Goal: Task Accomplishment & Management: Manage account settings

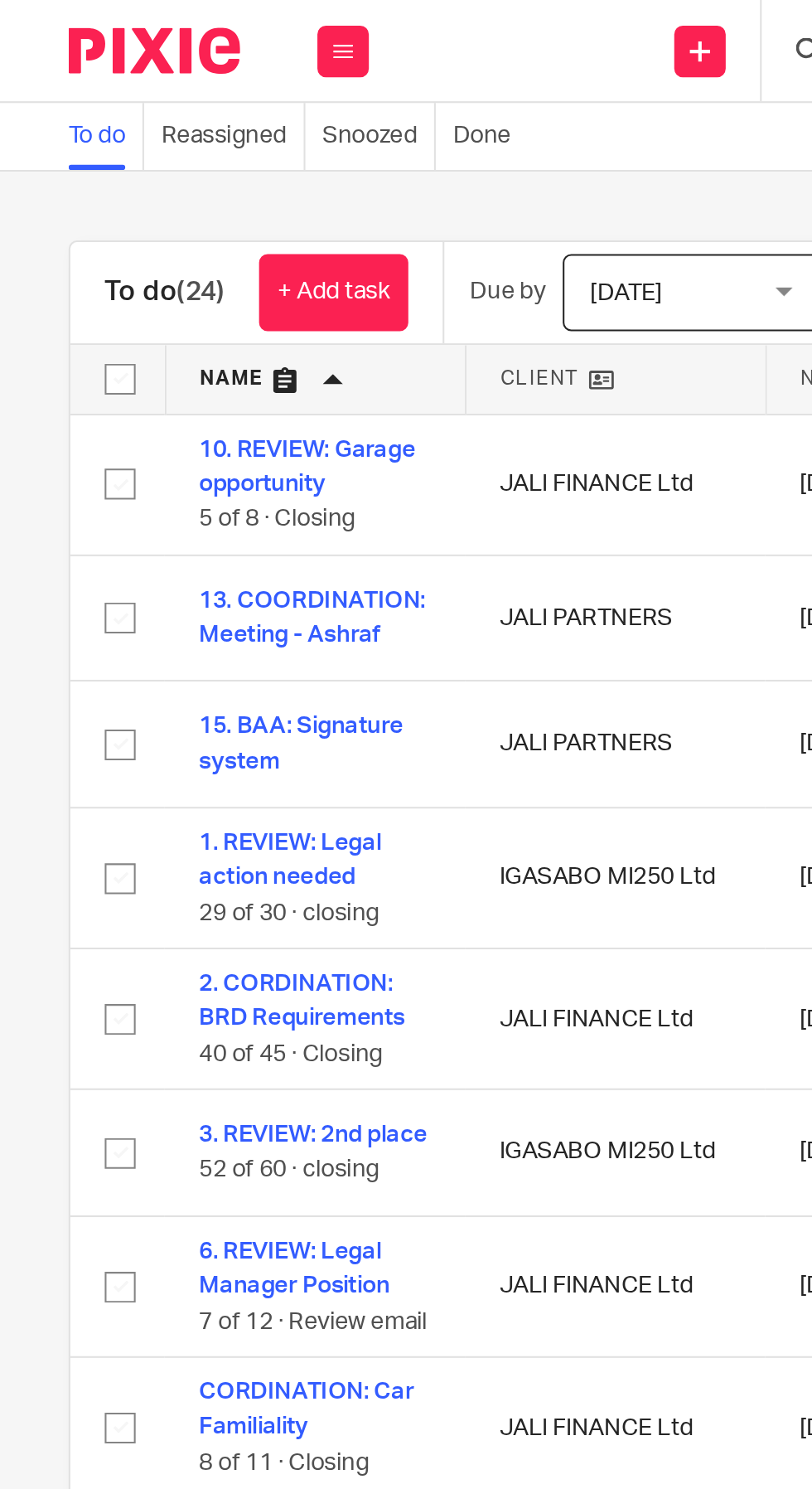
click at [166, 24] on icon at bounding box center [166, 25] width 10 height 10
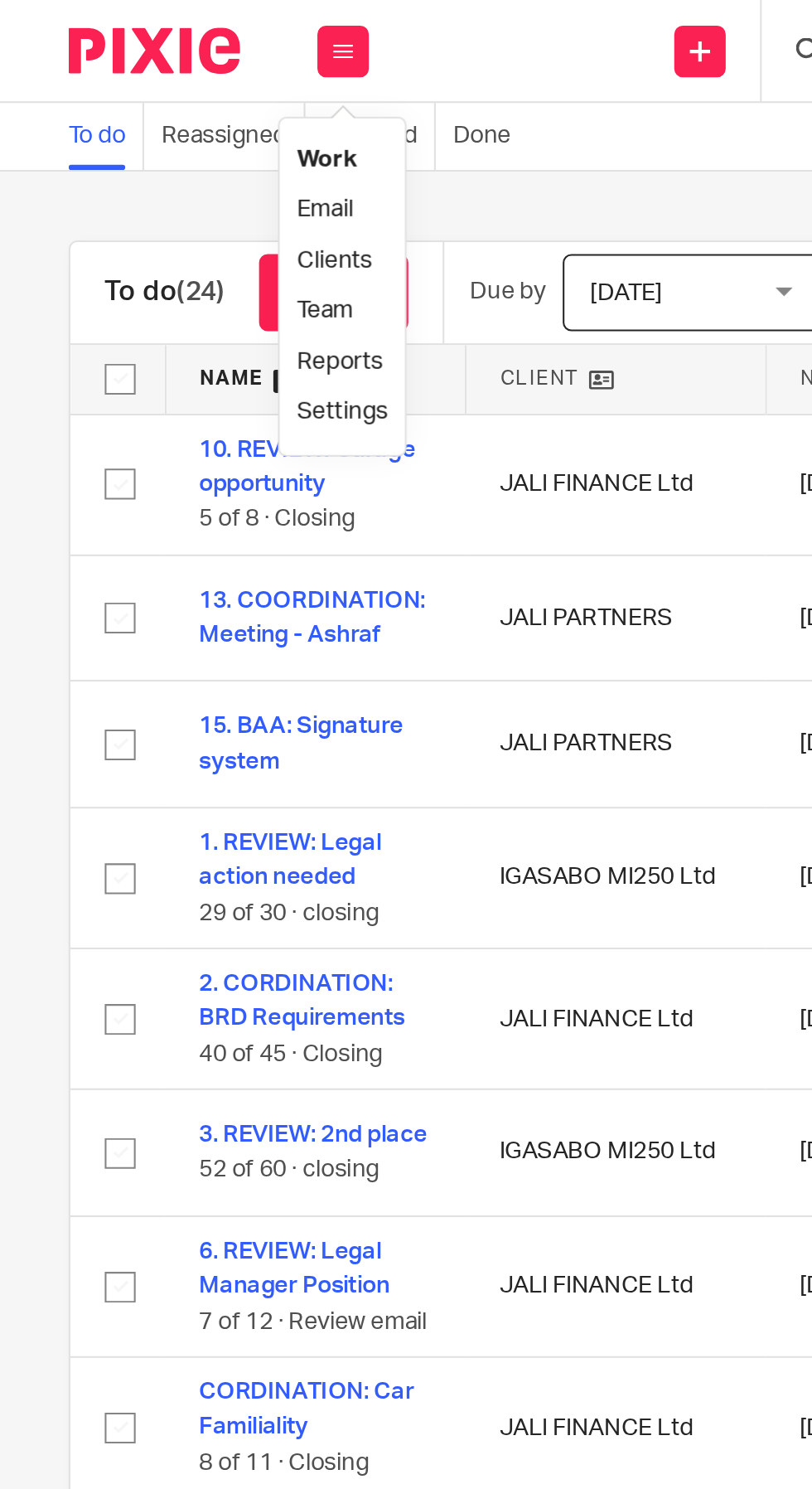
click at [167, 102] on link "Email" at bounding box center [157, 101] width 27 height 12
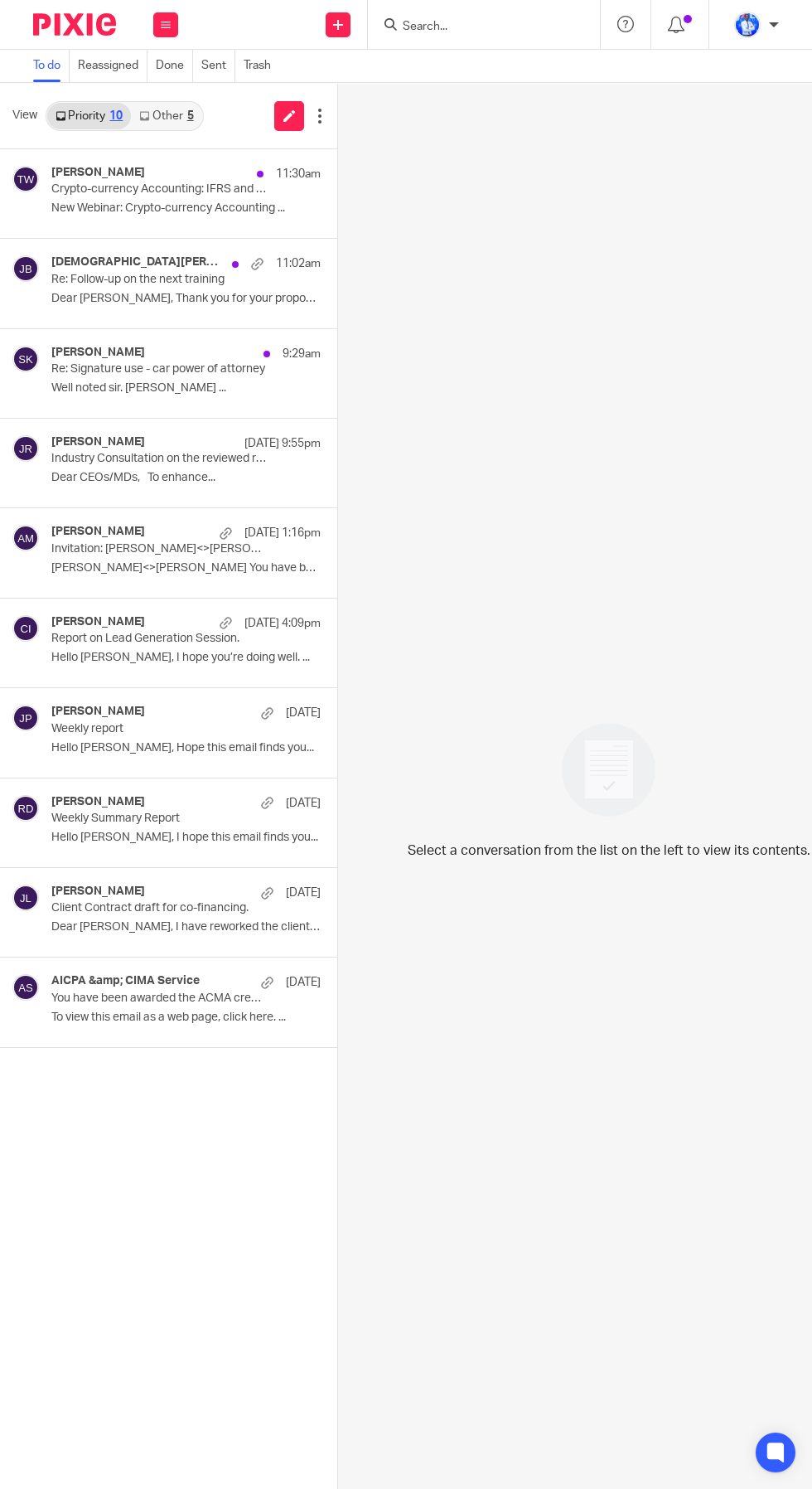
click at [169, 115] on link "Other 5" at bounding box center [166, 116] width 71 height 26
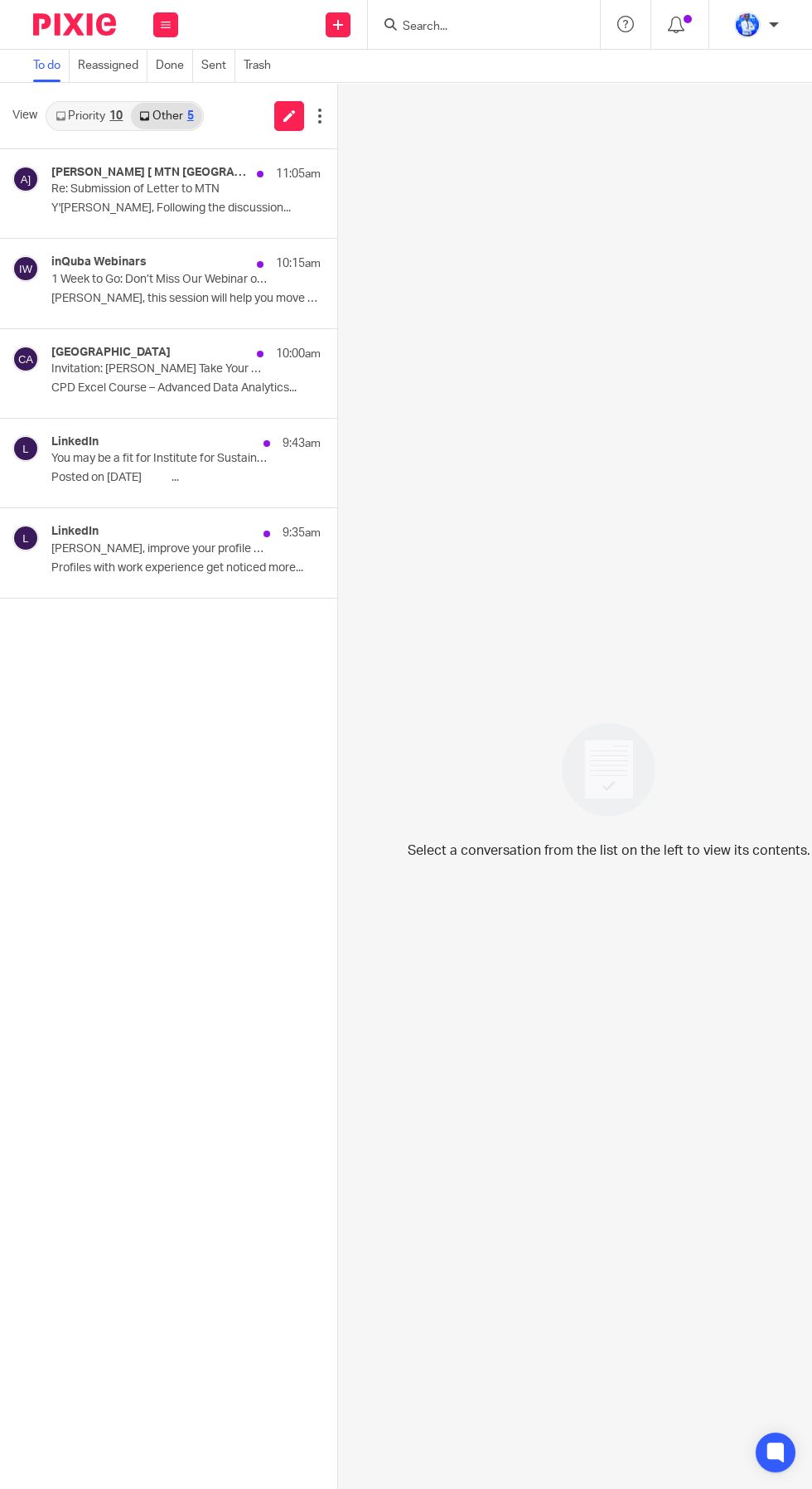
click at [139, 188] on p "Re: Submission of Letter to MTN" at bounding box center [158, 189] width 216 height 14
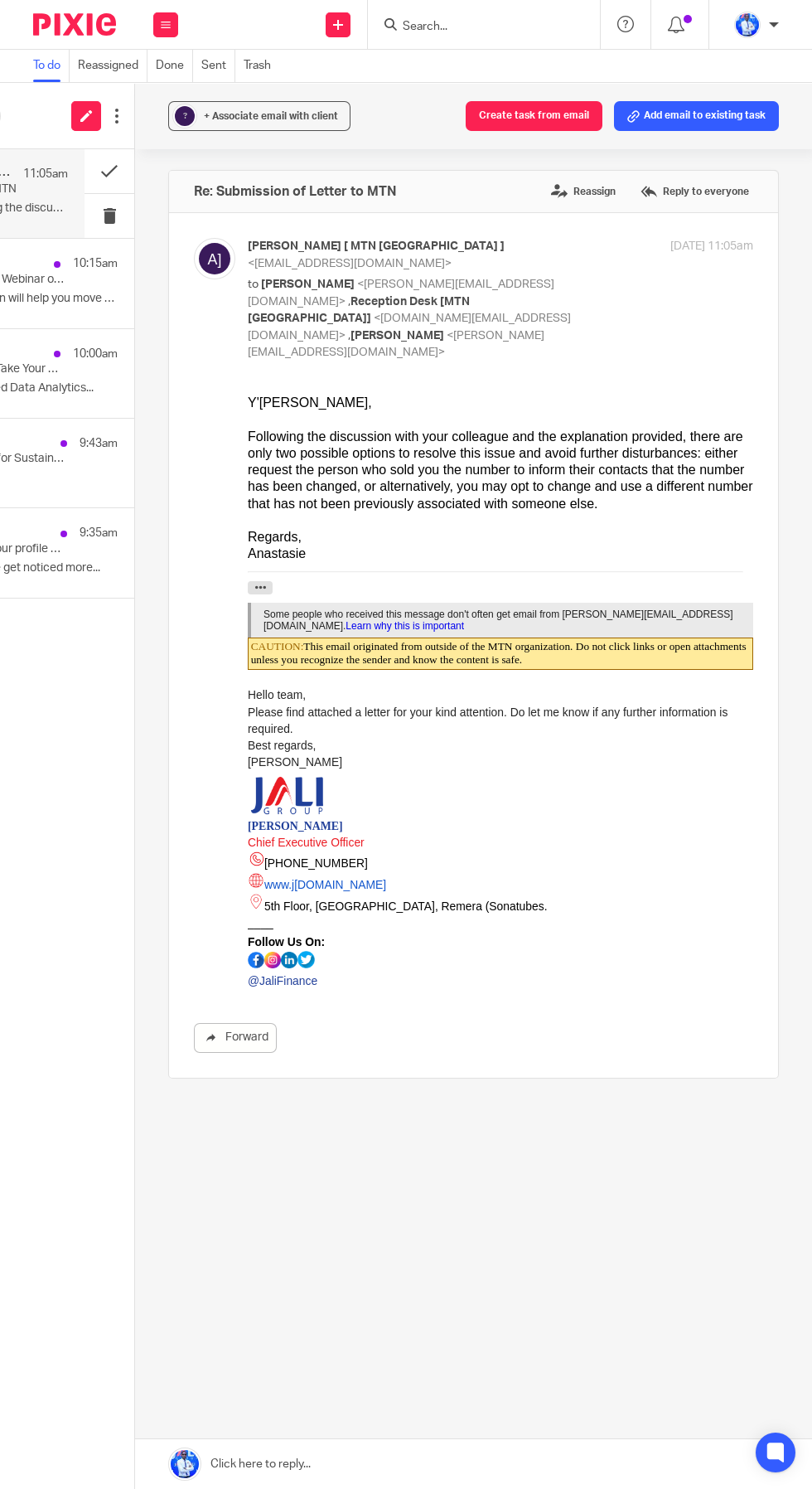
click at [550, 113] on button "Create task from email" at bounding box center [534, 116] width 137 height 30
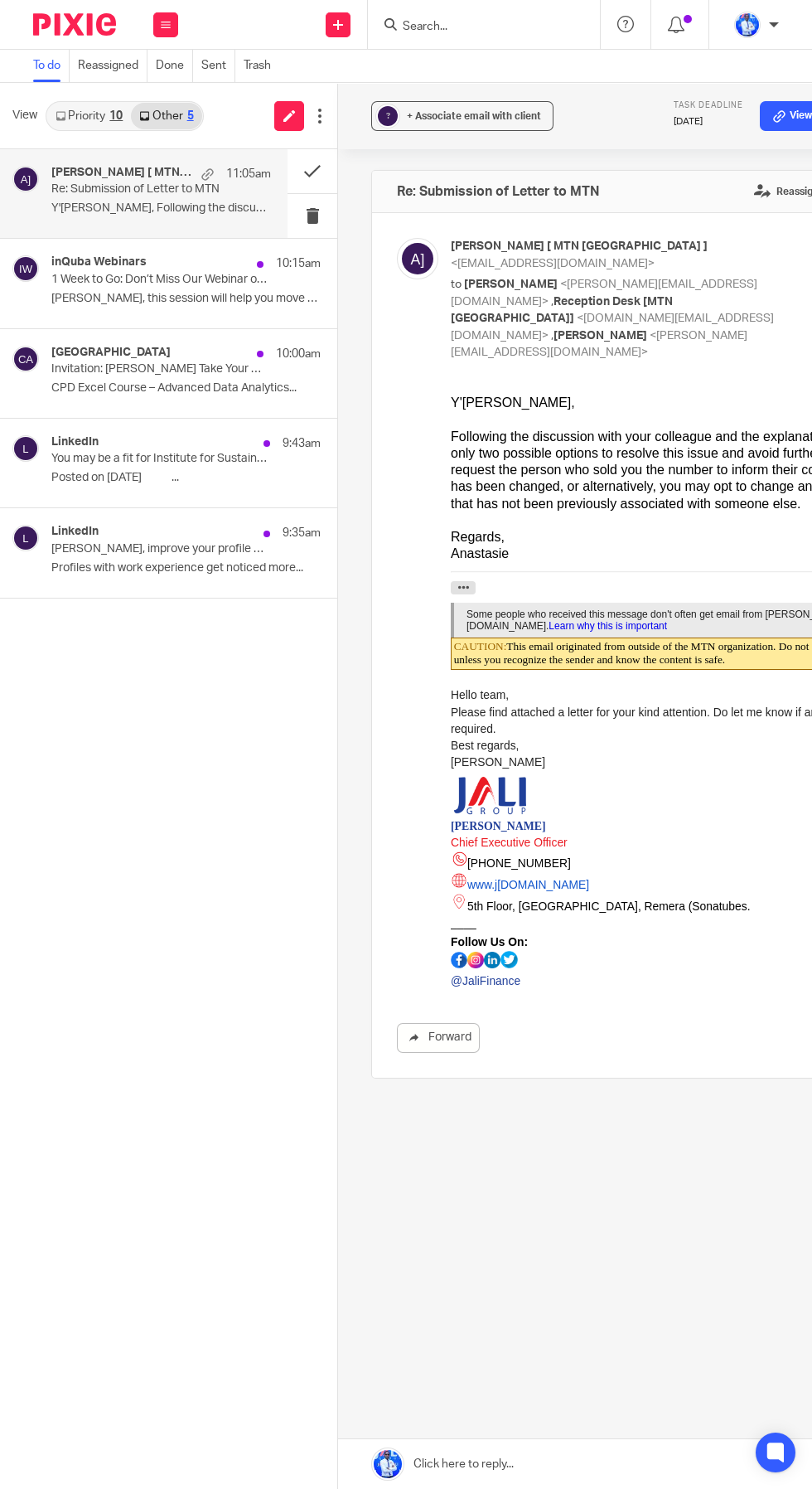
click at [112, 263] on h4 "inQuba Webinars" at bounding box center [99, 263] width 95 height 14
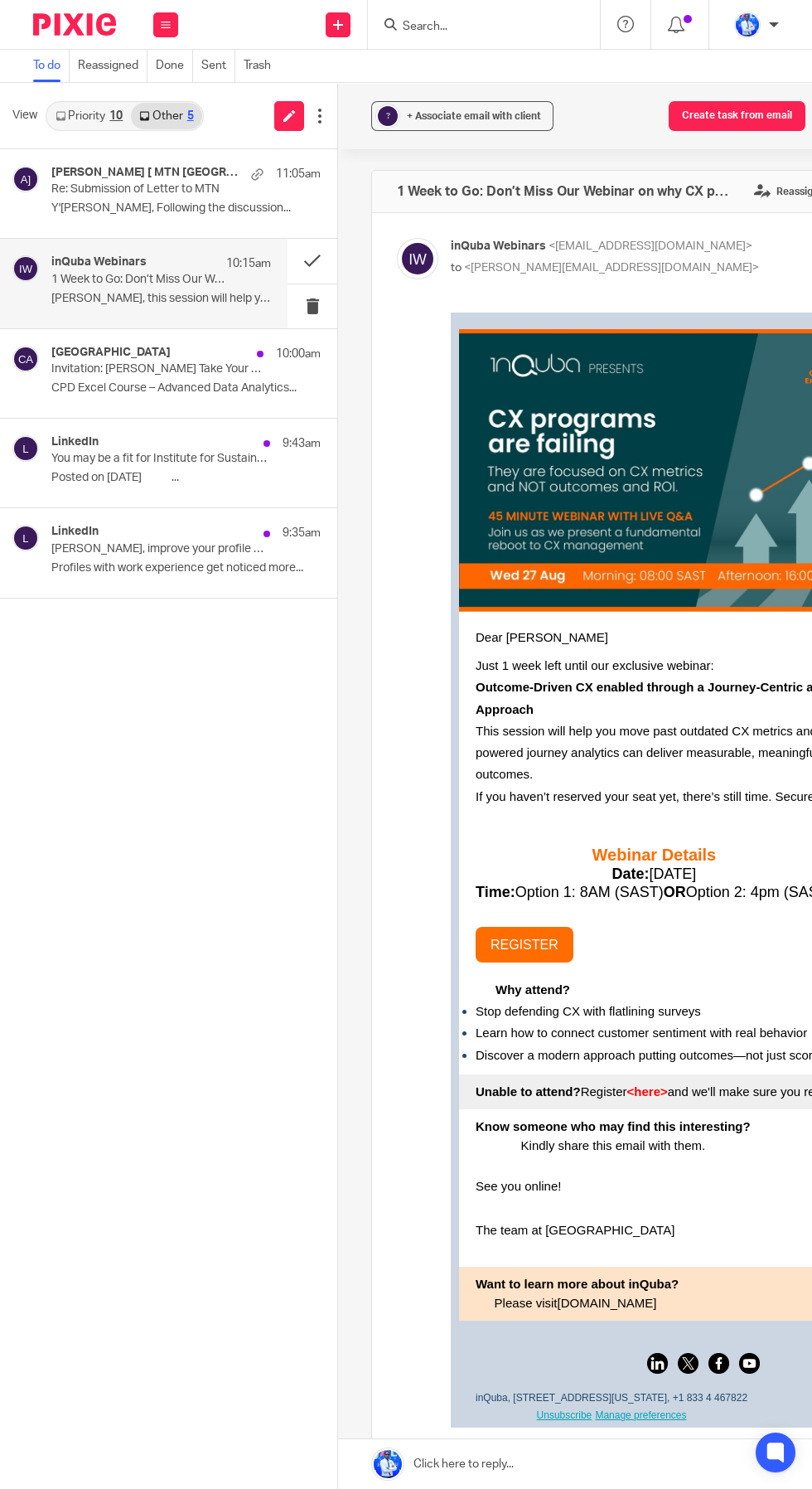
click at [131, 362] on p "Invitation: Felix Take Your Excel Skills to the Next Level - 15 CPD Credits in …" at bounding box center [158, 369] width 216 height 14
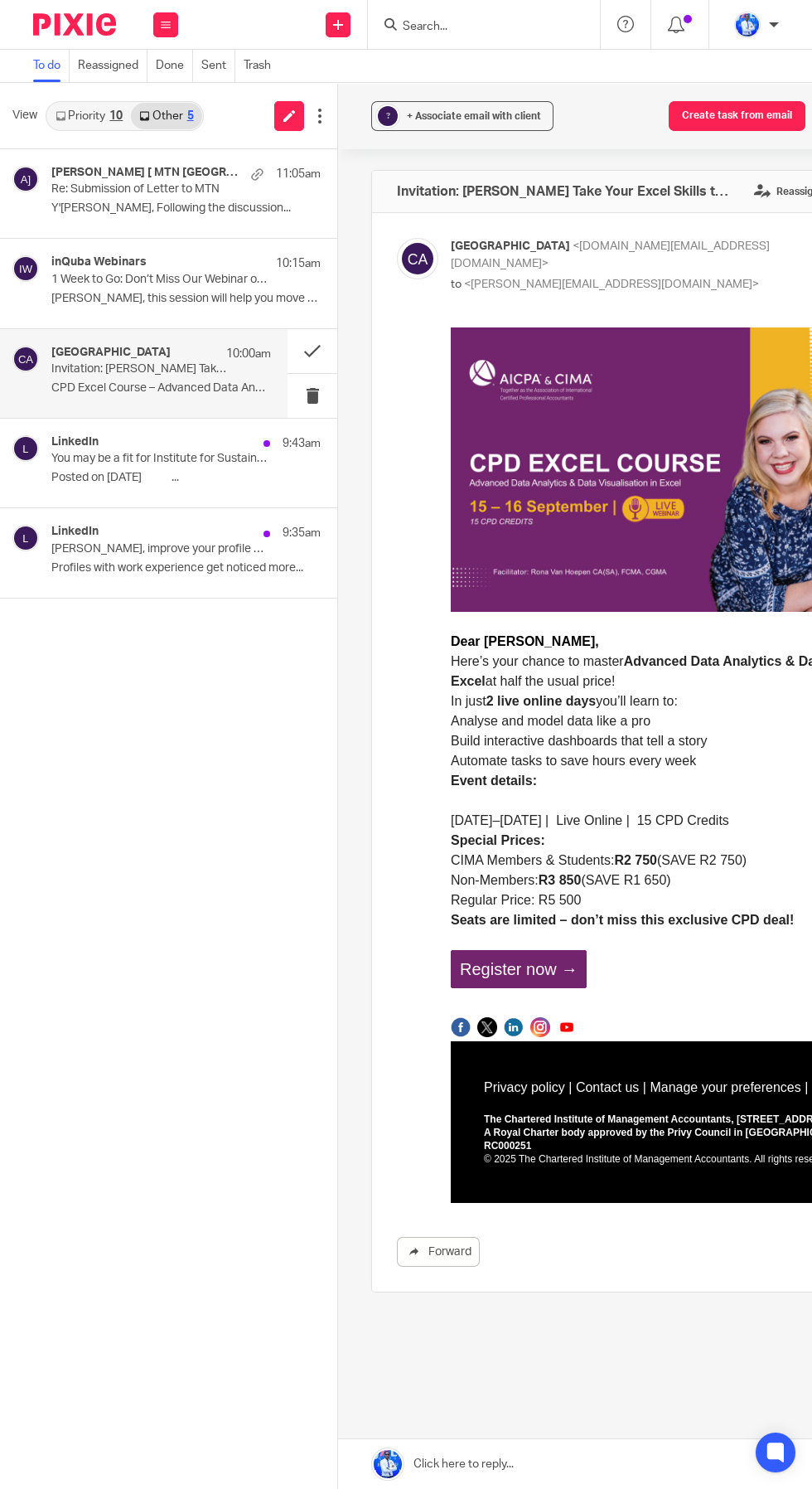
click at [141, 534] on div "LinkedIn 9:35am" at bounding box center [186, 533] width 269 height 16
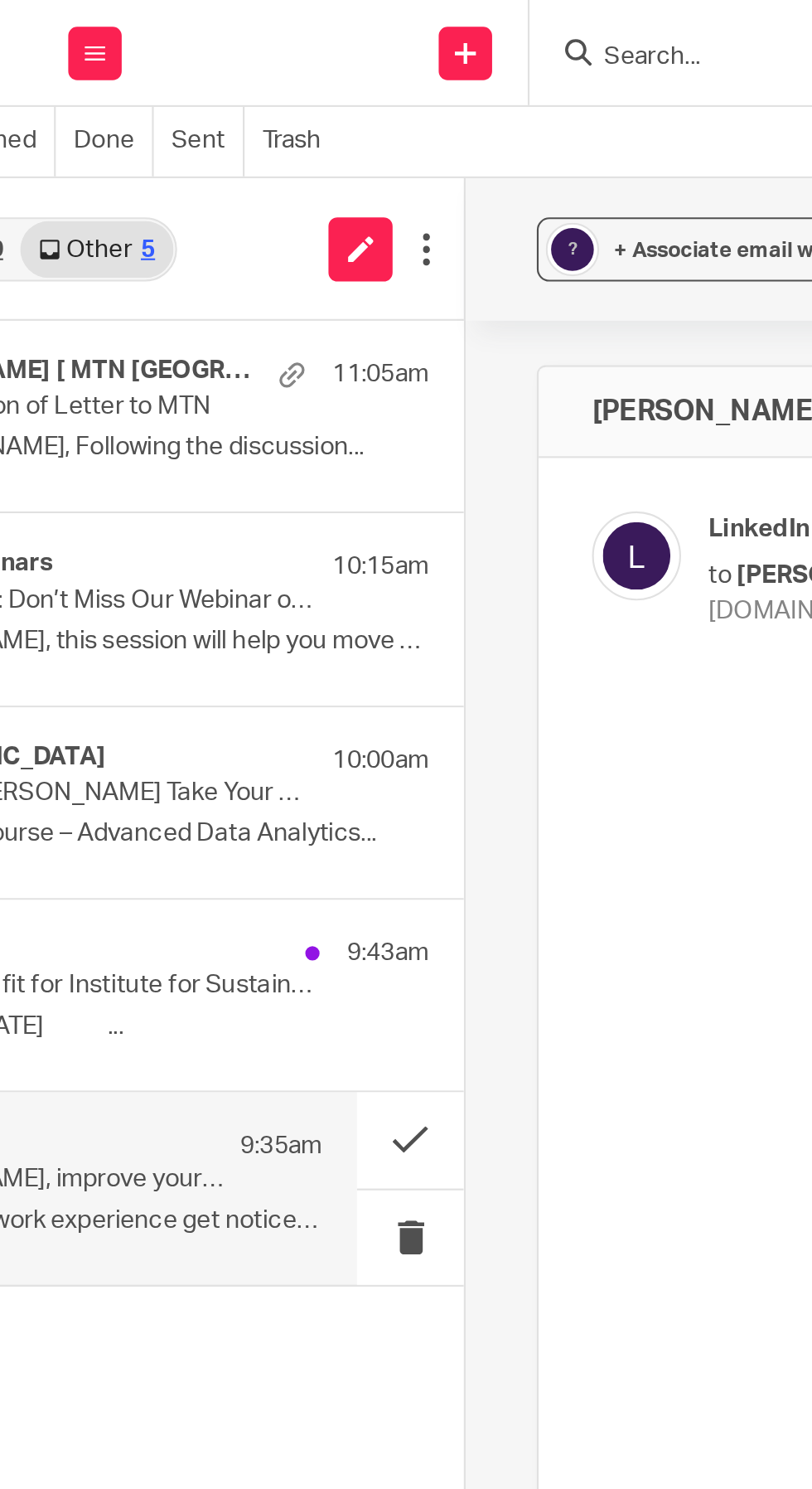
click at [326, 117] on icon at bounding box center [320, 115] width 16 height 16
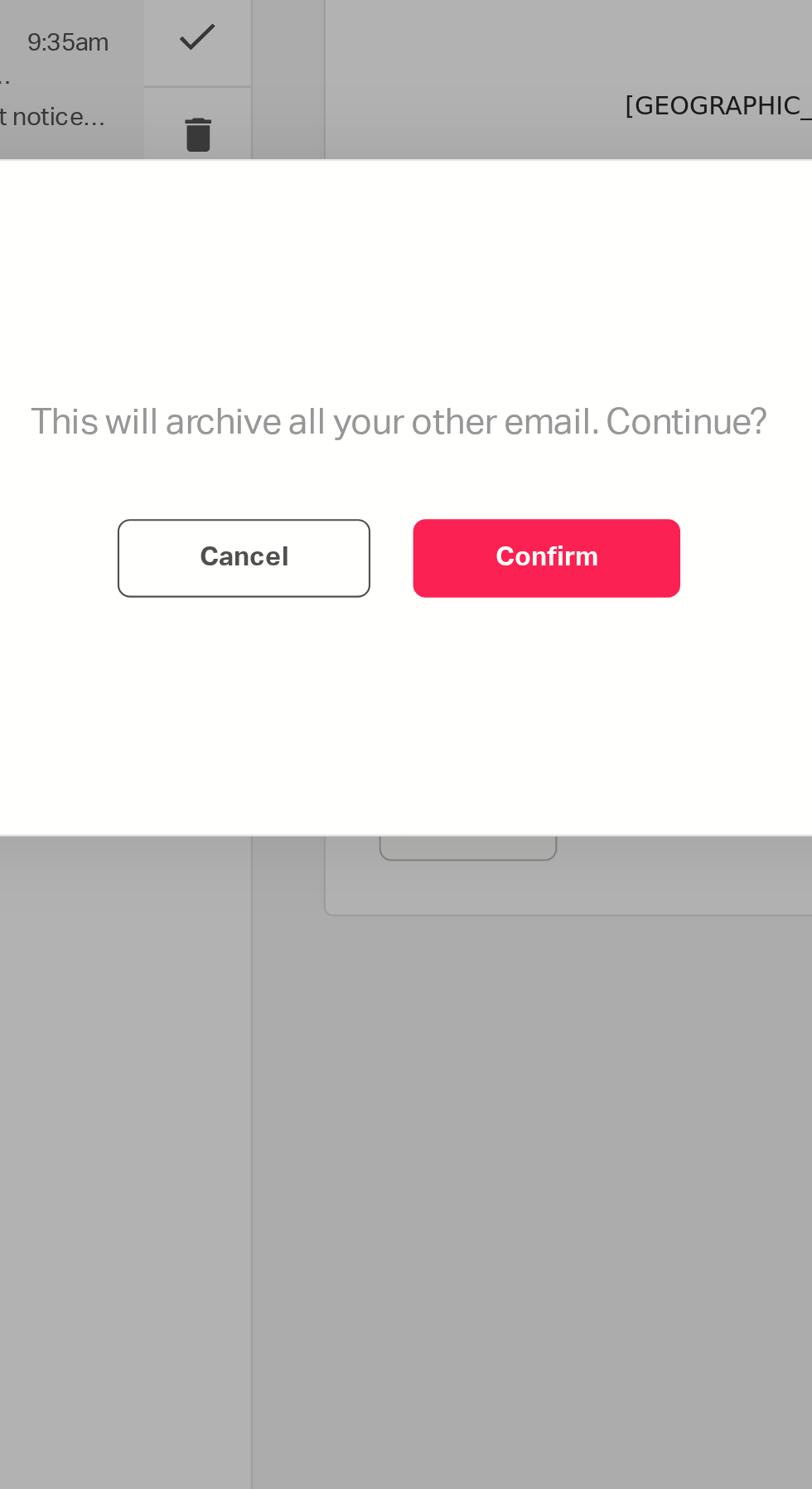
click at [489, 768] on button "Confirm" at bounding box center [475, 772] width 124 height 37
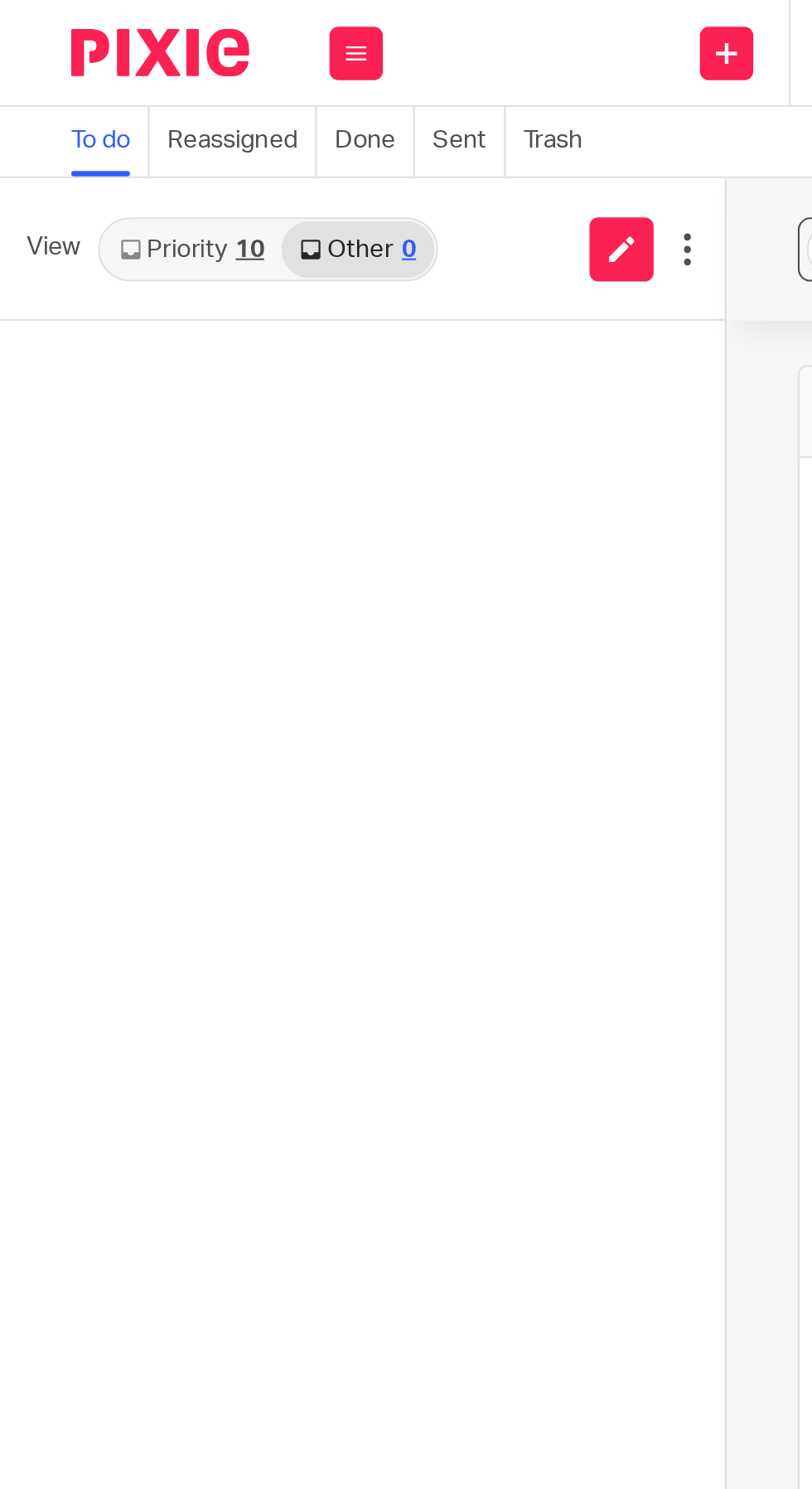
click at [94, 116] on link "Priority 10" at bounding box center [89, 116] width 84 height 26
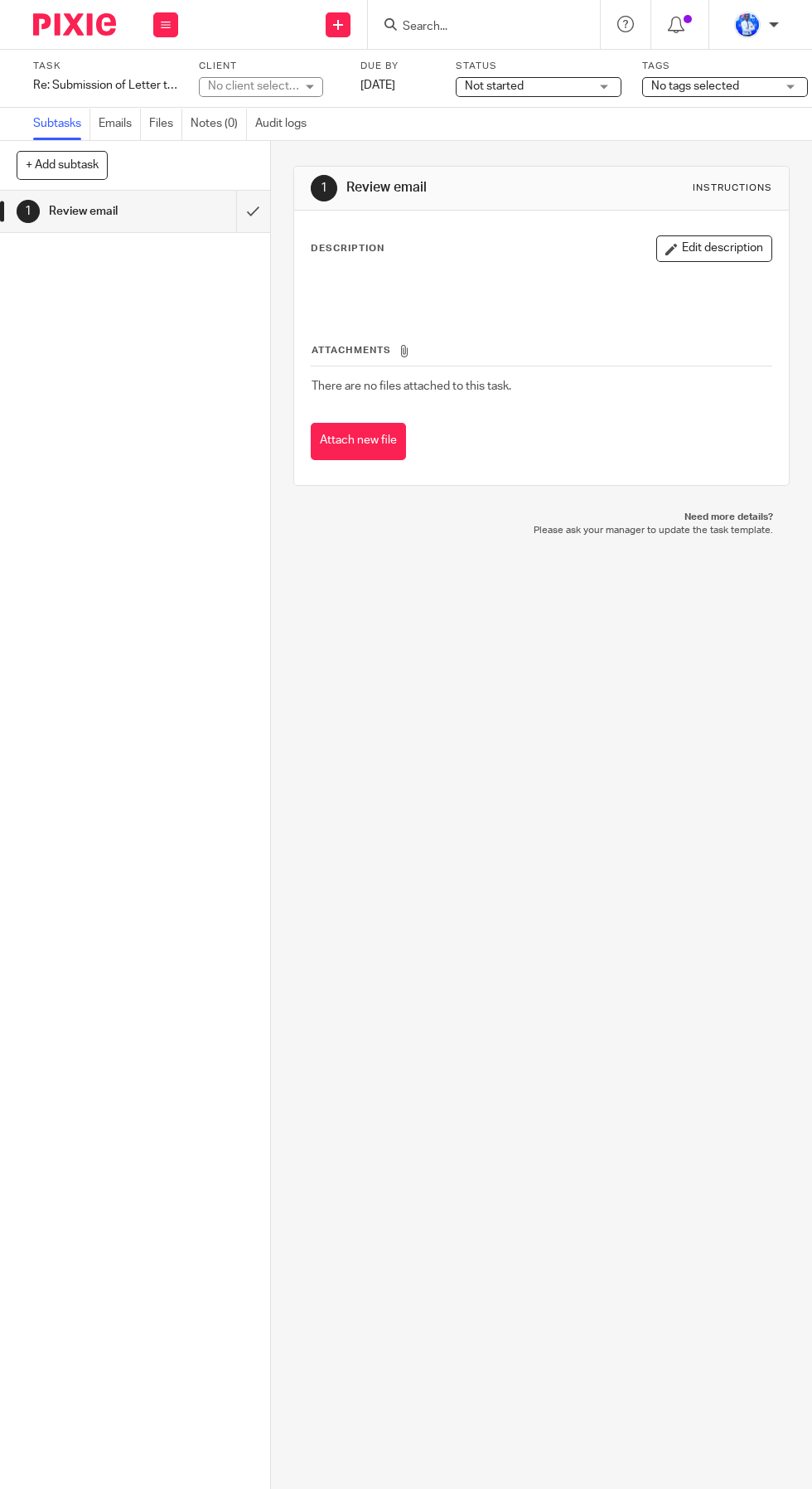
click at [84, 84] on div "Re: Submission of Letter to MTN Save Re: Submission of Letter to MTN" at bounding box center [106, 84] width 145 height 16
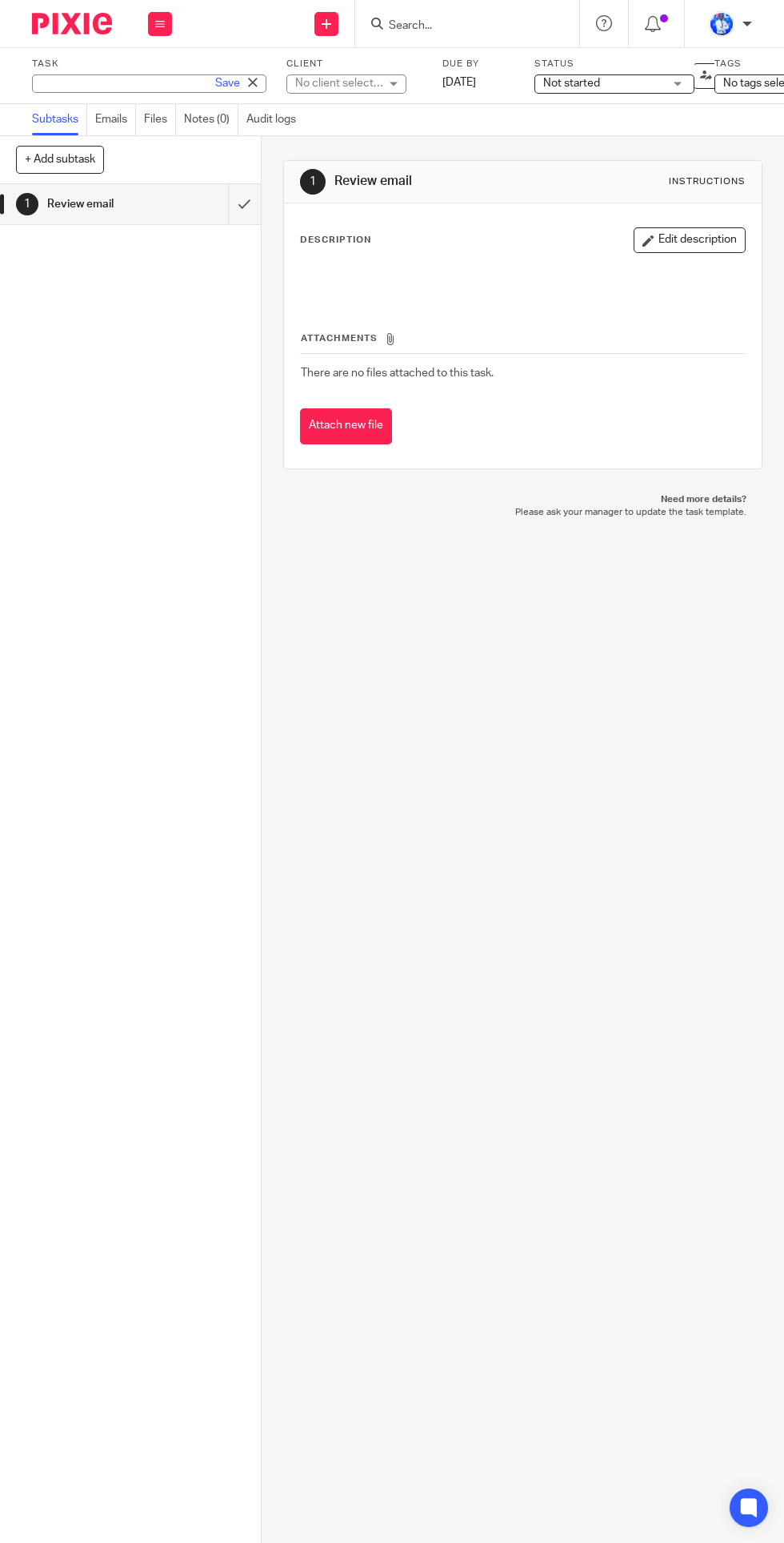
type input "re: submission of letter to mtn"
type input "EMAIL: MTN"
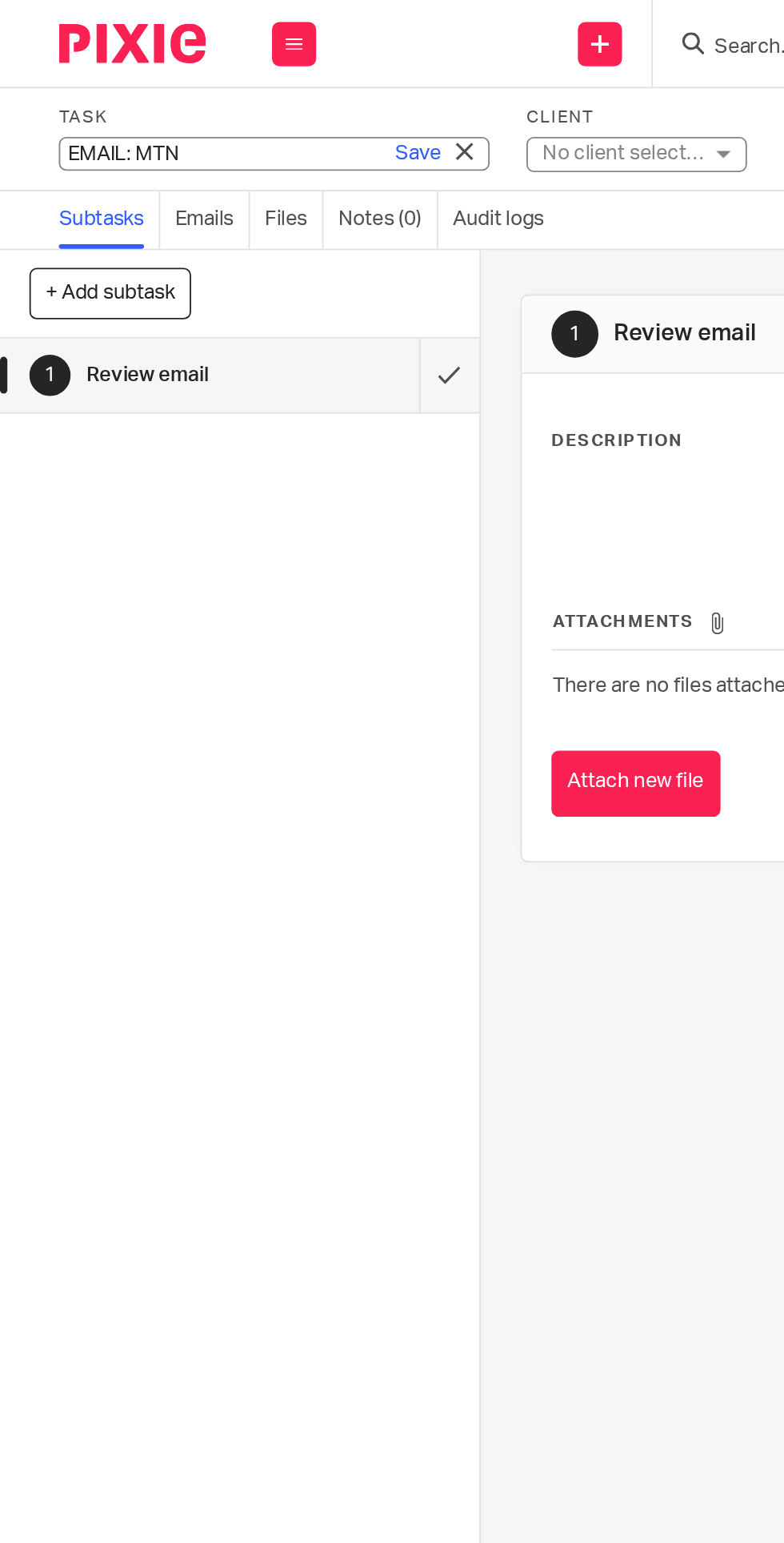
click at [222, 86] on link "Save" at bounding box center [228, 82] width 25 height 16
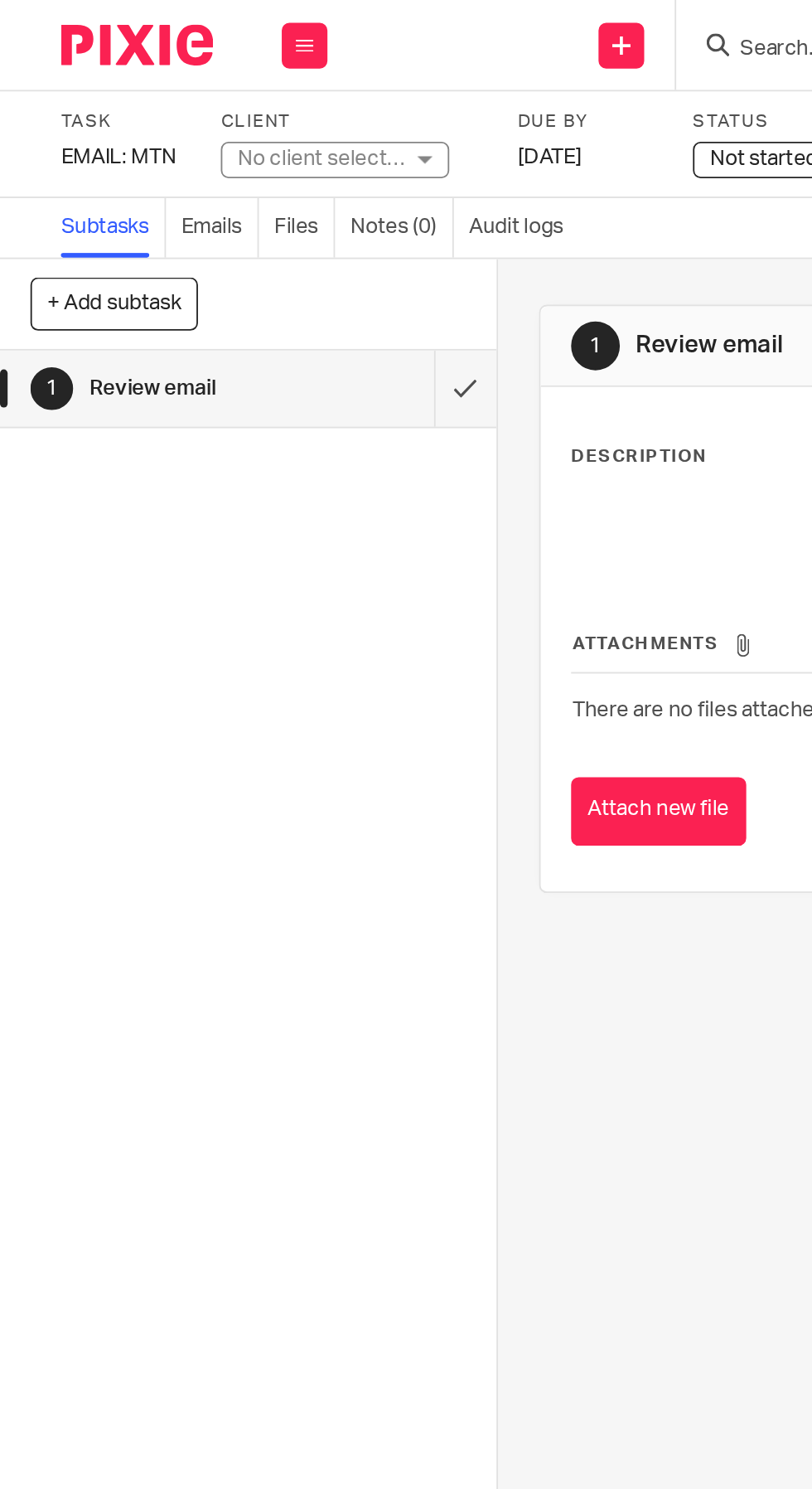
click at [199, 87] on div "No client selected" at bounding box center [175, 85] width 91 height 16
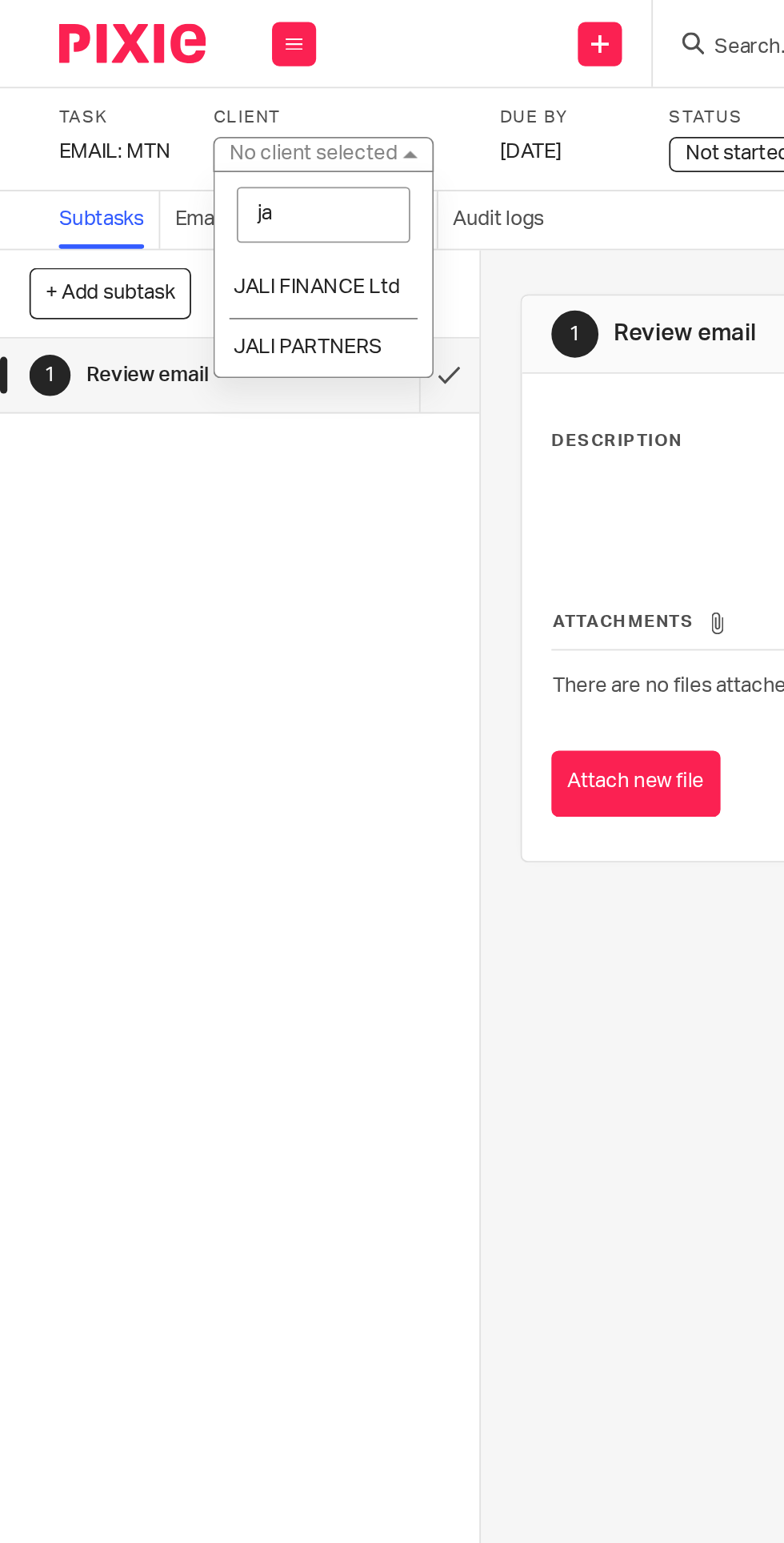
type input "jal"
click at [184, 148] on li "JALI FINANCE Ltd" at bounding box center [176, 156] width 118 height 33
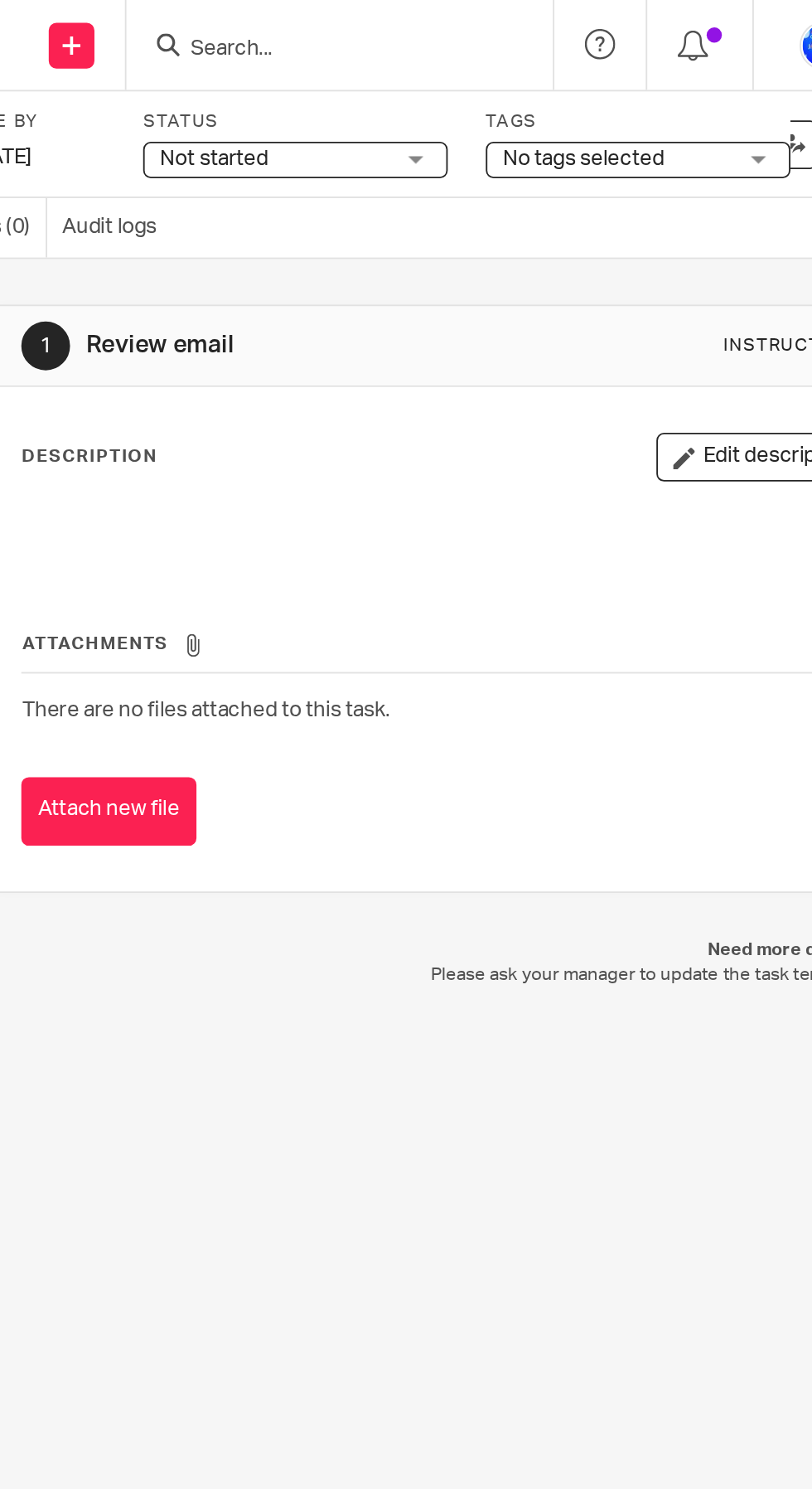
click at [478, 81] on span "Not started" at bounding box center [448, 86] width 124 height 17
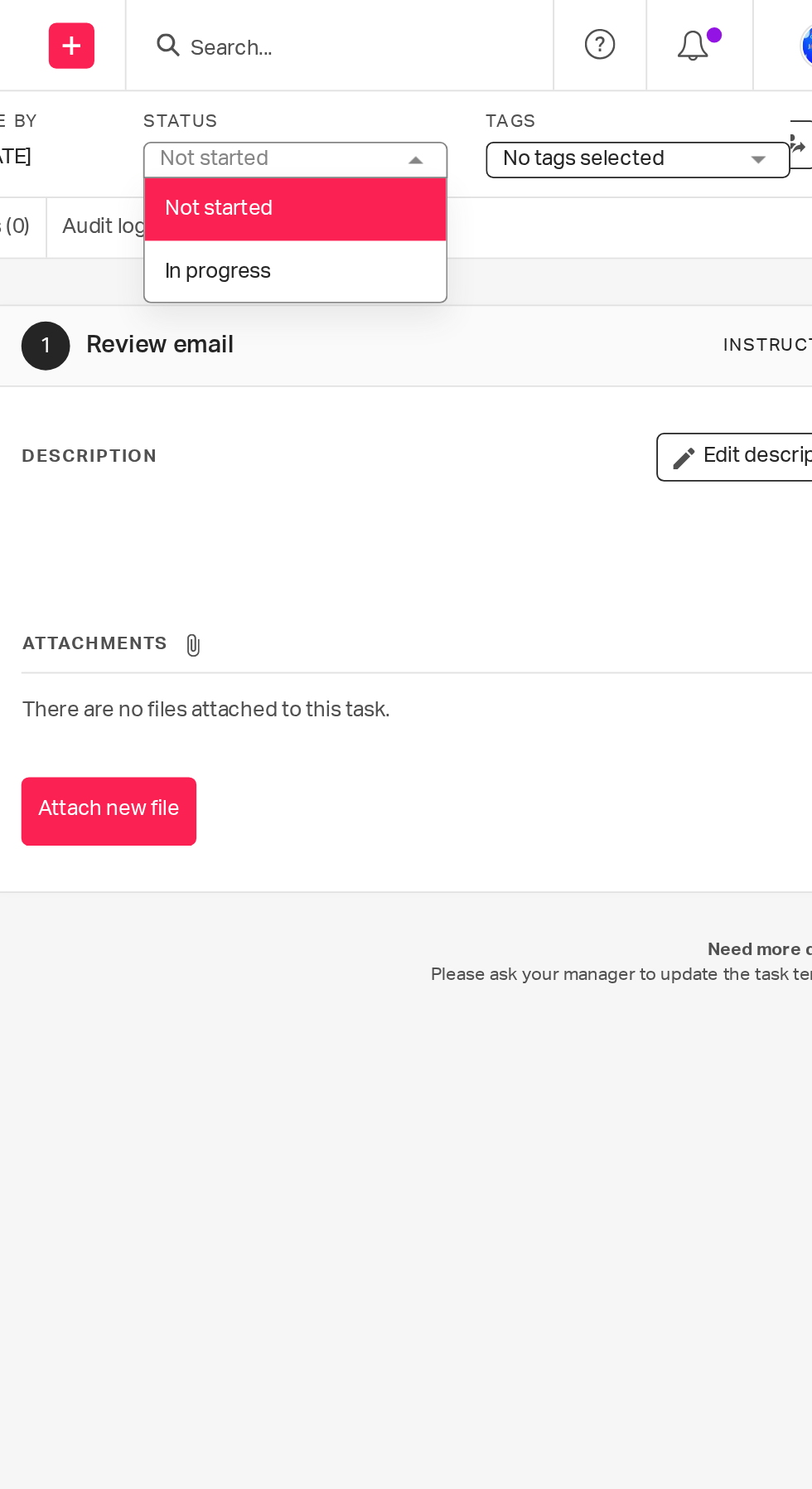
click at [466, 147] on li "In progress" at bounding box center [460, 148] width 164 height 34
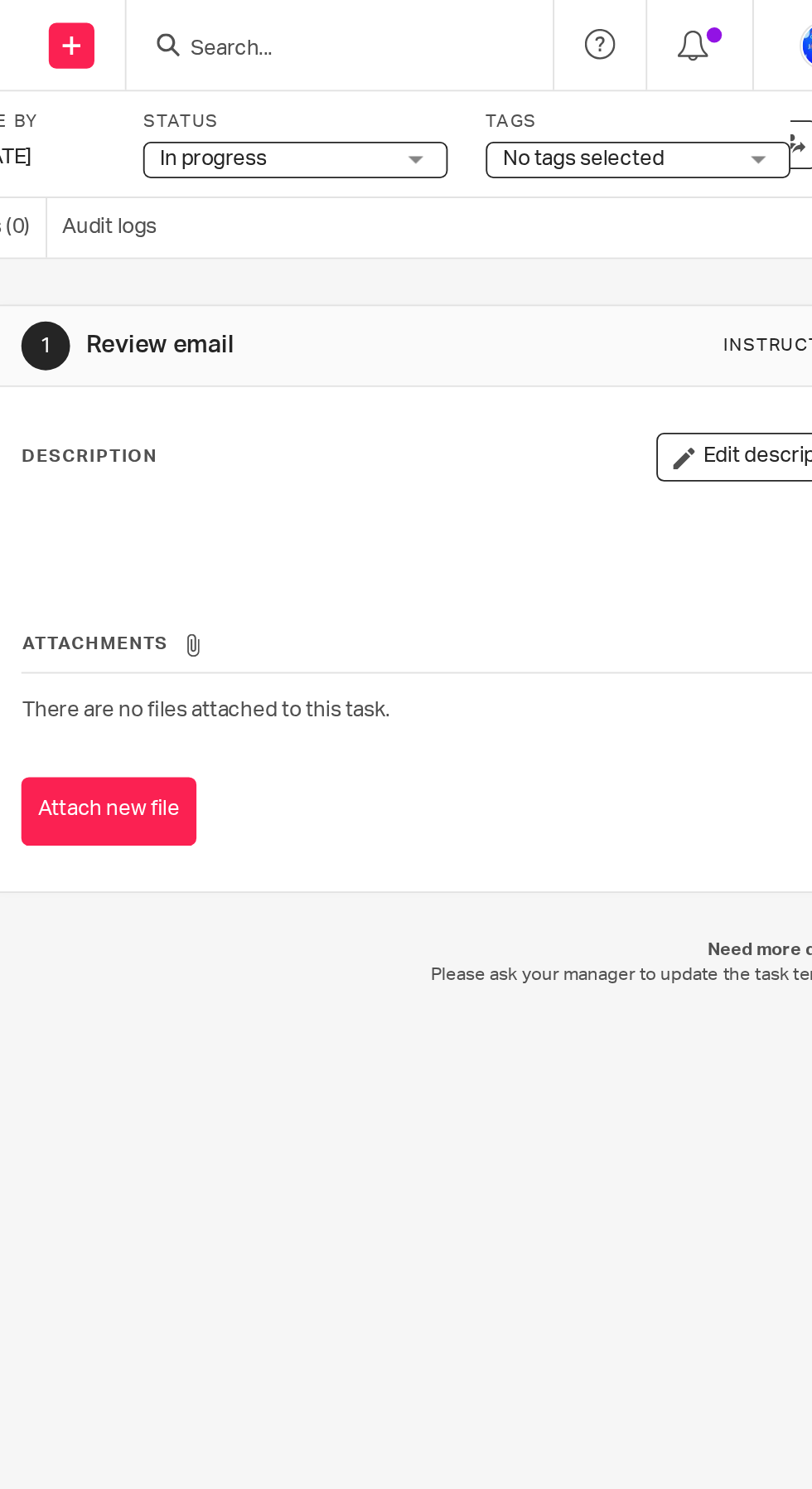
click at [639, 89] on span "No tags selected" at bounding box center [616, 86] width 88 height 12
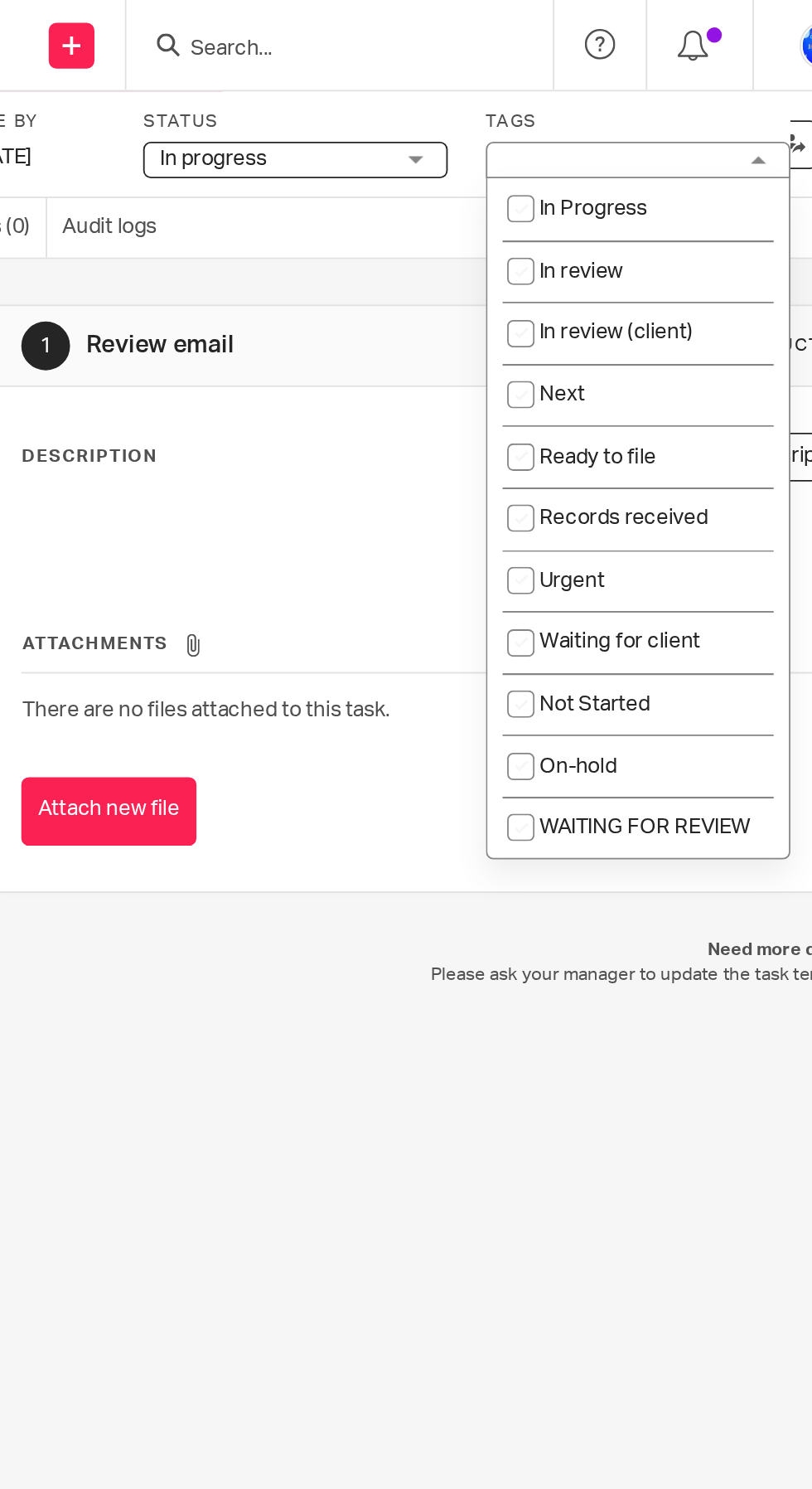
click at [631, 222] on li "Next" at bounding box center [647, 216] width 164 height 34
checkbox input "true"
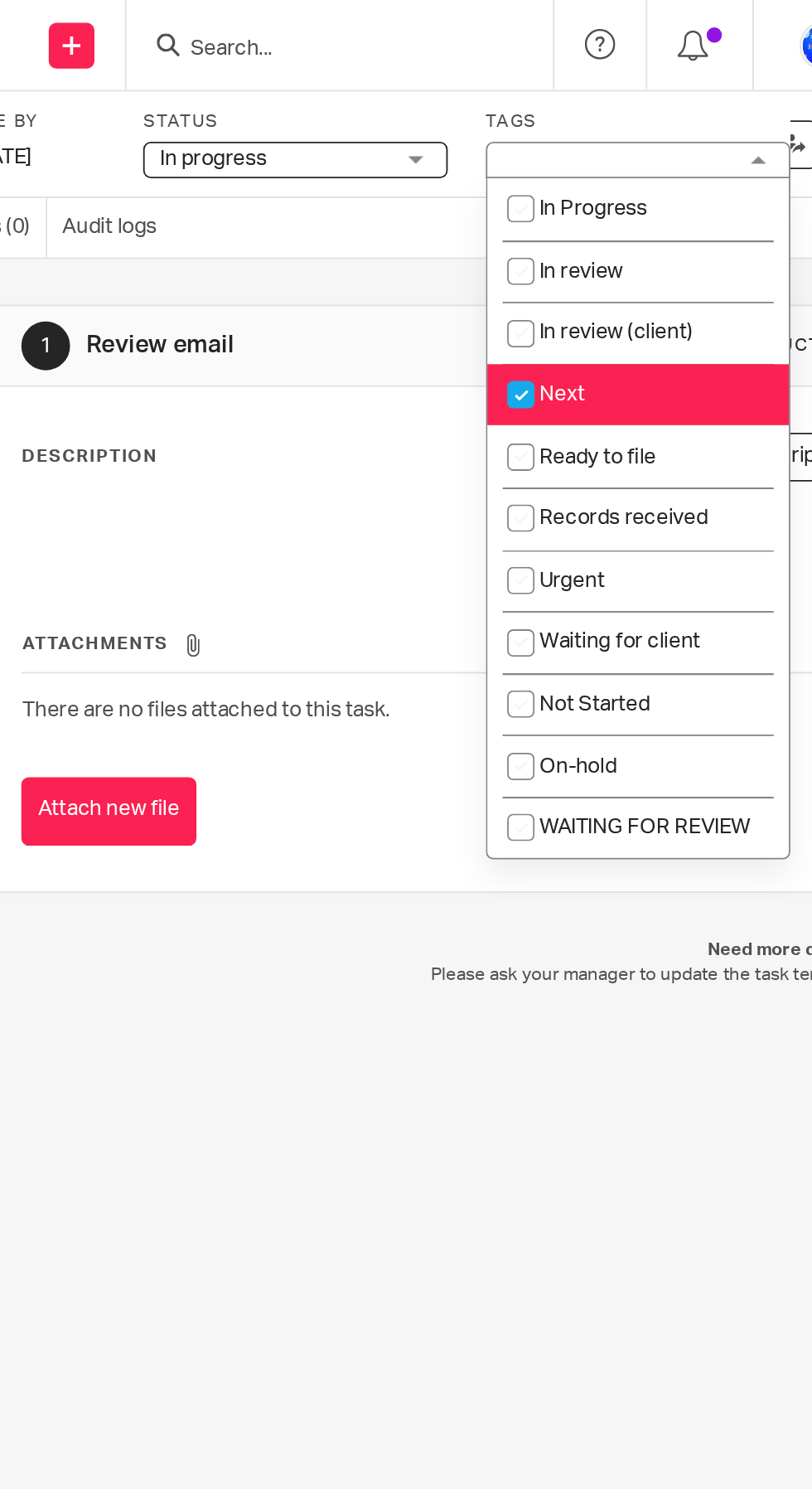
click at [475, 672] on div "1 Review email Instructions Description Edit description Attachments There are …" at bounding box center [541, 815] width 541 height 1348
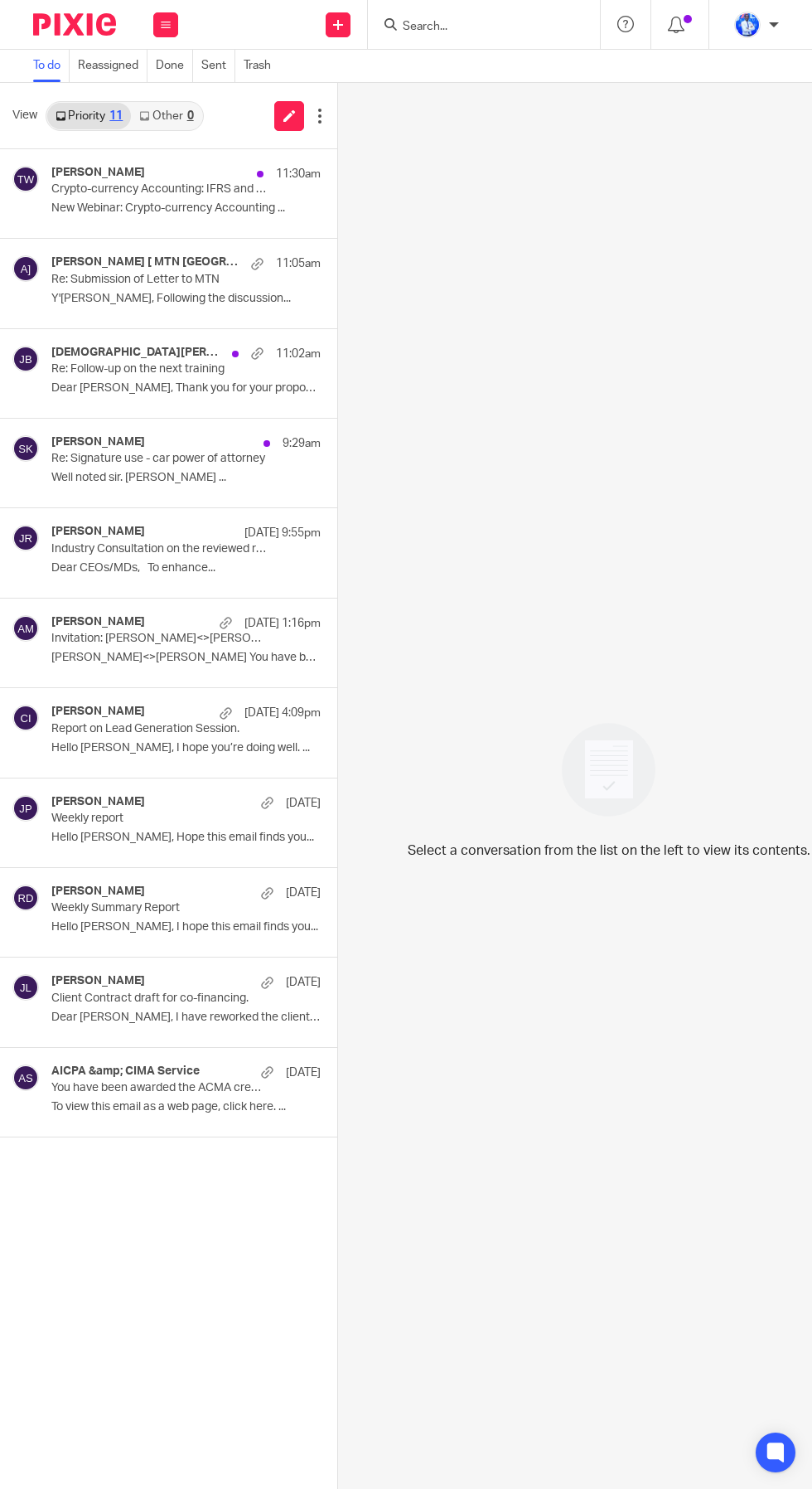
click at [200, 191] on p "Crypto-currency Accounting: IFRS and IFRS for SMEs" at bounding box center [158, 189] width 216 height 14
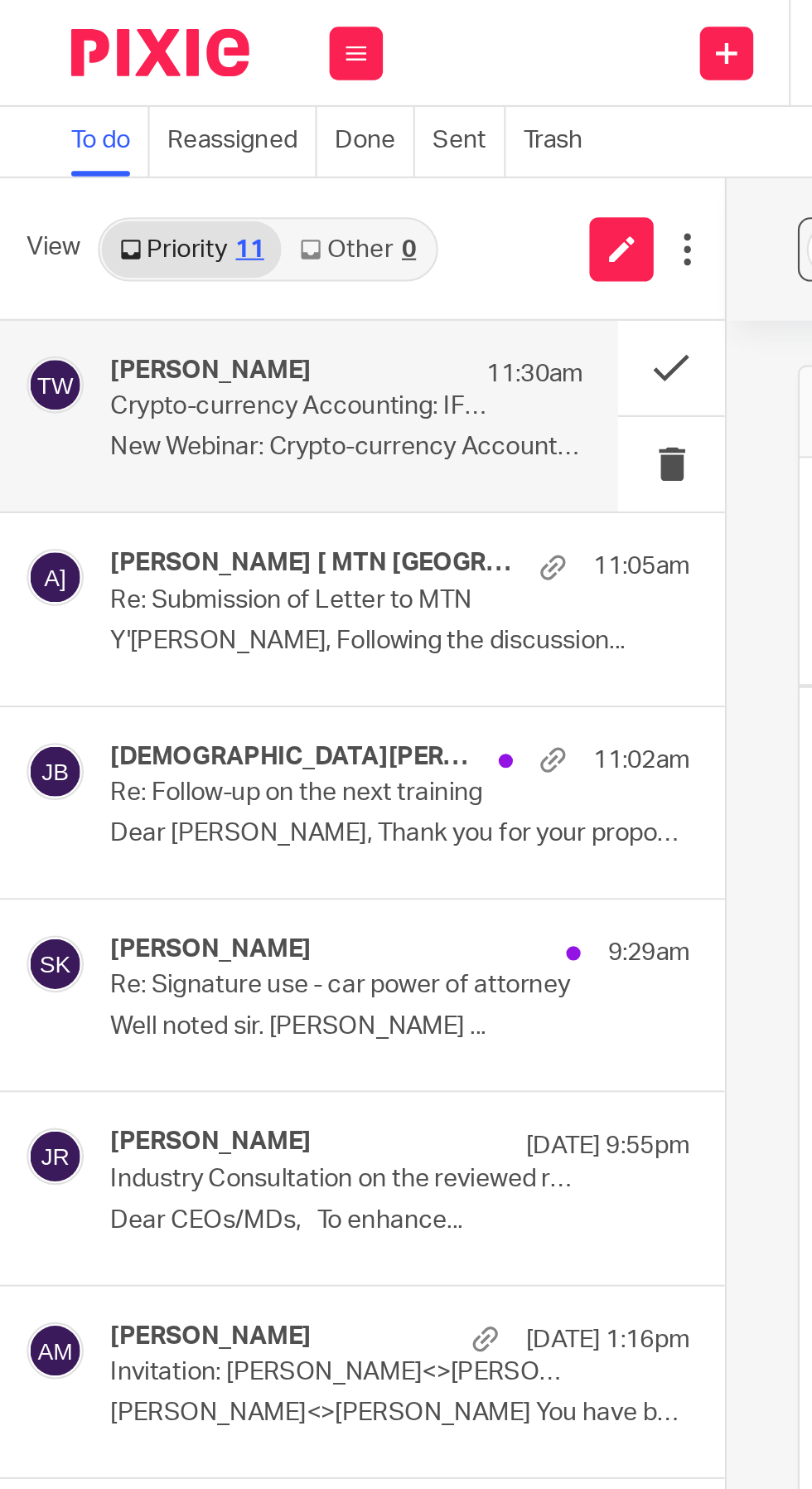
click at [319, 162] on button at bounding box center [313, 171] width 49 height 44
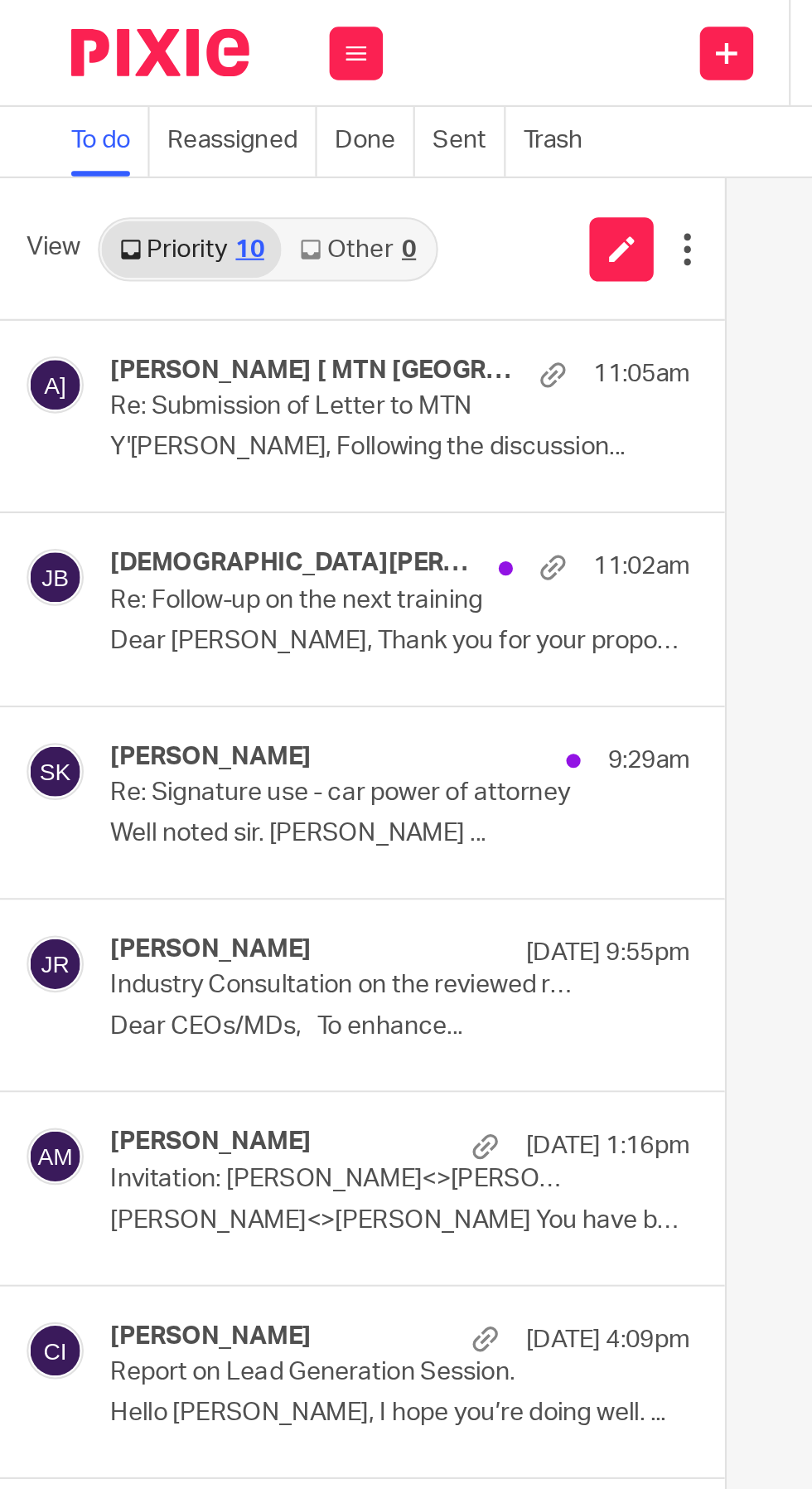
click at [210, 187] on p "Re: Submission of Letter to MTN" at bounding box center [158, 189] width 216 height 14
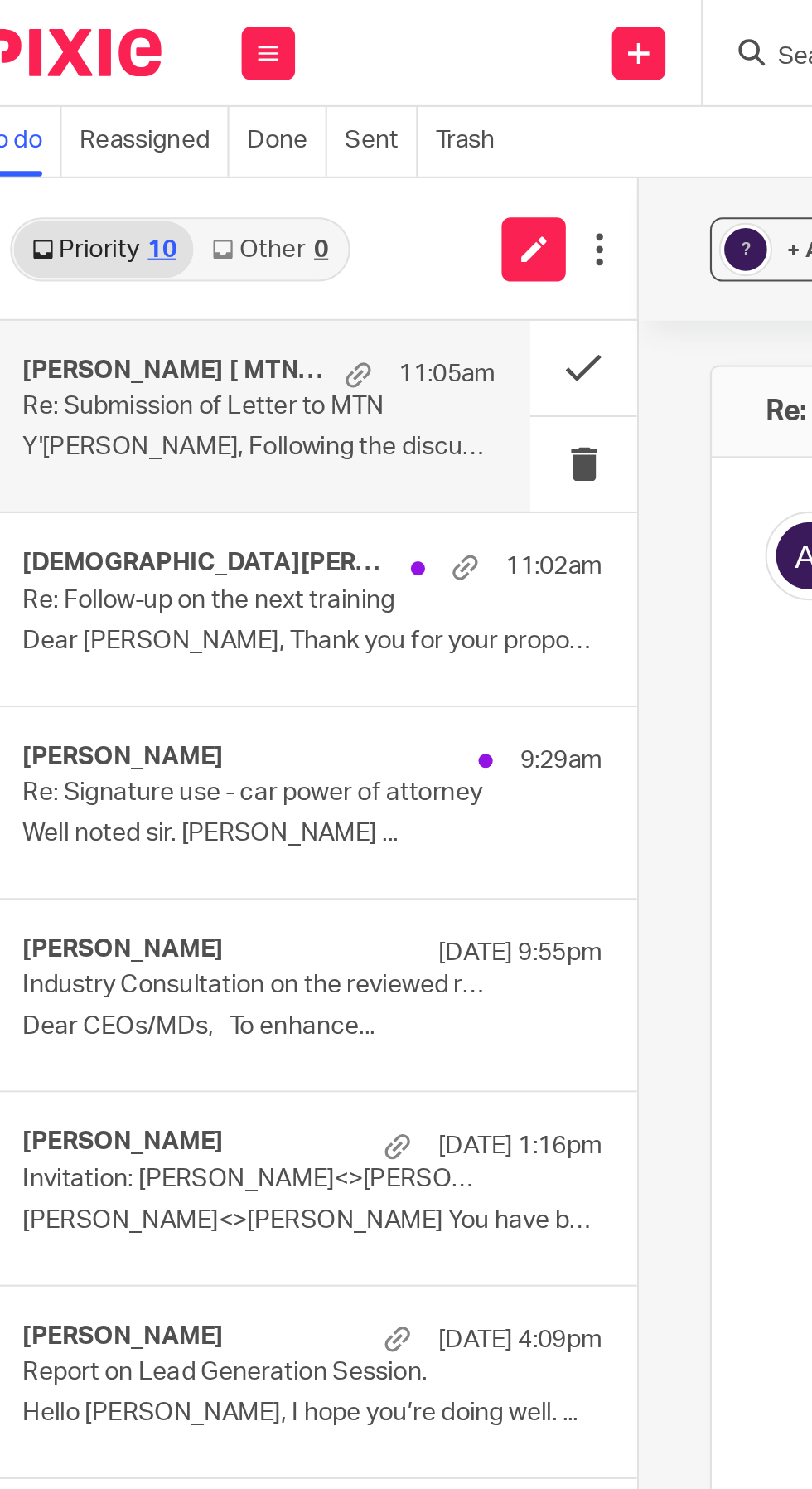
click at [232, 265] on div at bounding box center [235, 264] width 7 height 7
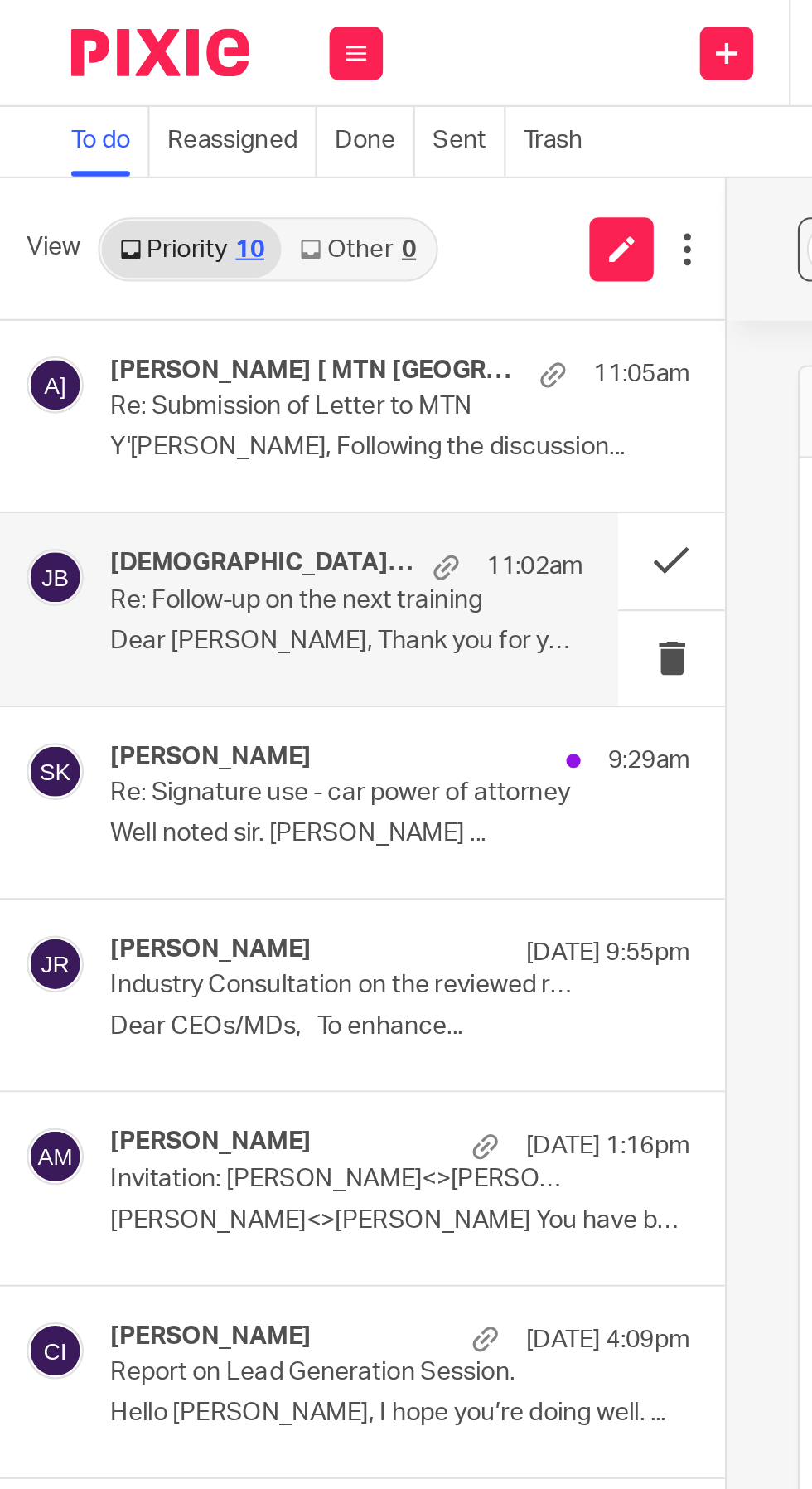
click at [311, 255] on button at bounding box center [313, 261] width 49 height 44
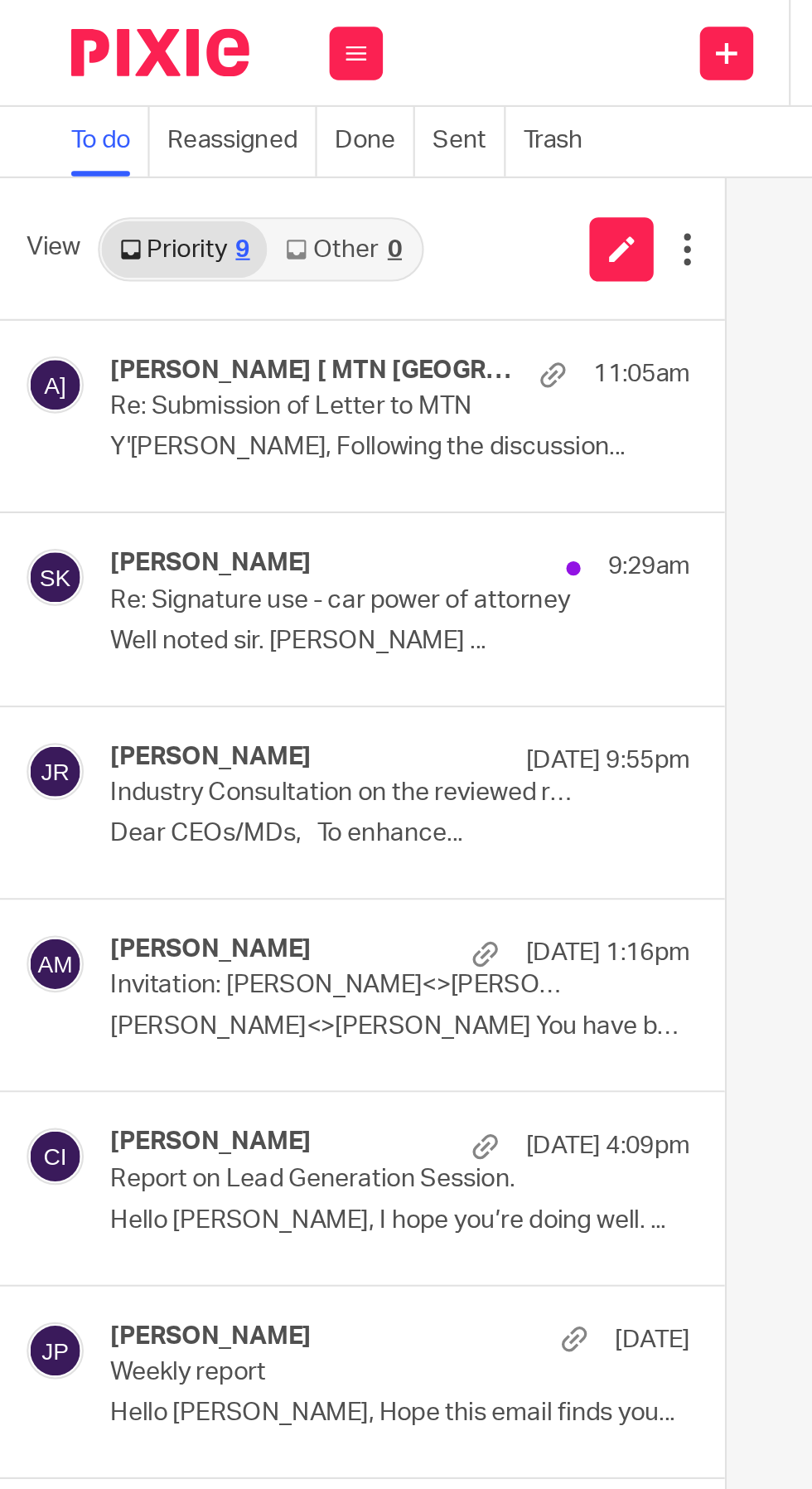
click at [114, 280] on p "Re: Signature use - car power of attorney" at bounding box center [158, 280] width 216 height 14
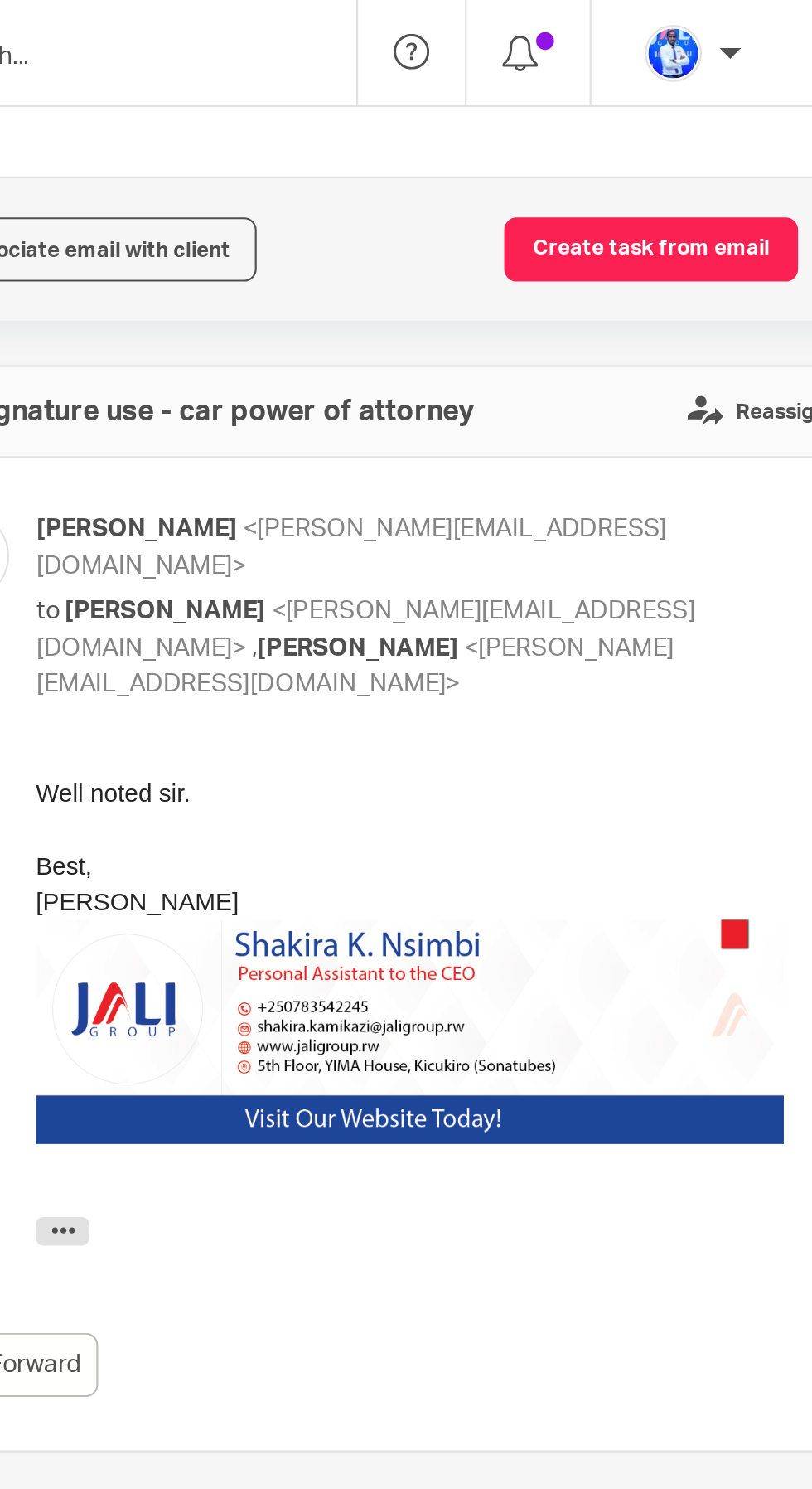
click at [745, 123] on button "Create task from email" at bounding box center [737, 116] width 137 height 30
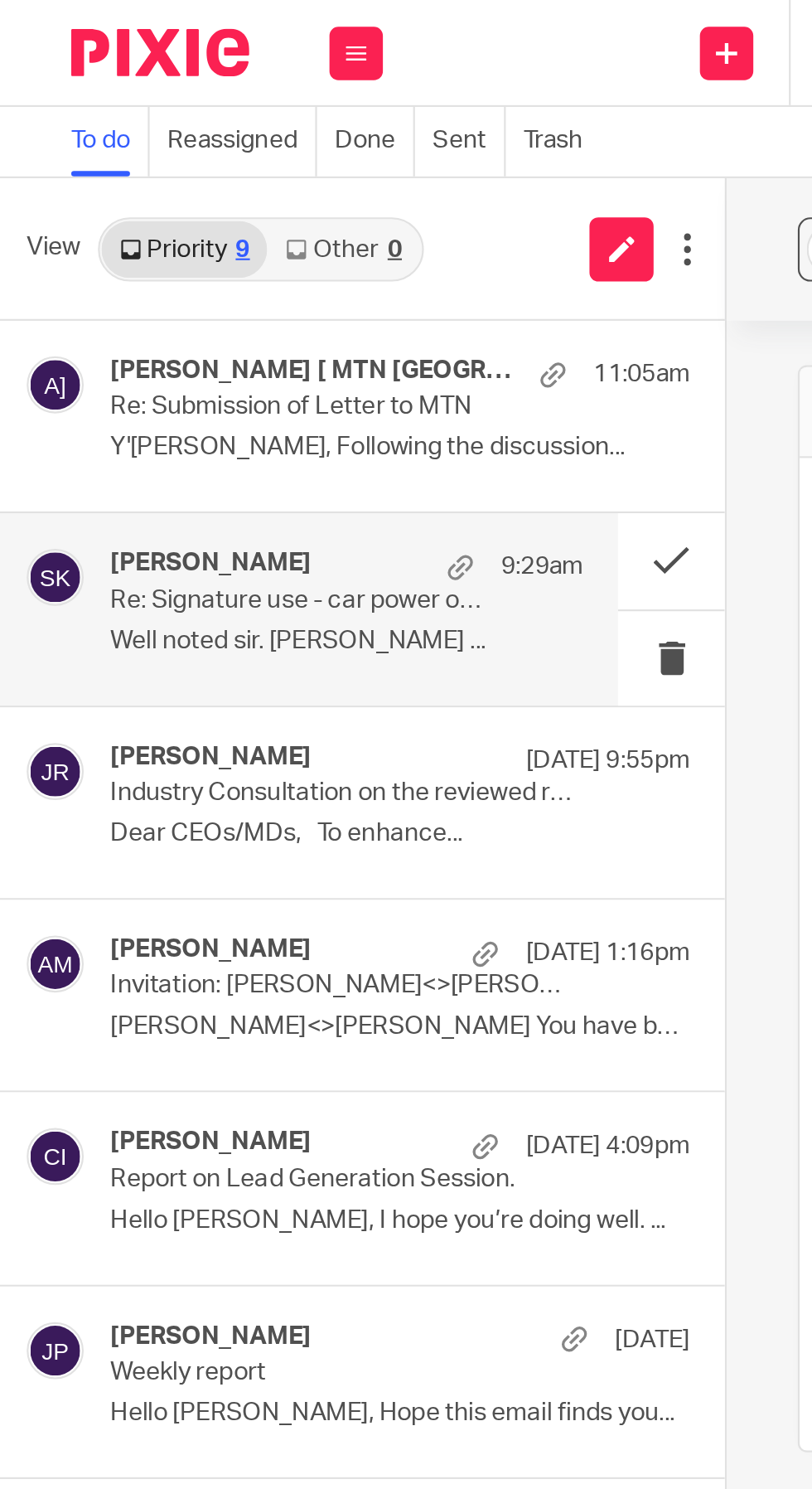
click at [317, 258] on button at bounding box center [313, 261] width 49 height 44
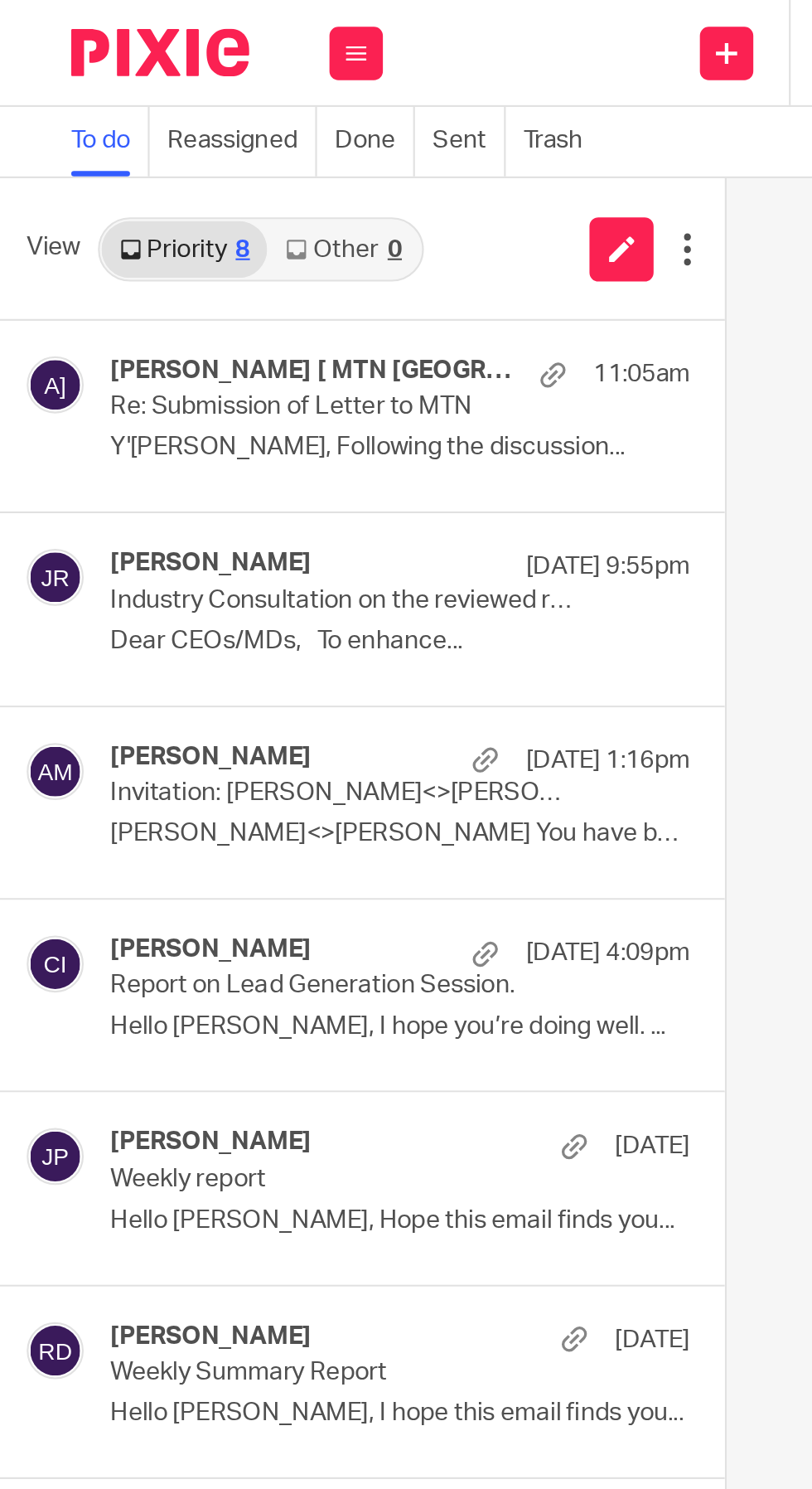
click at [201, 280] on p "Industry Consultation on the reviewed regulation governing Non-deposit Taking F…" at bounding box center [158, 280] width 216 height 14
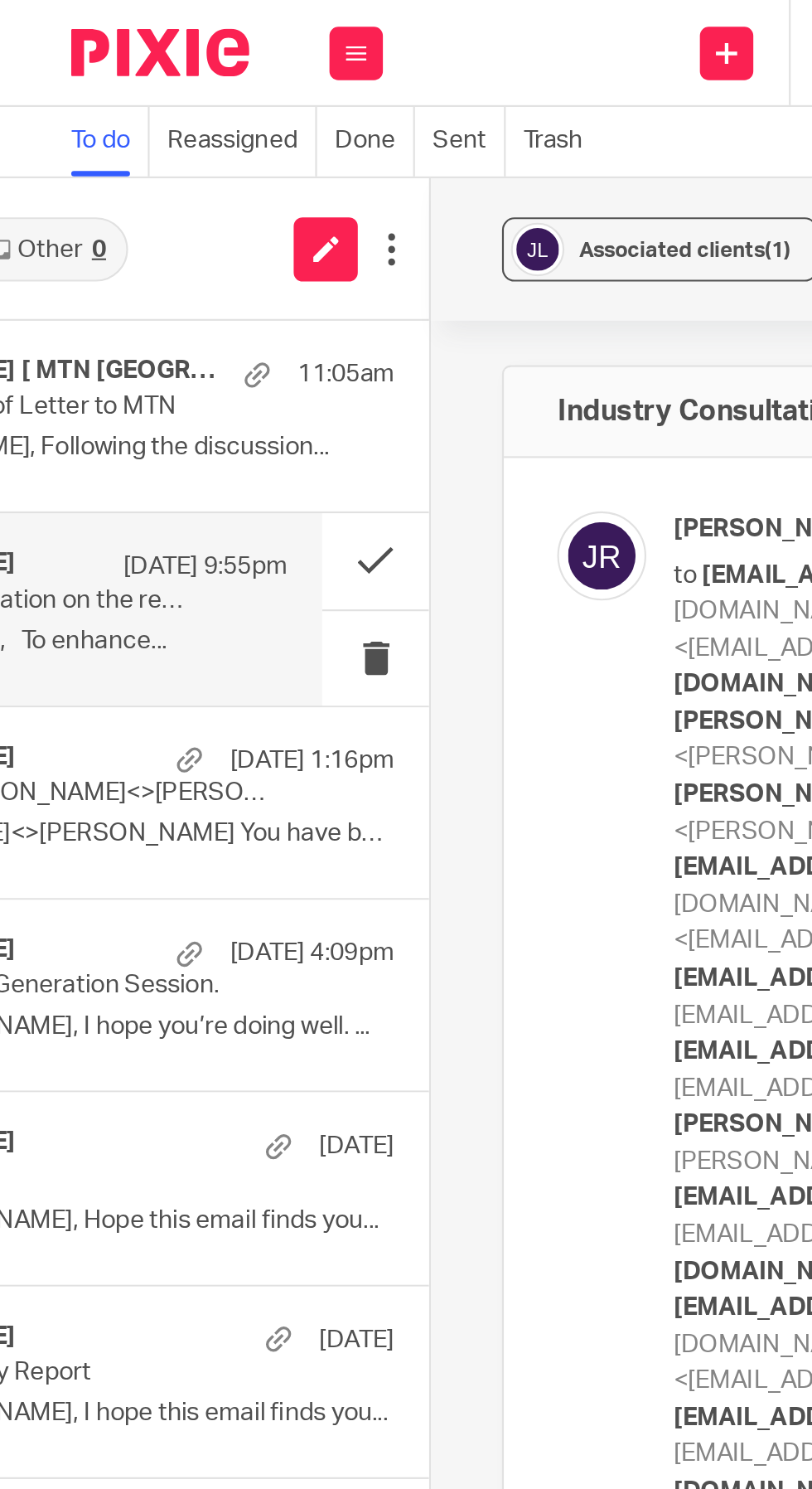
scroll to position [0, 203]
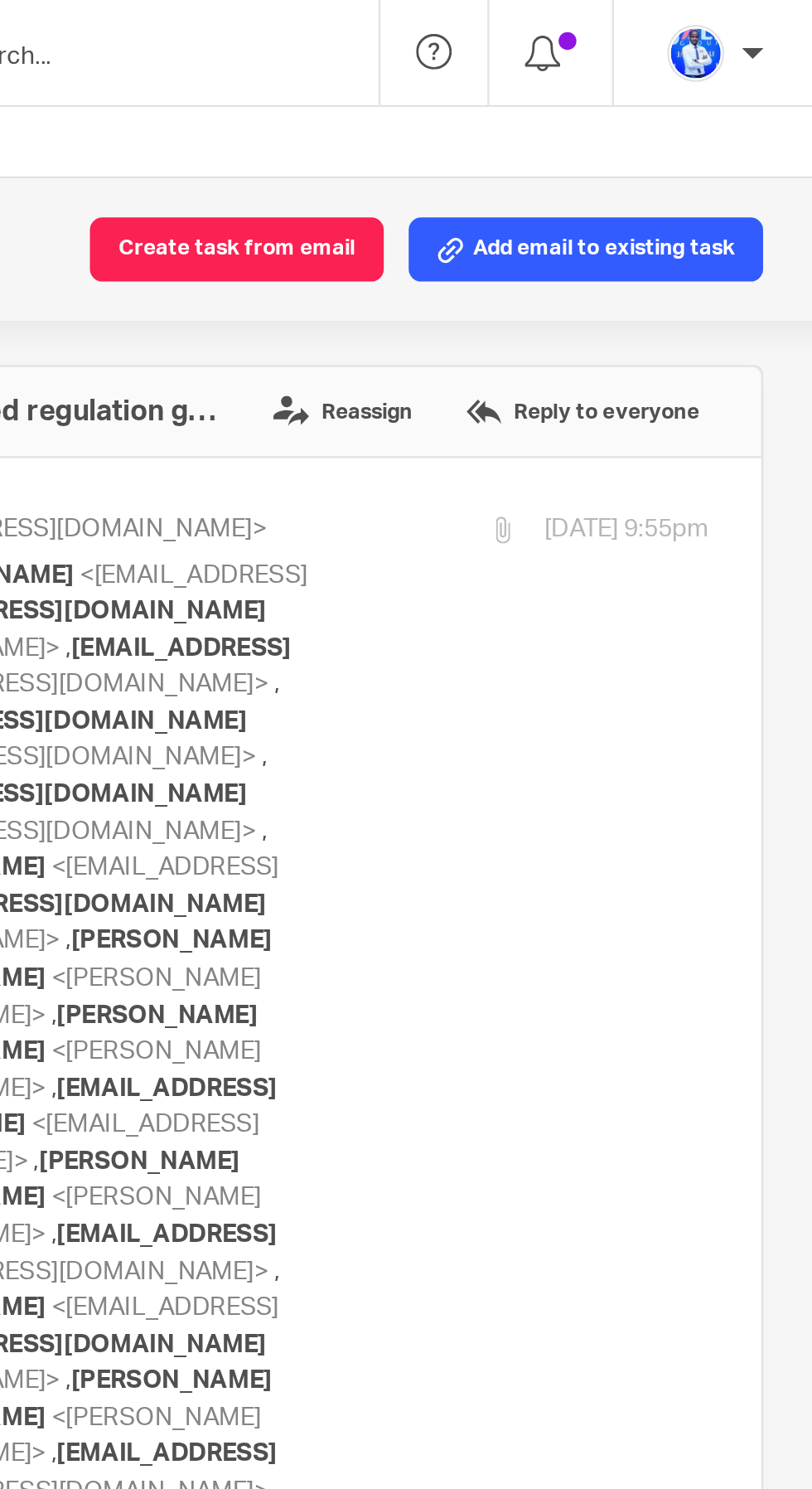
click at [548, 113] on button "Create task from email" at bounding box center [534, 116] width 137 height 30
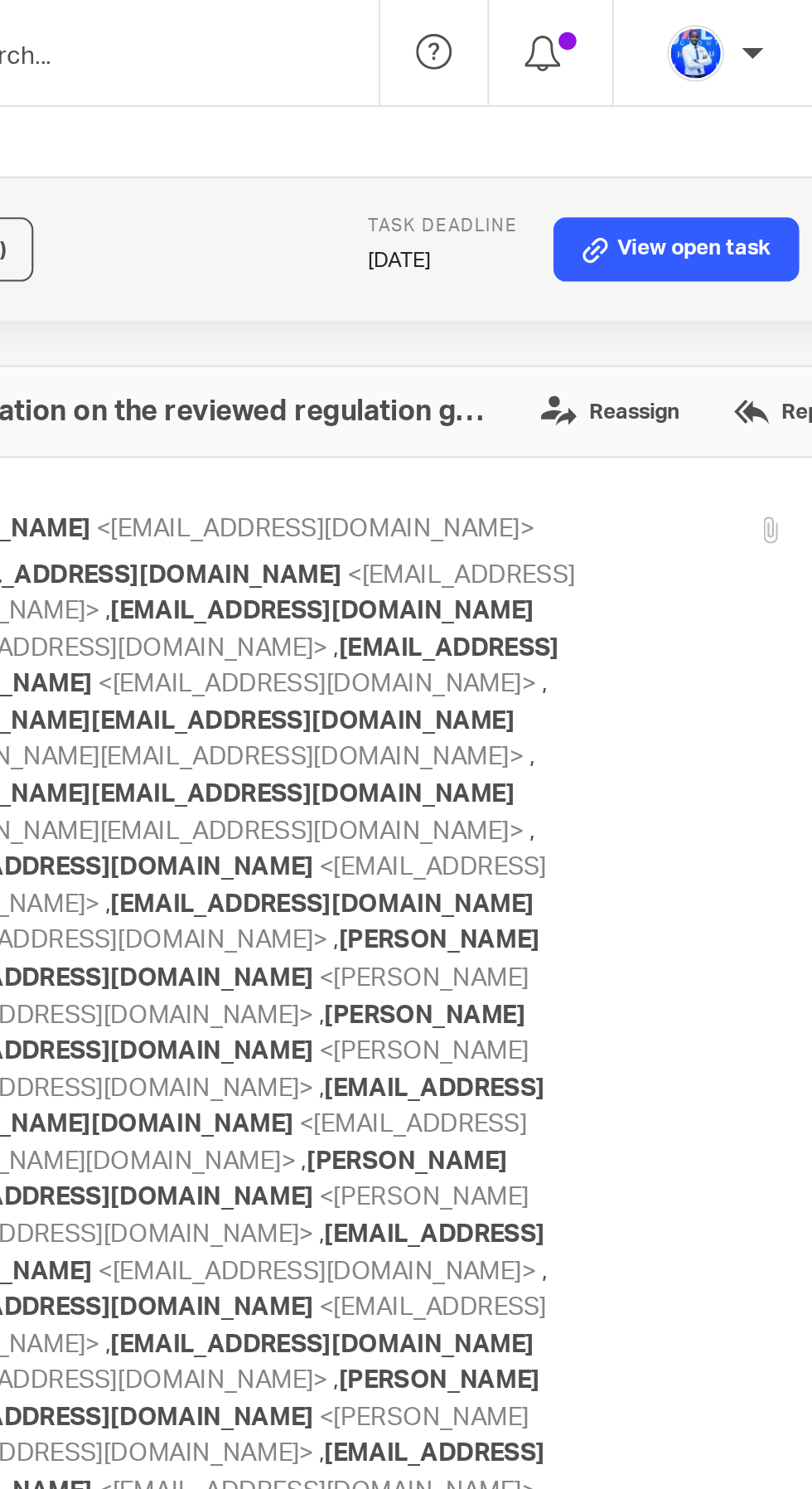
scroll to position [0, 0]
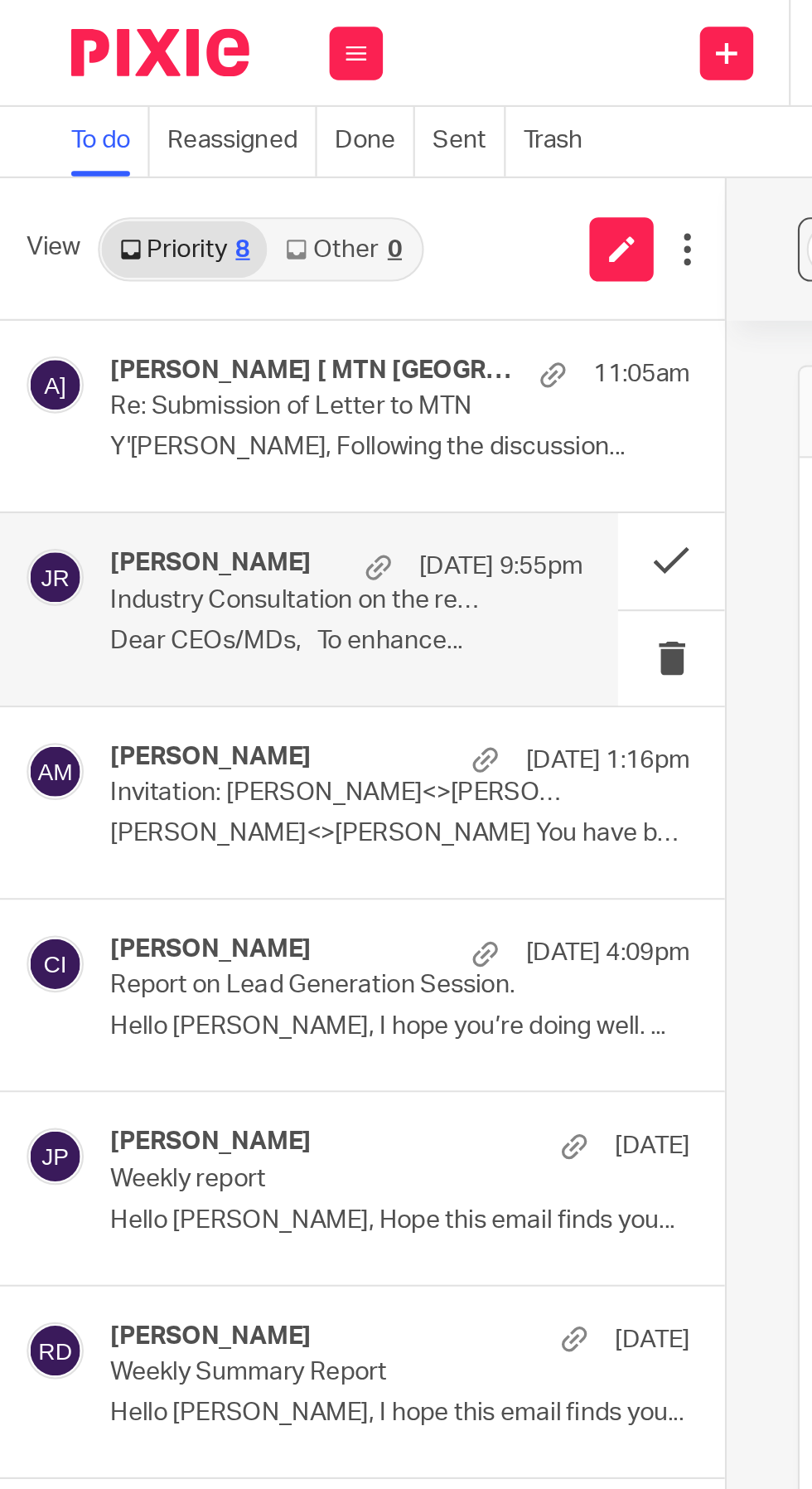
click at [197, 378] on div "Amon Munyaneza 20 Aug 1:16pm Invitation: Amon<>Felix @ Wed Aug 27, 2025 1pm - 2…" at bounding box center [186, 373] width 269 height 55
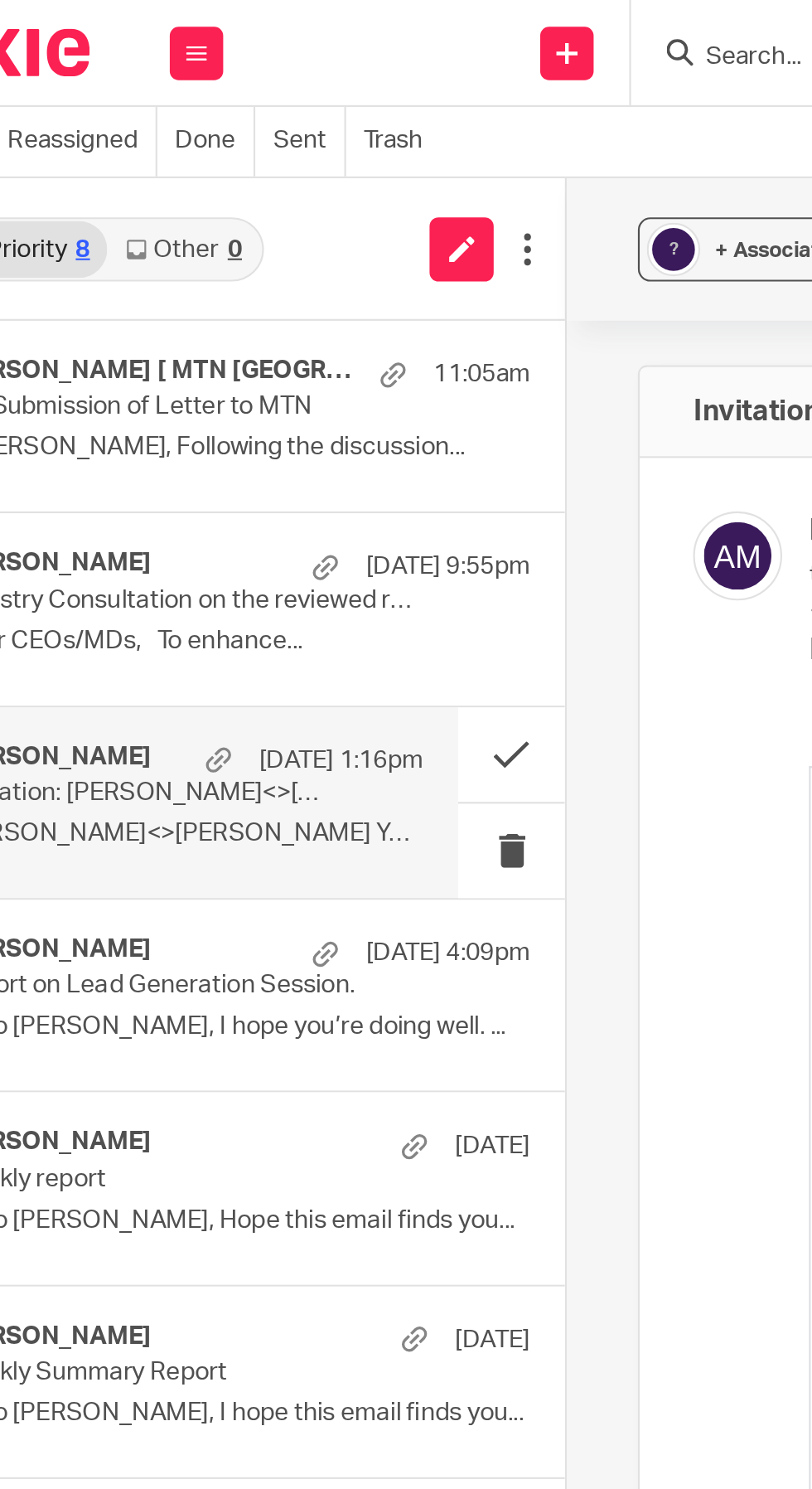
click at [322, 334] on button at bounding box center [313, 351] width 49 height 44
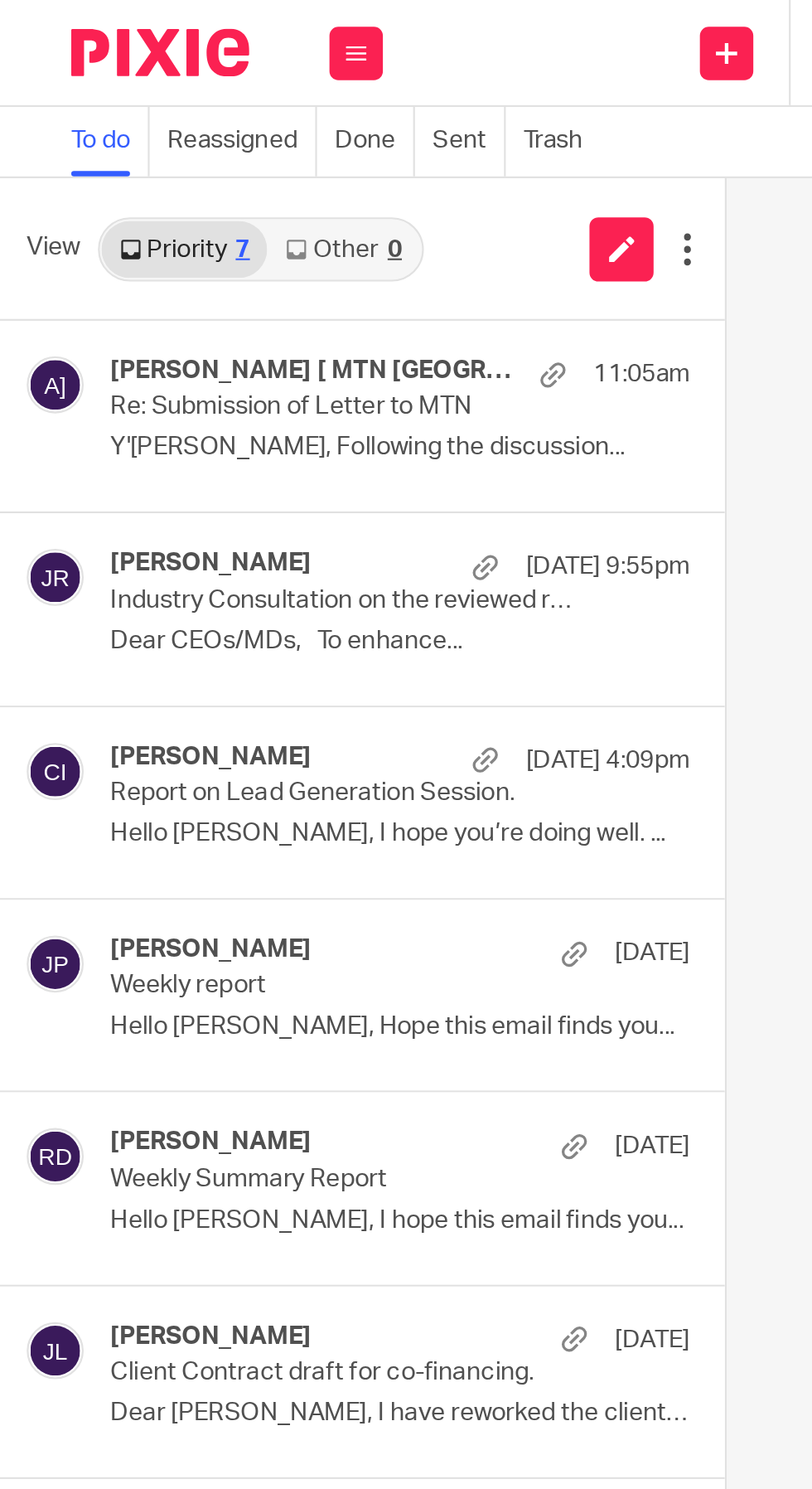
click at [231, 290] on div "James Rwagasana 20 Aug 9:55pm Industry Consultation on the reviewed regulation …" at bounding box center [186, 283] width 269 height 55
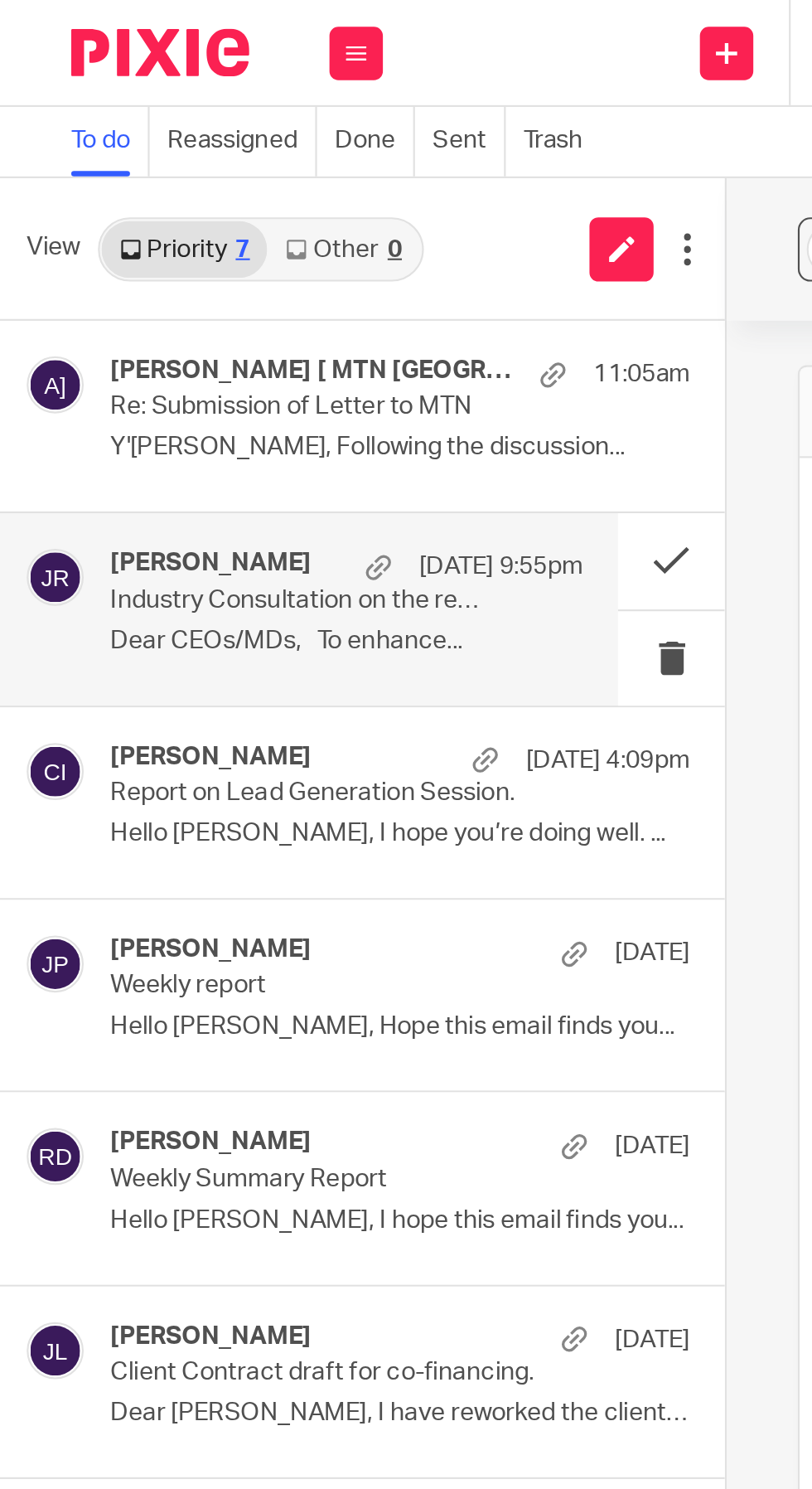
click at [213, 381] on div "Cedric Irambona 18 Aug 4:09pm Report on Lead Generation Session. Hello Felix, I…" at bounding box center [186, 373] width 269 height 55
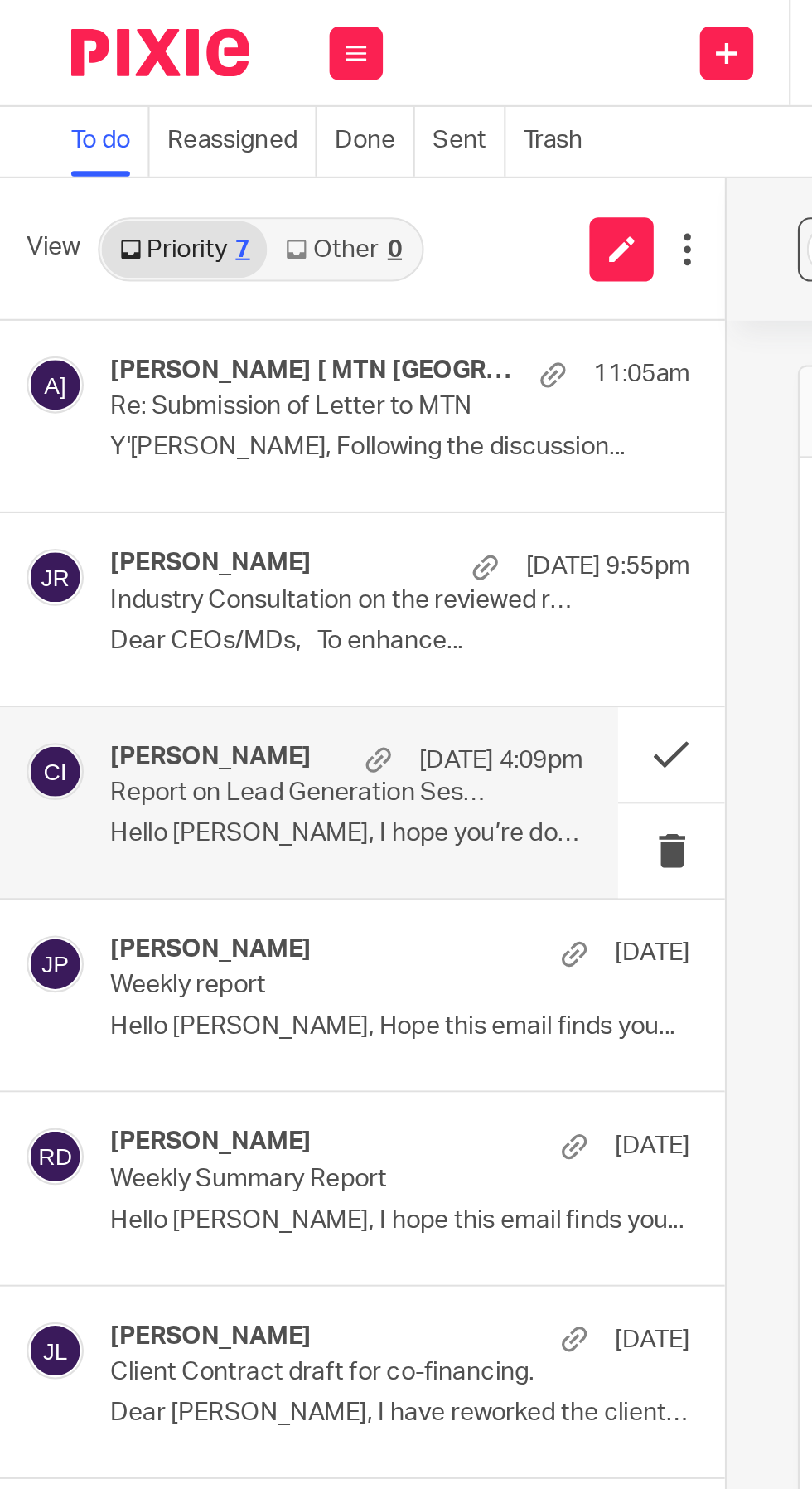
click at [169, 23] on icon at bounding box center [166, 25] width 10 height 10
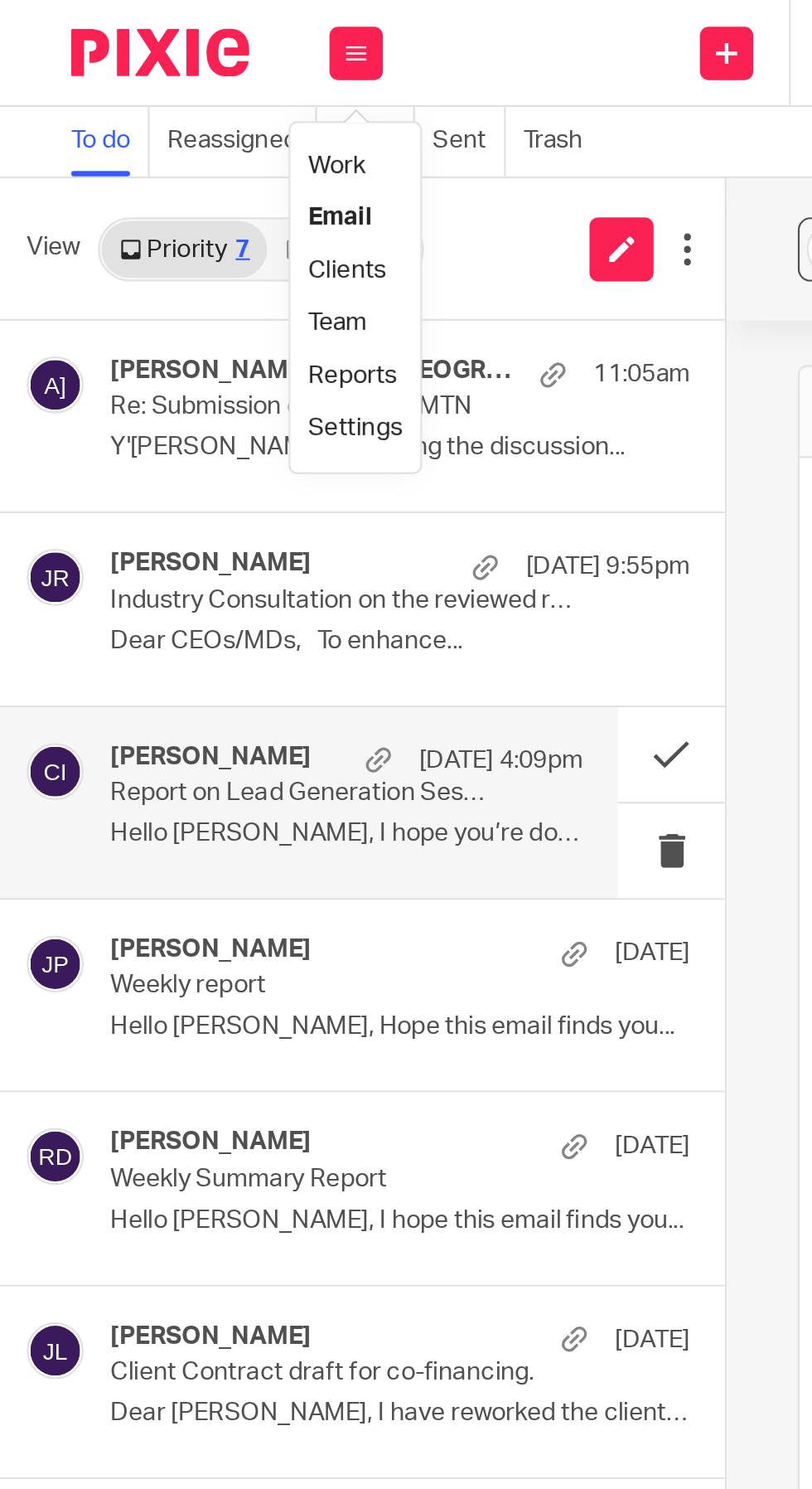
click at [167, 77] on link "Work" at bounding box center [156, 78] width 26 height 12
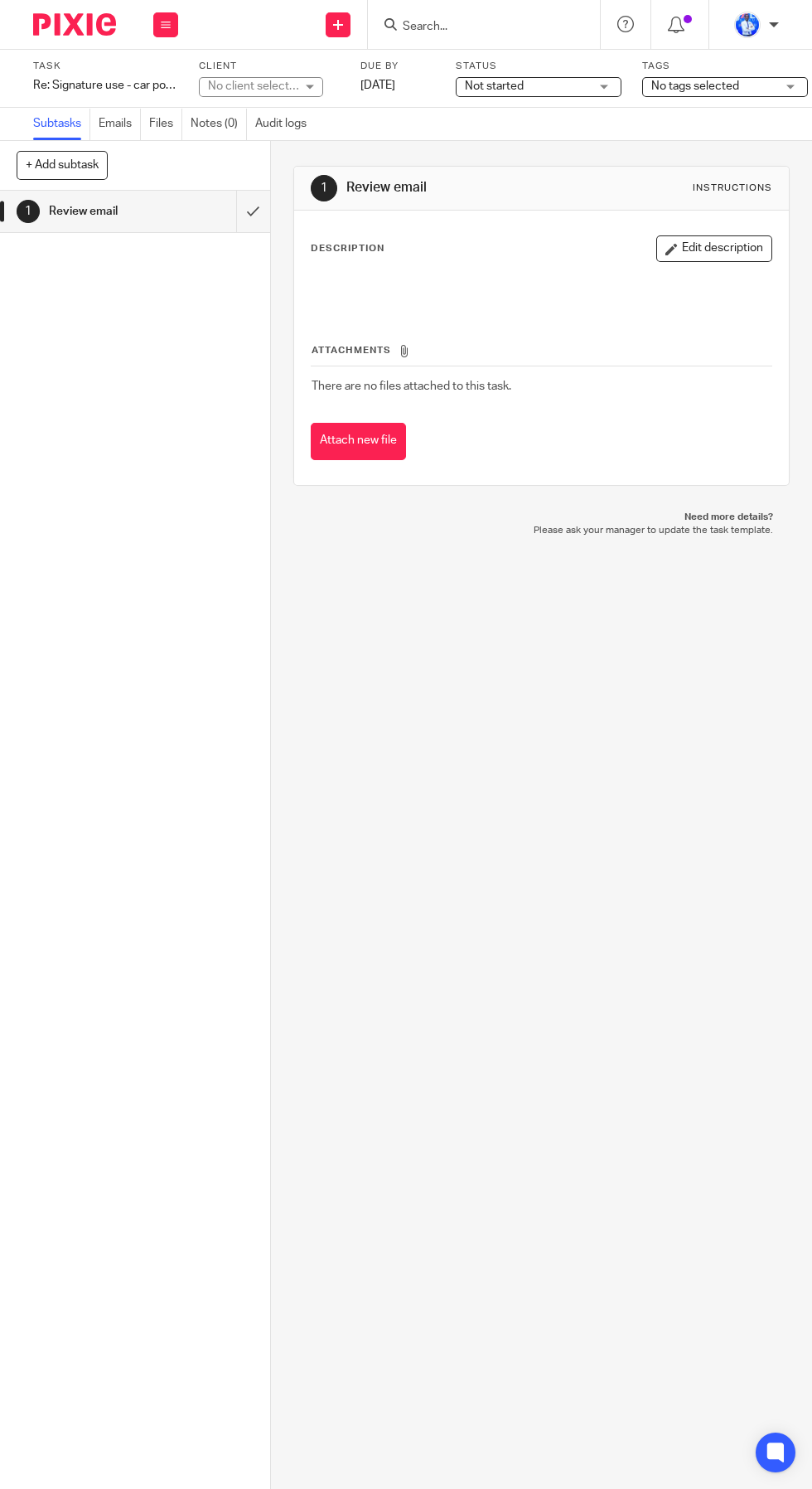
click at [136, 85] on div "Re: Signature use - car power of attorney Save Re: Signature use - car power of…" at bounding box center [106, 84] width 145 height 16
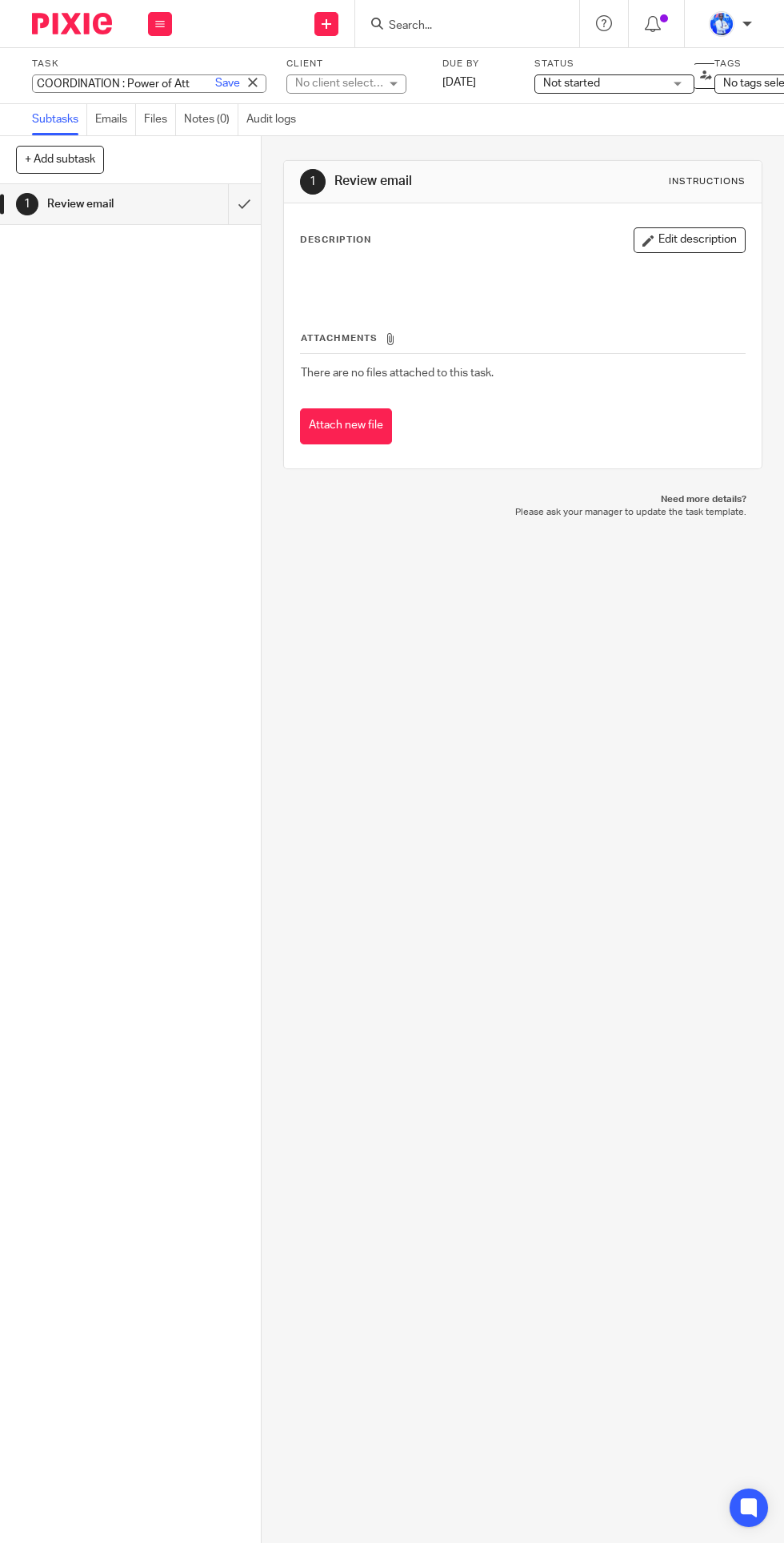
type input "COORDINATION : Power of Attorney"
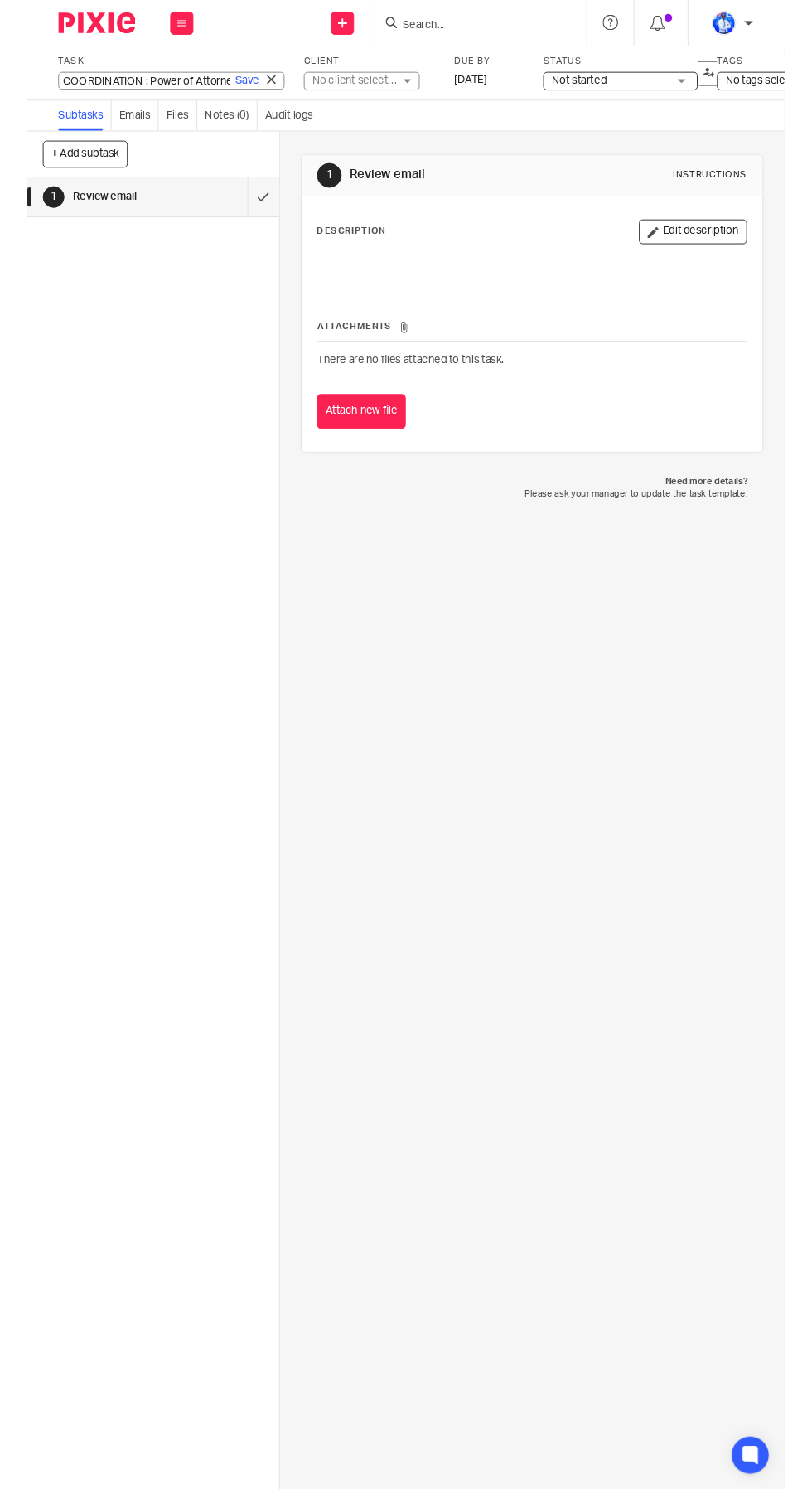
scroll to position [0, 10]
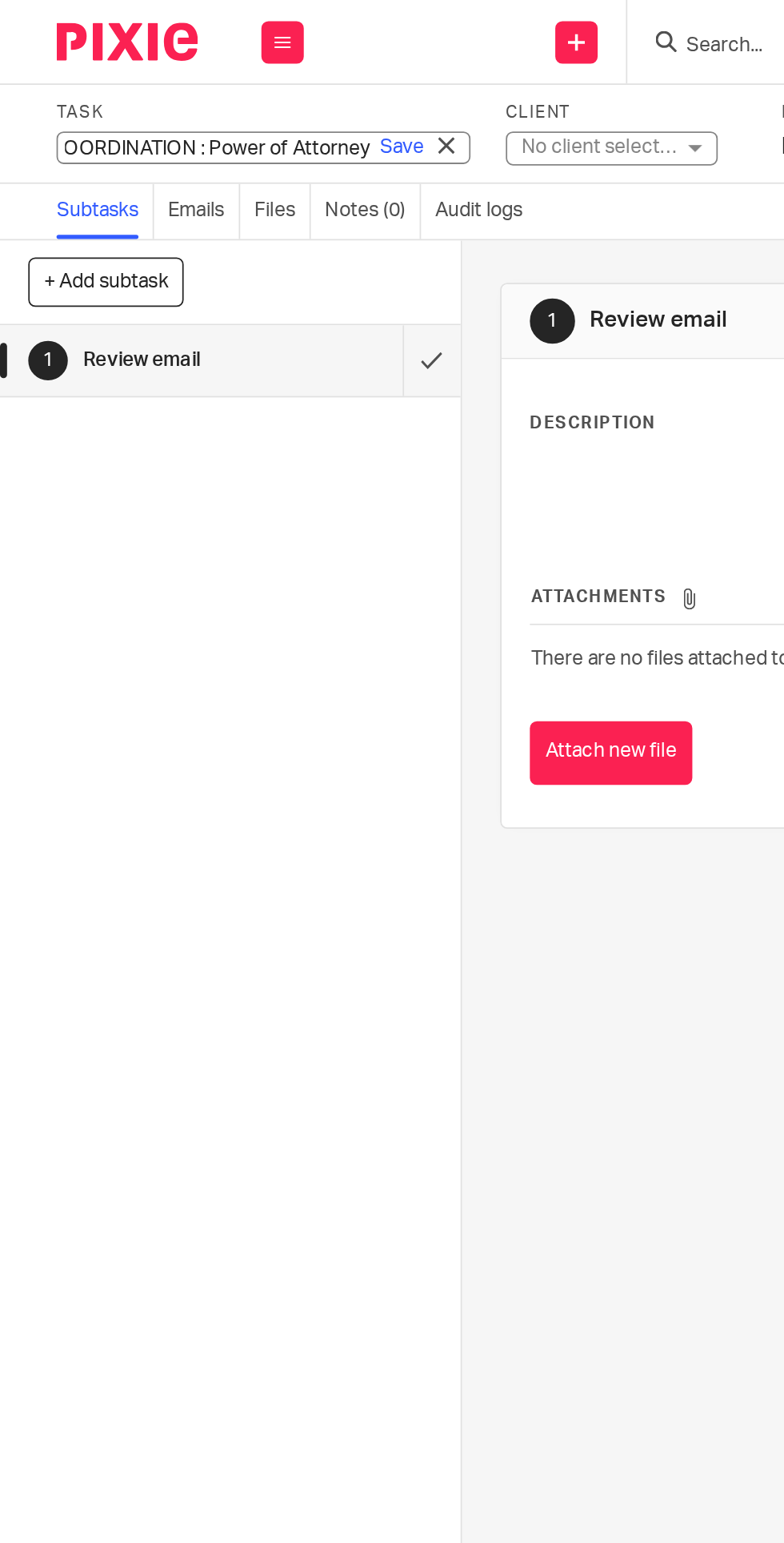
click at [225, 86] on link "Save" at bounding box center [228, 82] width 25 height 16
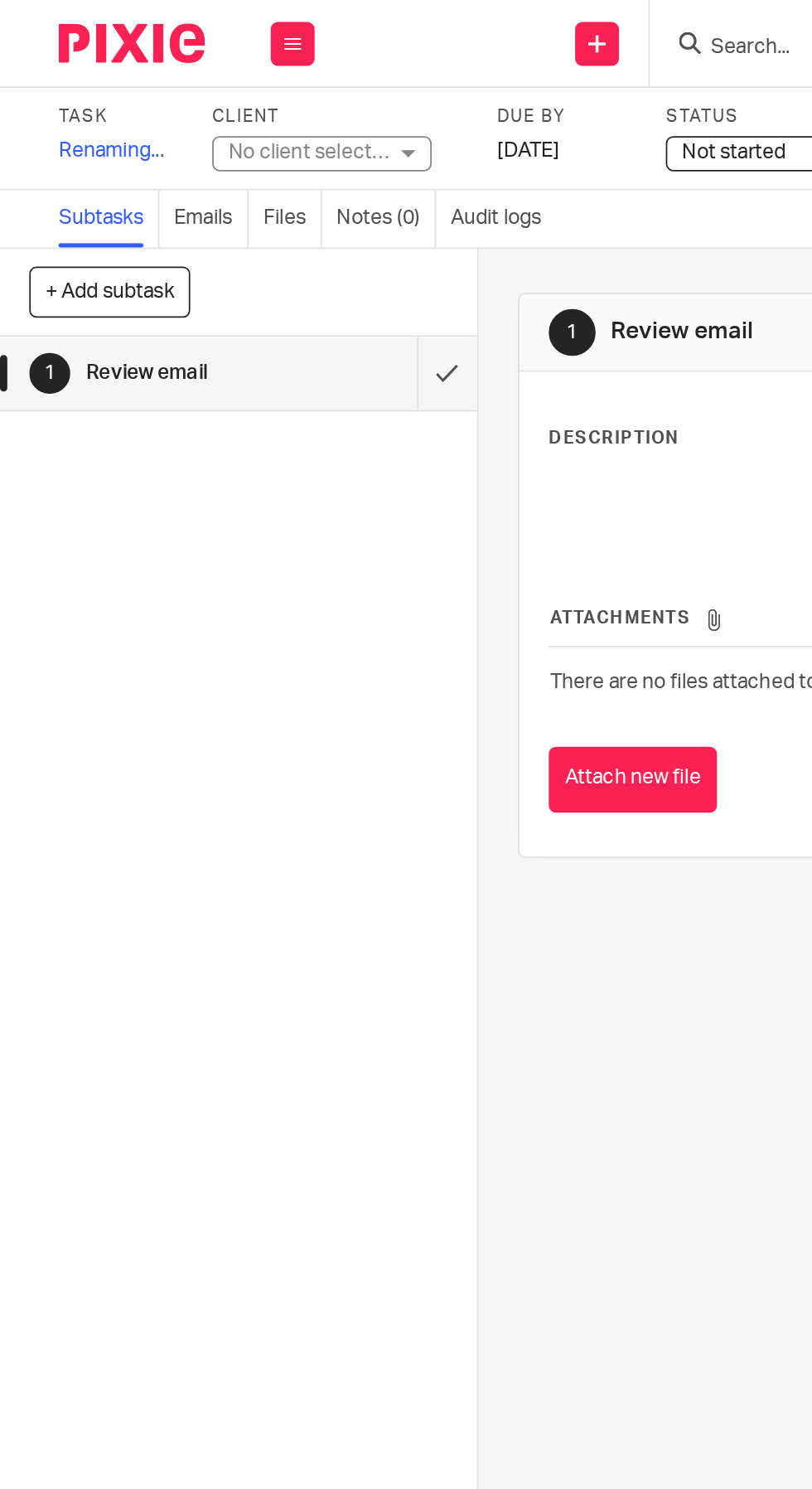
scroll to position [0, 0]
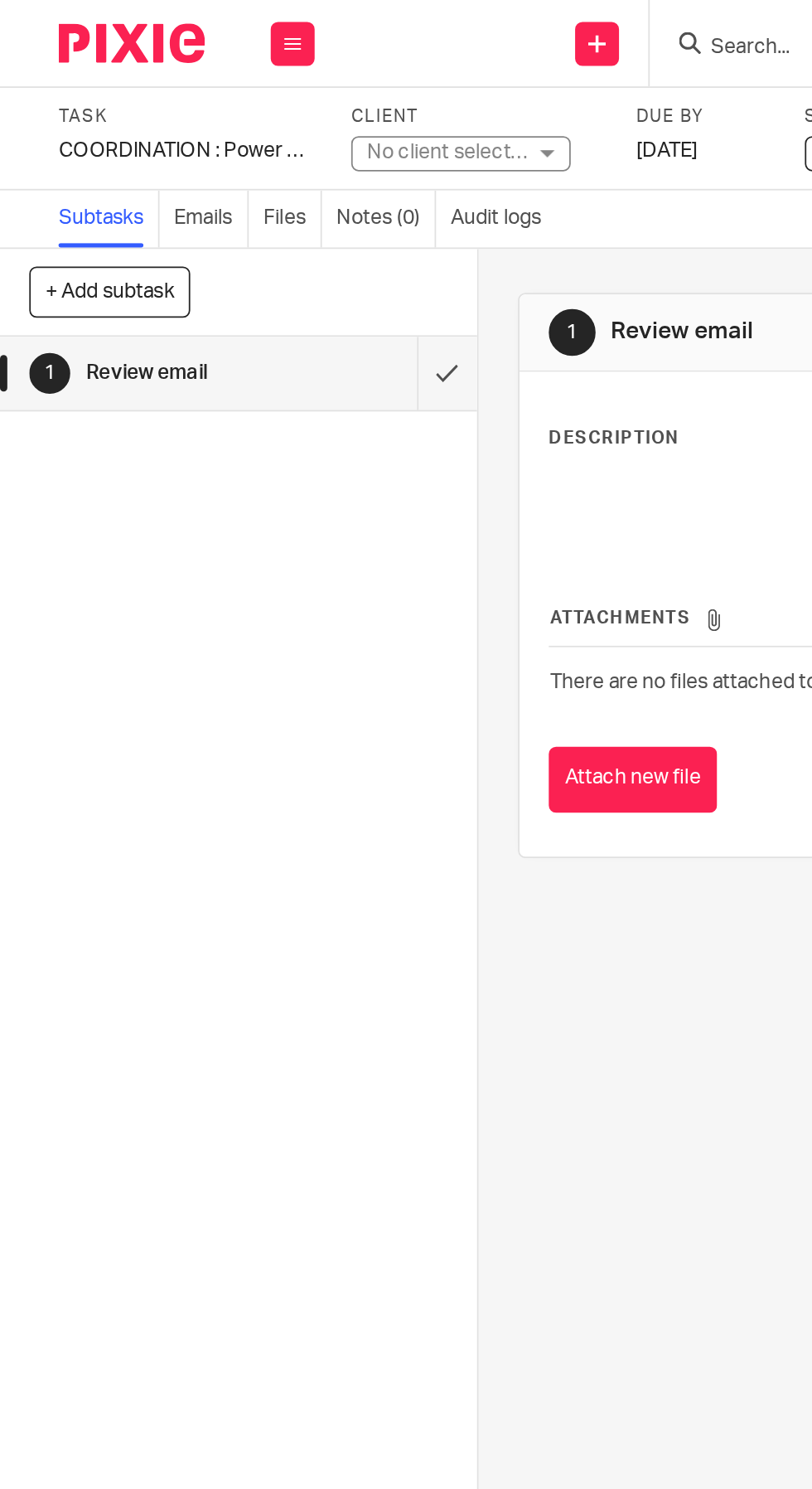
click at [263, 90] on div "No client selected" at bounding box center [253, 85] width 91 height 16
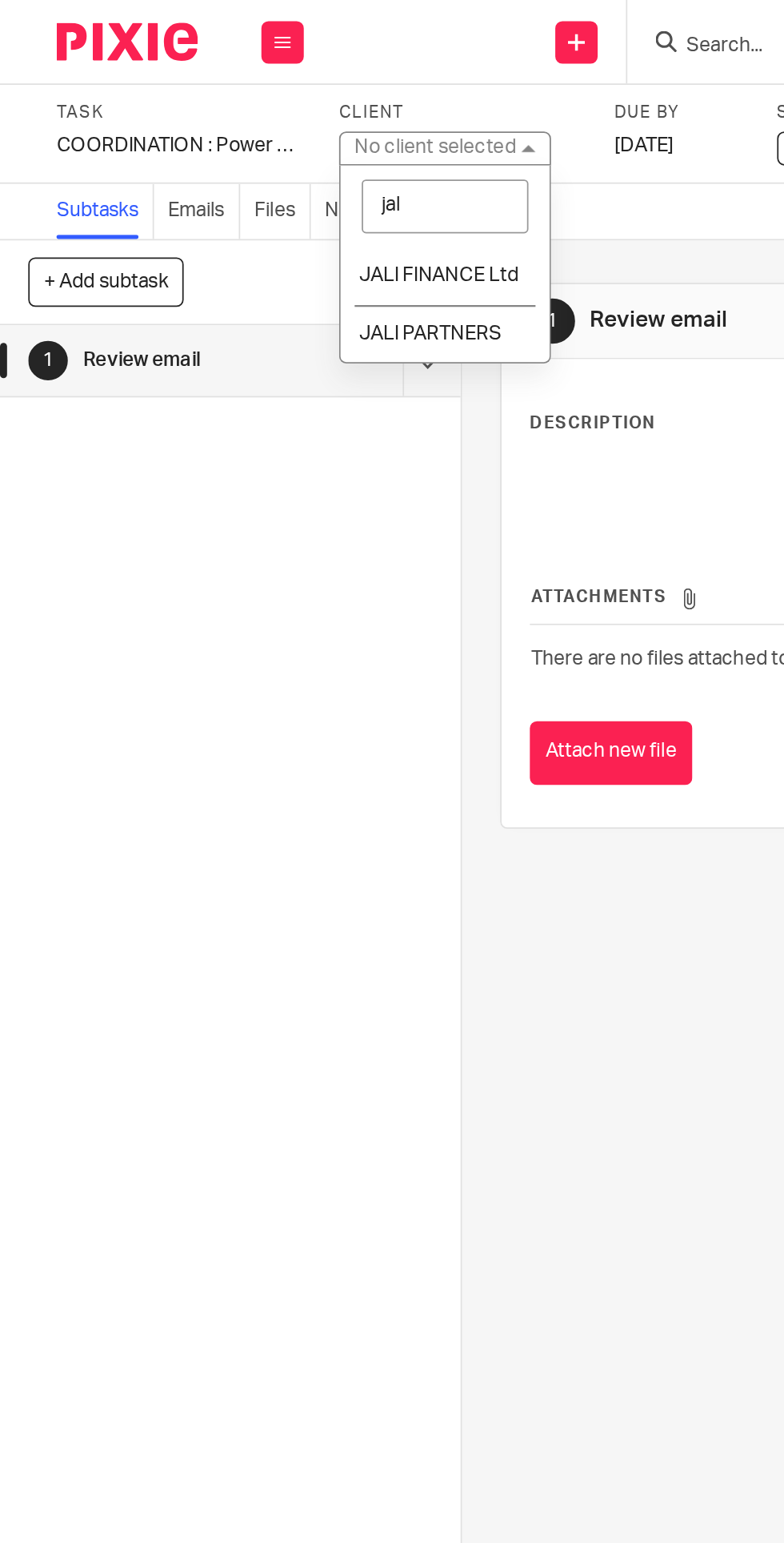
type input "jali"
click at [274, 146] on li "JALI FINANCE Ltd" at bounding box center [252, 156] width 118 height 33
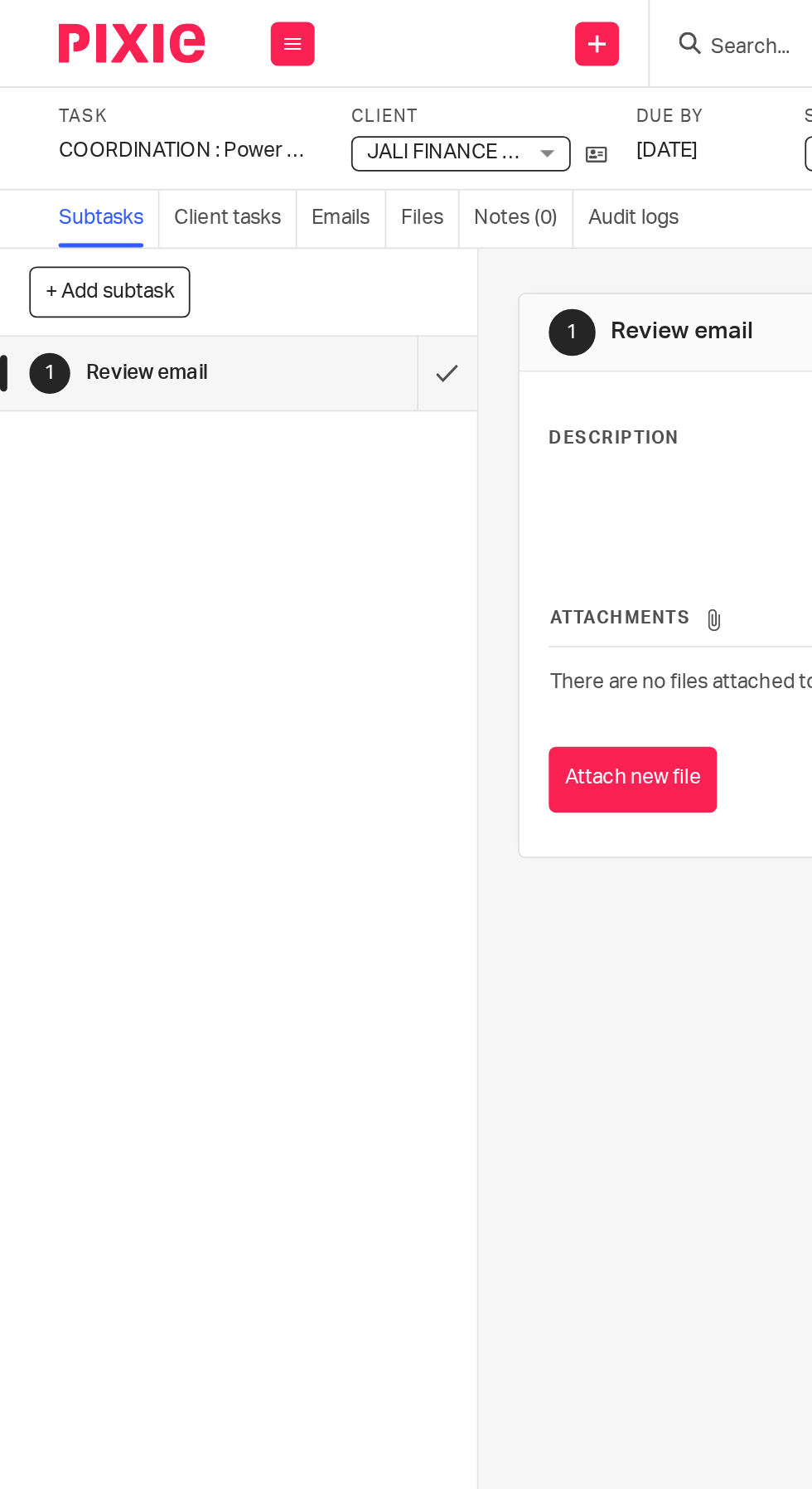
click at [75, 83] on div "COORDINATION : Power of Attorney Save COORDINATION : Power of Attorney" at bounding box center [106, 84] width 145 height 16
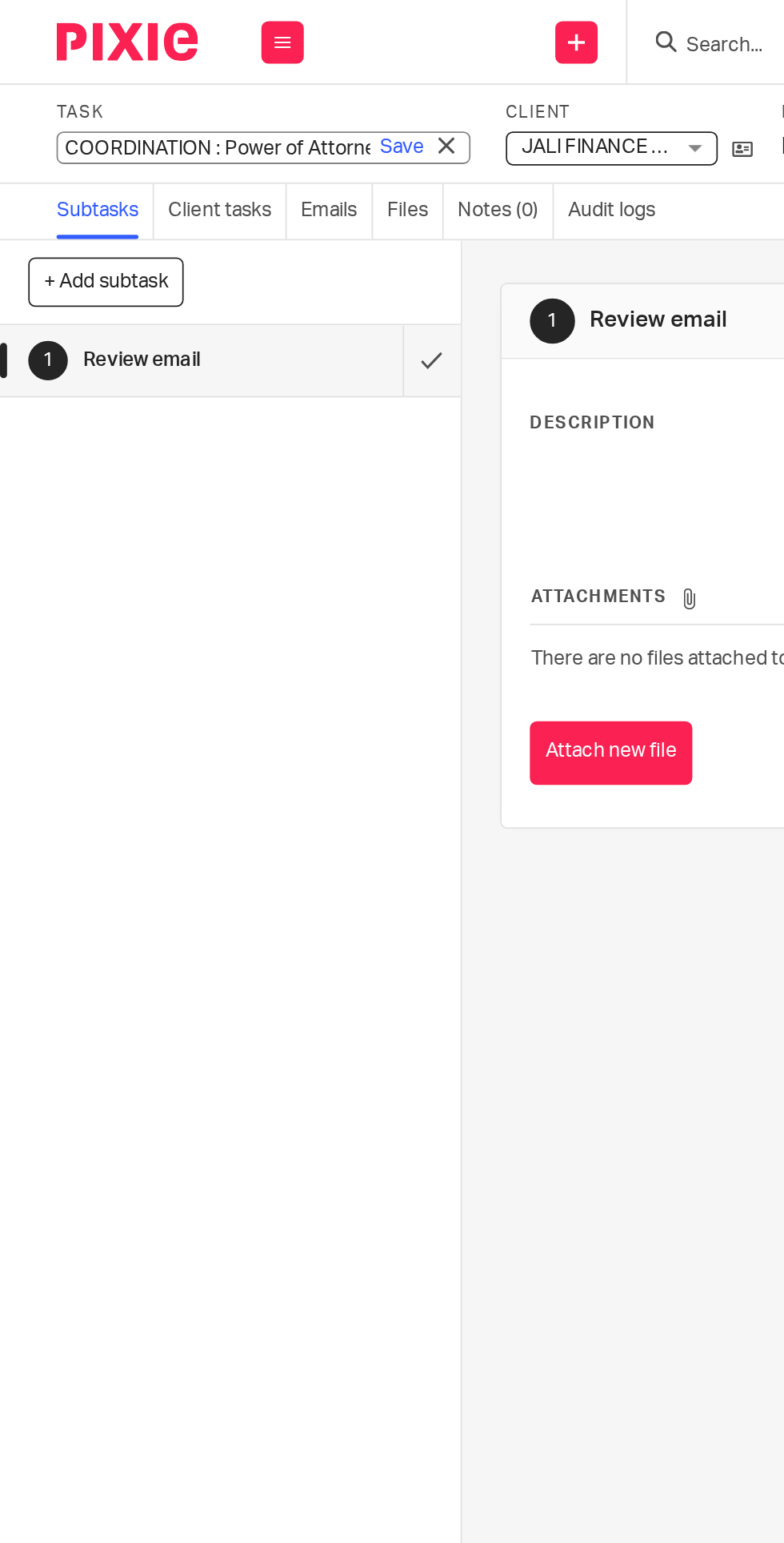
click at [77, 86] on input "COORDINATION : Power of Attorney" at bounding box center [149, 83] width 234 height 18
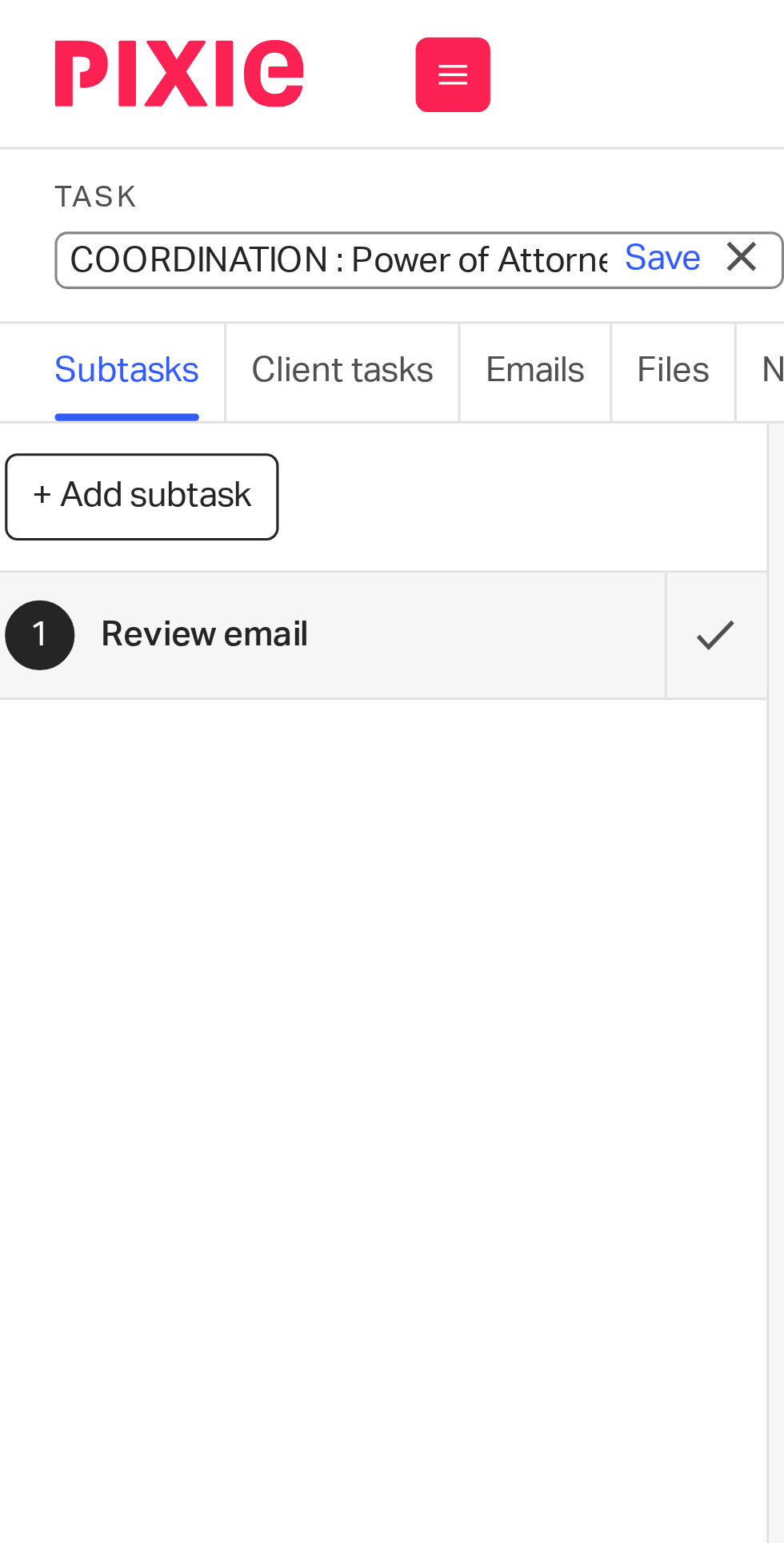
click at [63, 86] on input "COORDINATION : Power of Attorney" at bounding box center [149, 83] width 234 height 18
type input "1. COORDINATION : Power of Attorney"
click at [222, 81] on link "Save" at bounding box center [228, 82] width 25 height 16
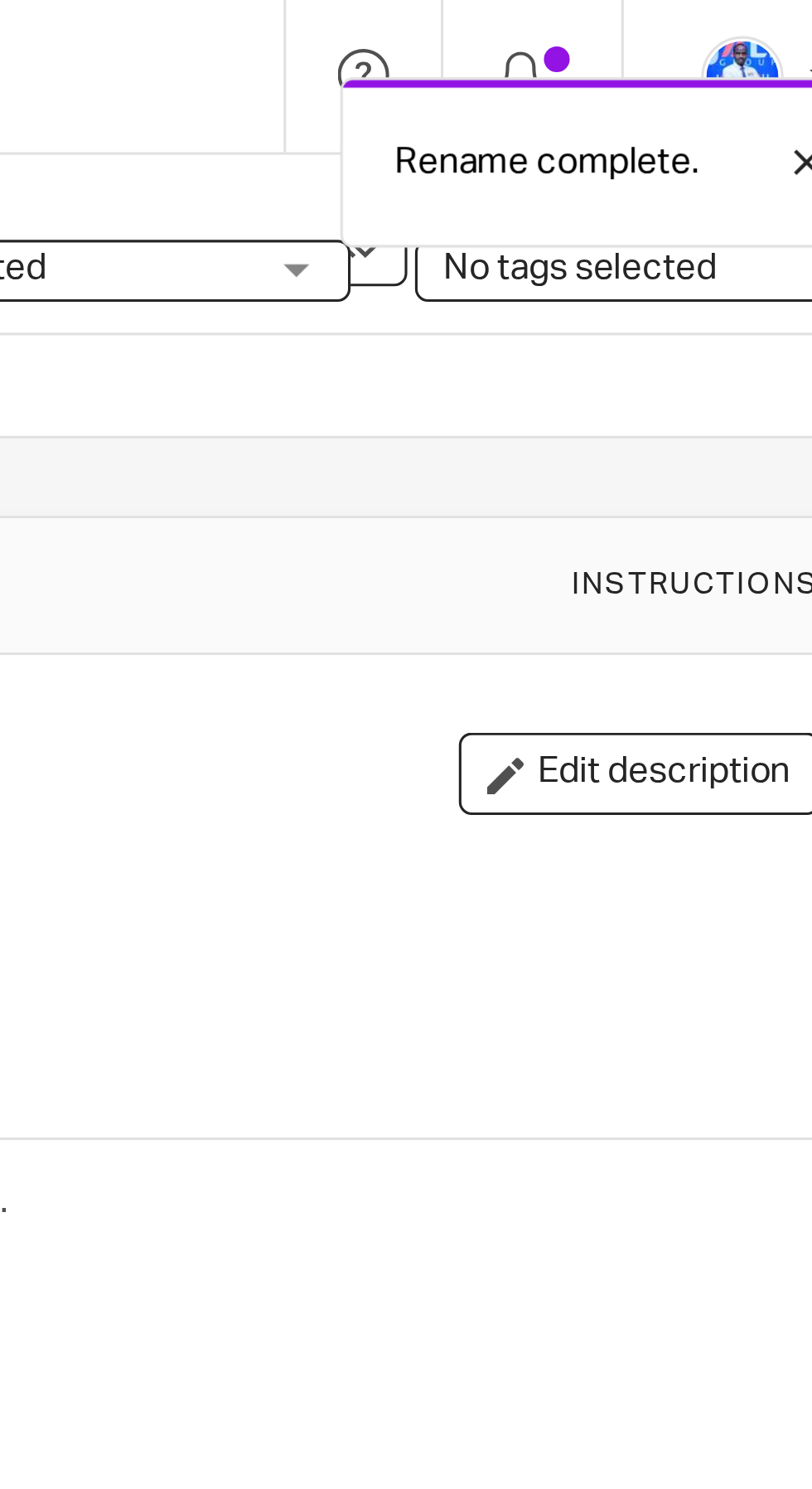
click at [579, 82] on span "Not started" at bounding box center [527, 86] width 124 height 17
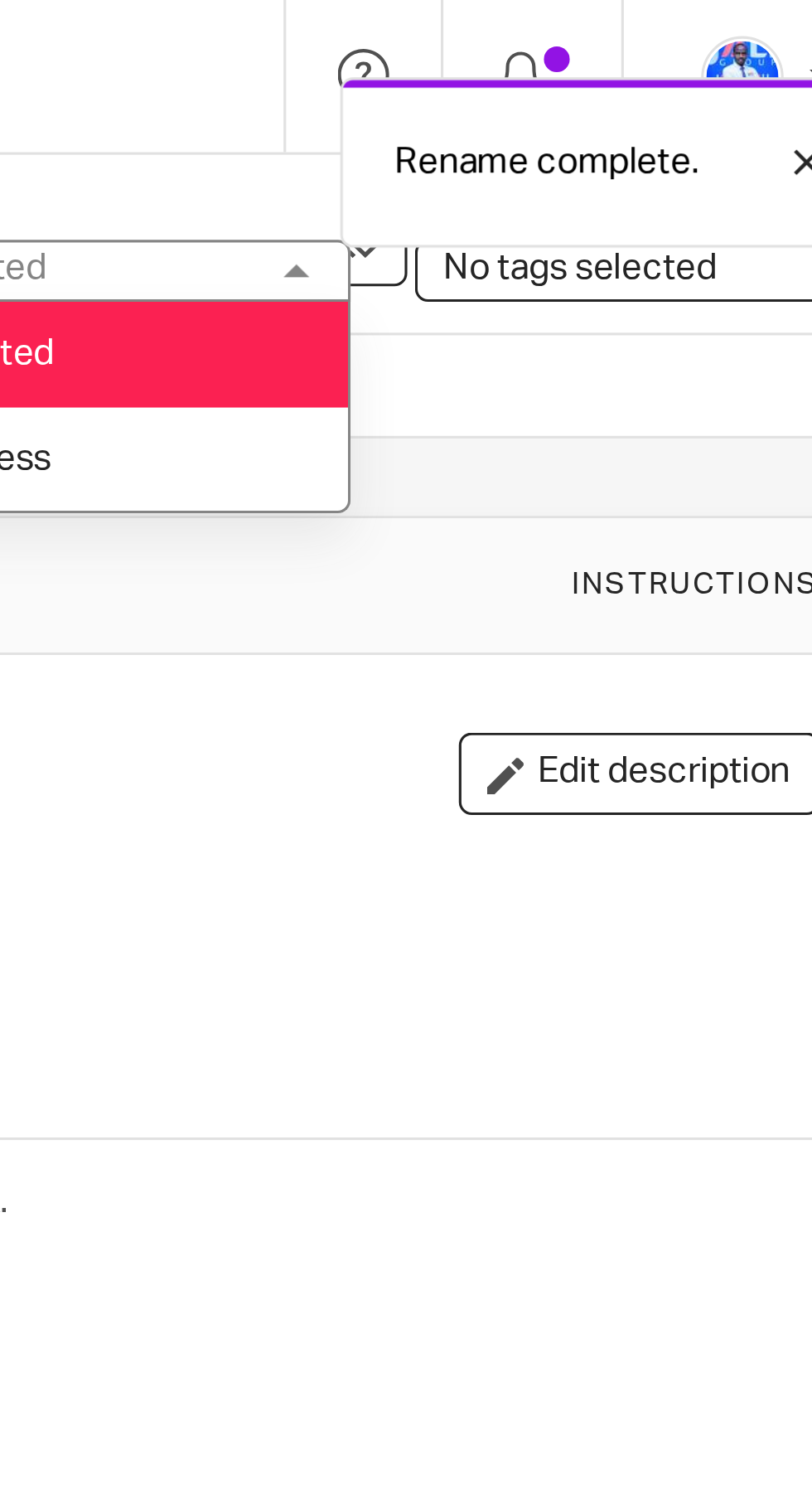
click at [586, 147] on li "In progress" at bounding box center [538, 148] width 164 height 34
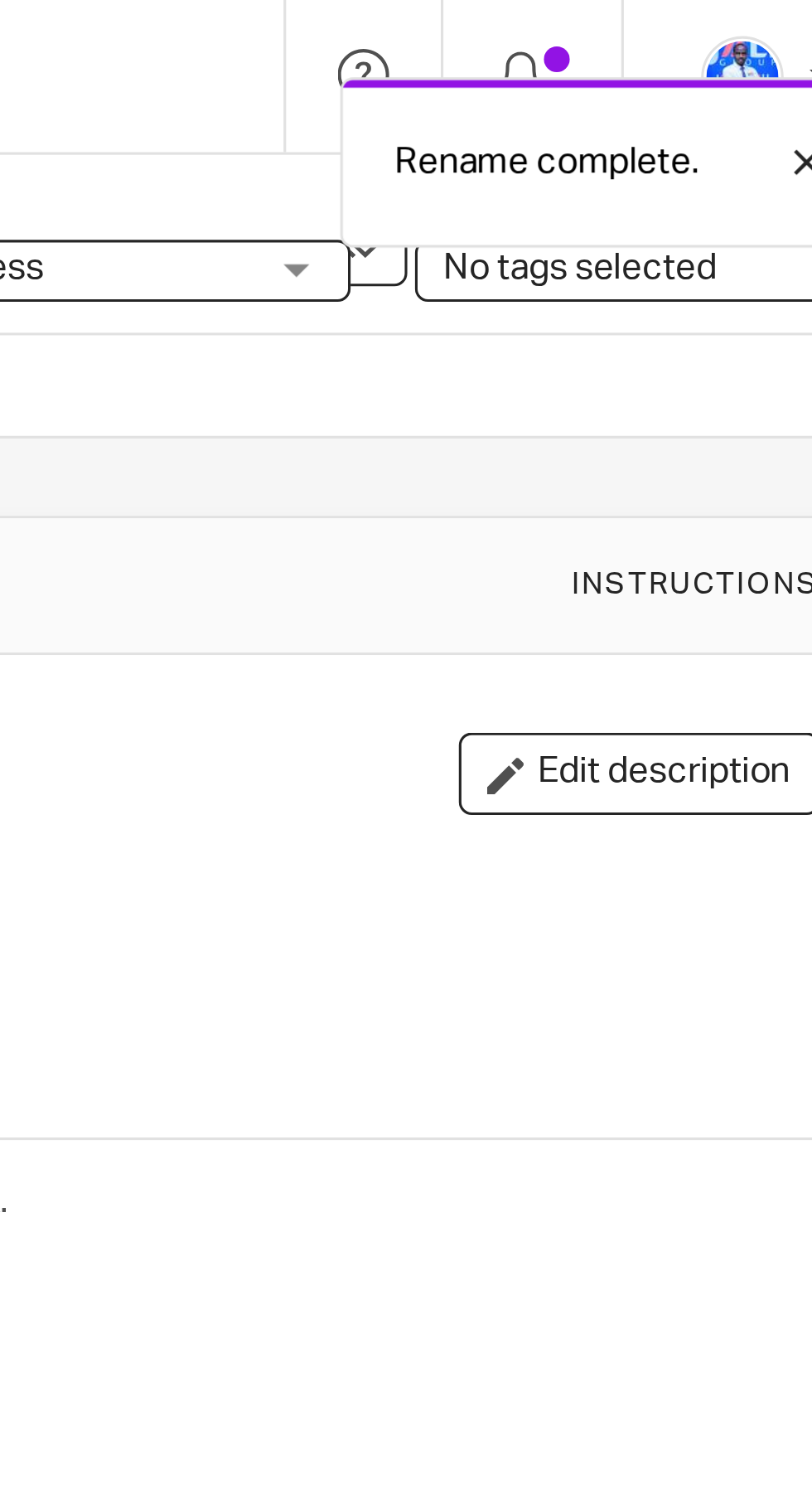
click at [706, 87] on span "No tags selected" at bounding box center [695, 86] width 88 height 12
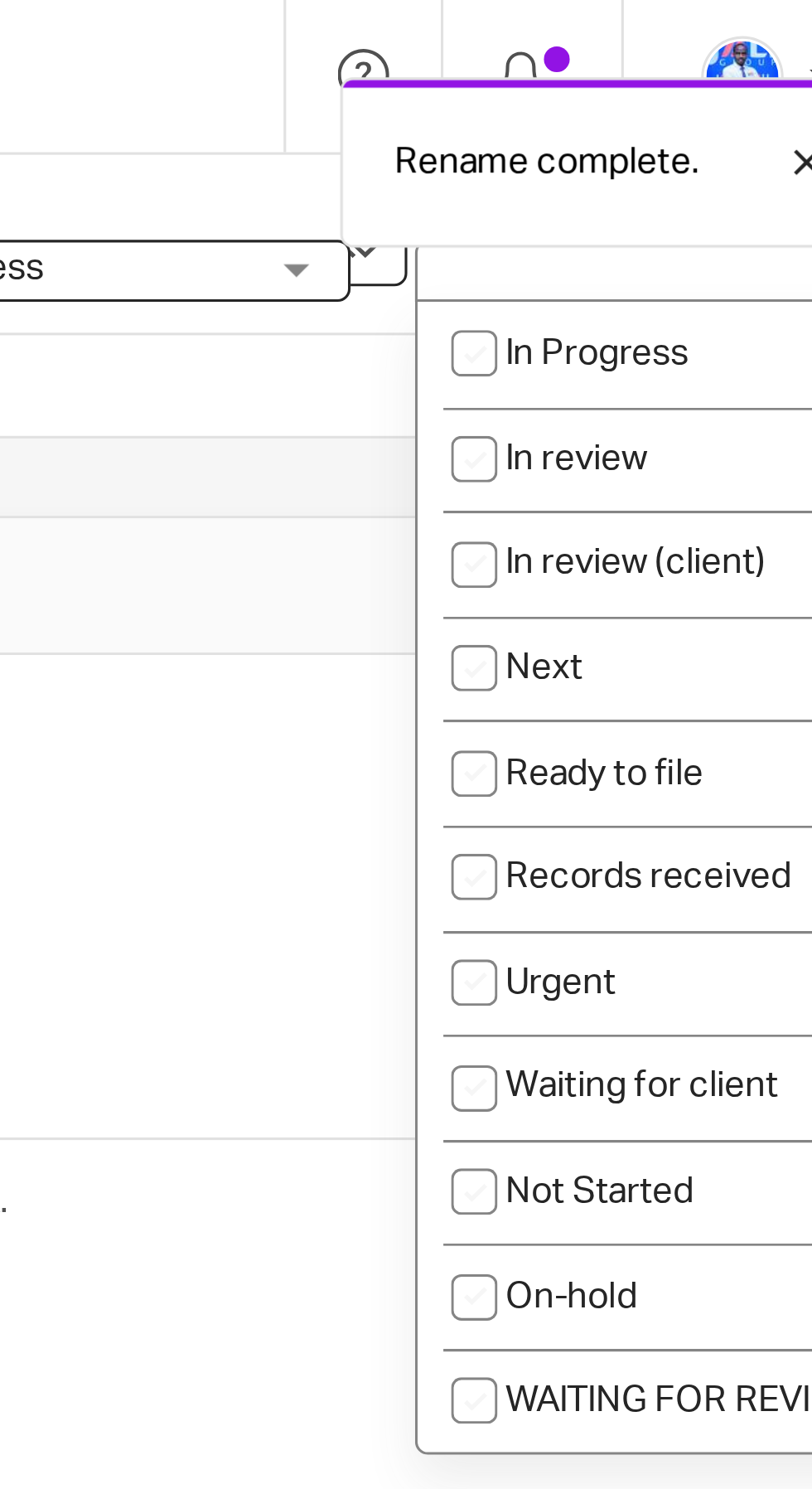
click at [705, 220] on li "Next" at bounding box center [725, 216] width 164 height 34
checkbox input "true"
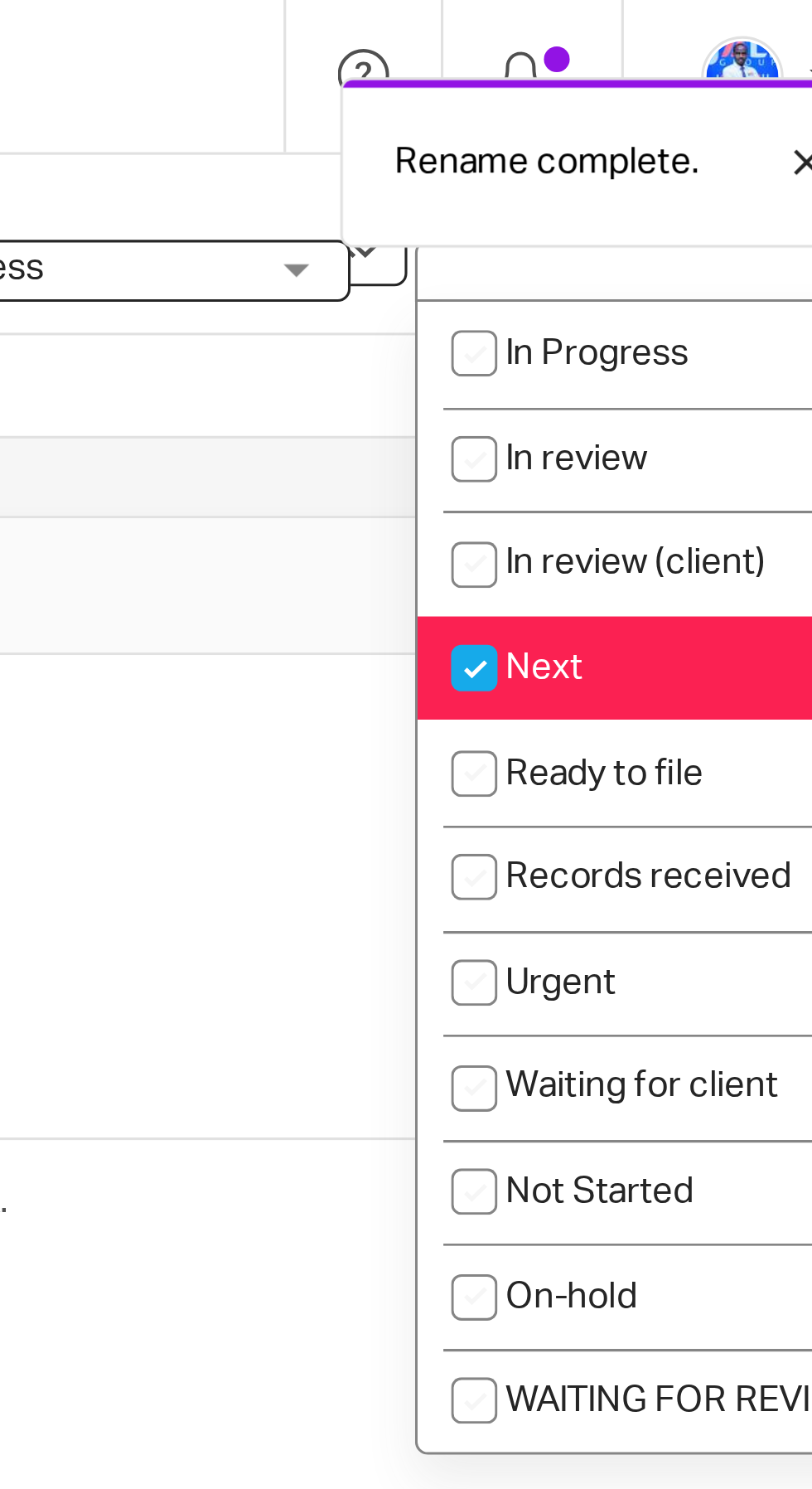
click at [602, 253] on div "Description Edit description" at bounding box center [542, 248] width 462 height 26
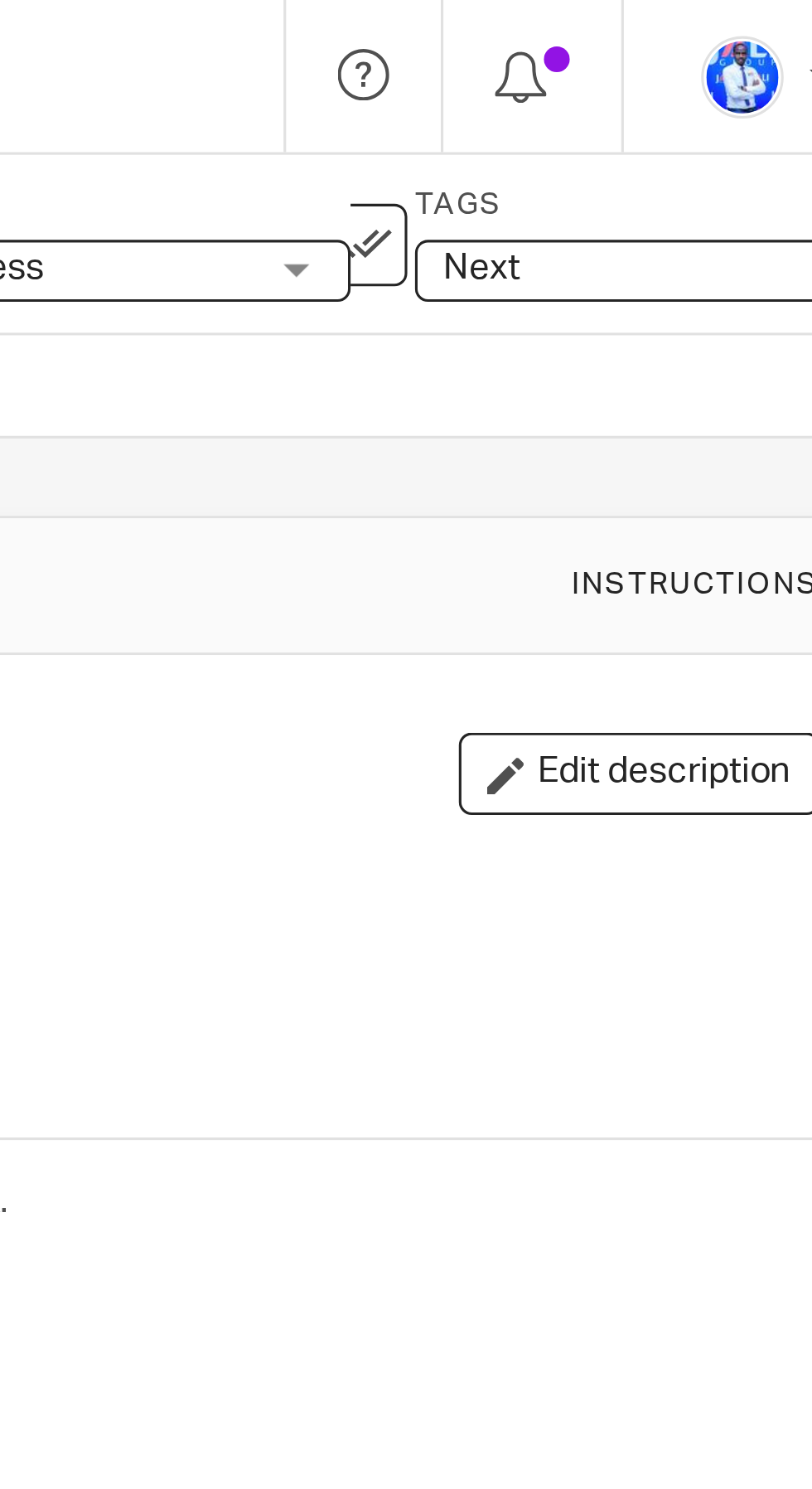
click at [631, 84] on icon at bounding box center [626, 78] width 16 height 16
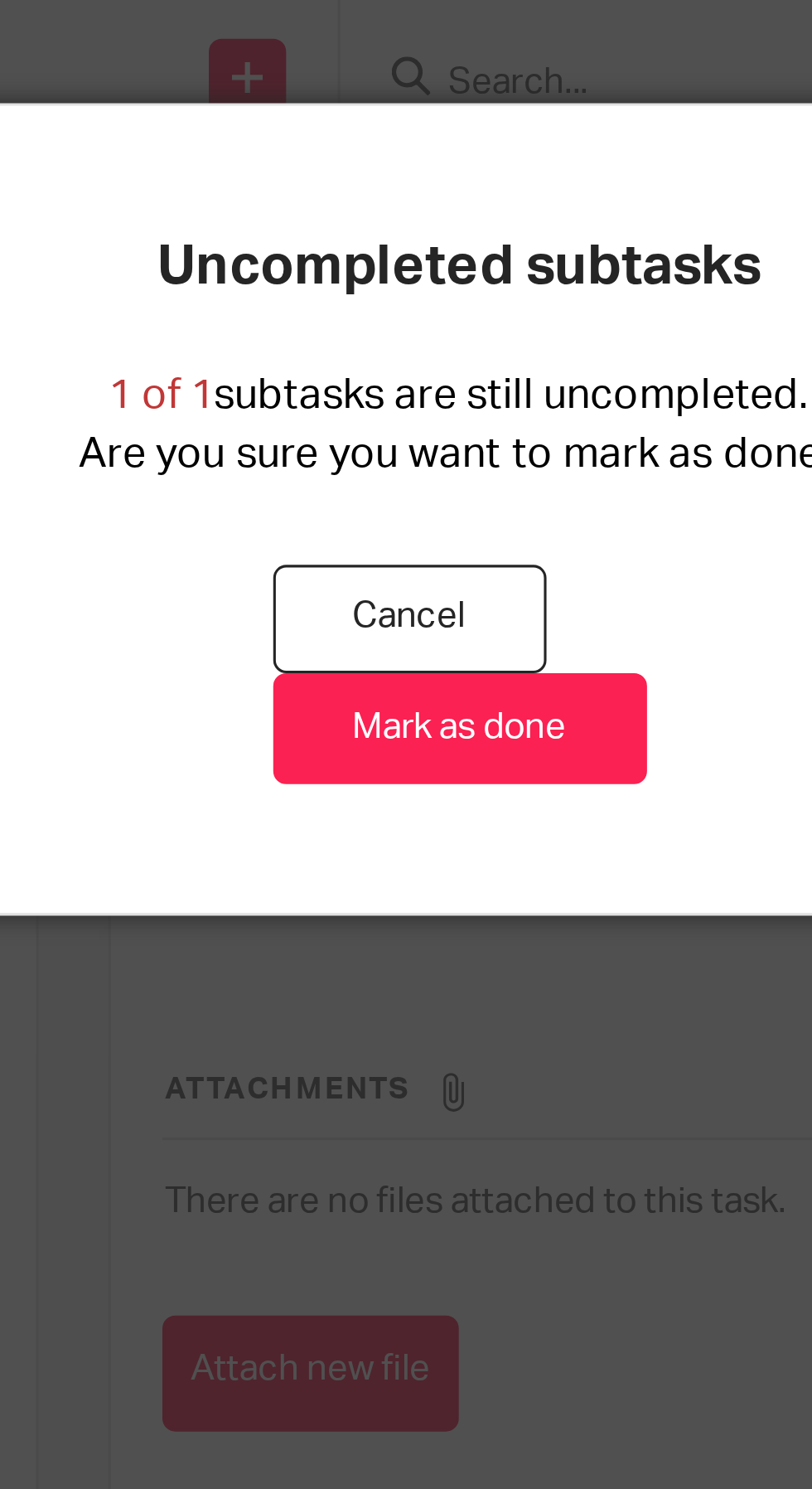
click at [429, 240] on link "Mark as done" at bounding box center [406, 234] width 120 height 36
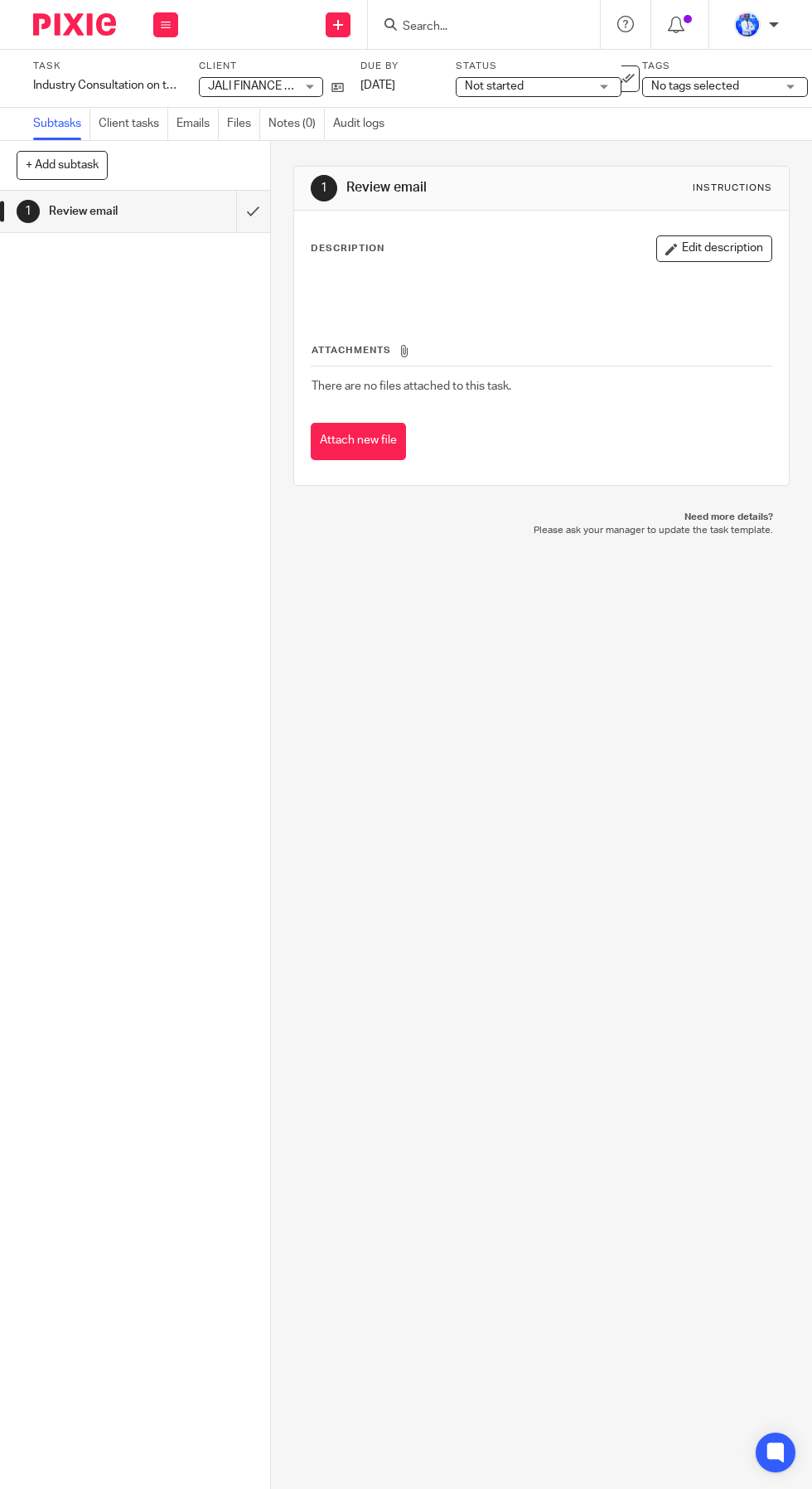
click at [146, 90] on div "Industry Consultation on the reviewed regulation governing Non-deposit Taking F…" at bounding box center [106, 84] width 145 height 16
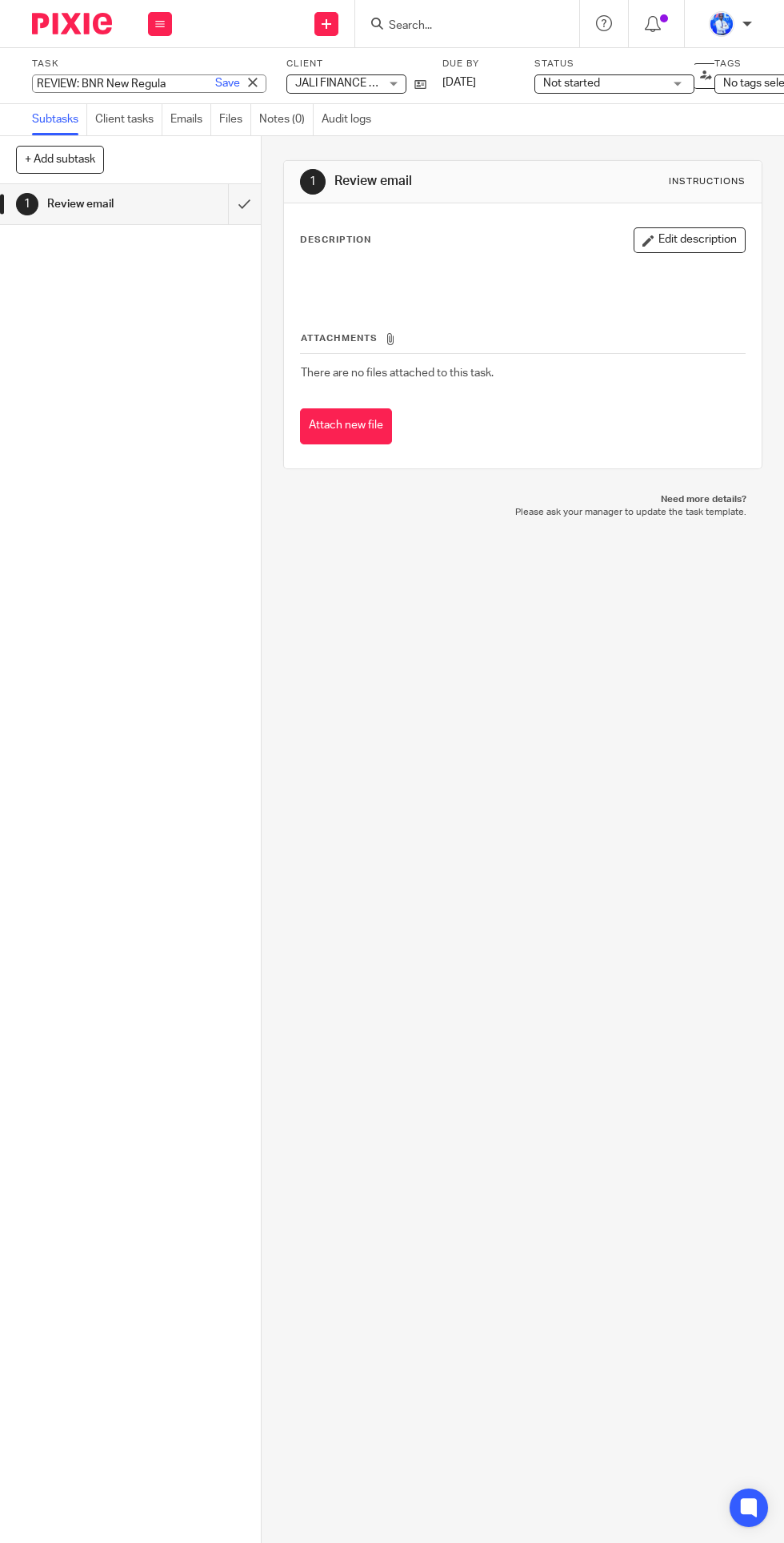
type input "REVIEW: BNR New Regulations"
click at [211, 64] on div "Task REVIEW: BNR New Regulations Save Industry Consultation on the reviewed reg…" at bounding box center [302, 76] width 540 height 36
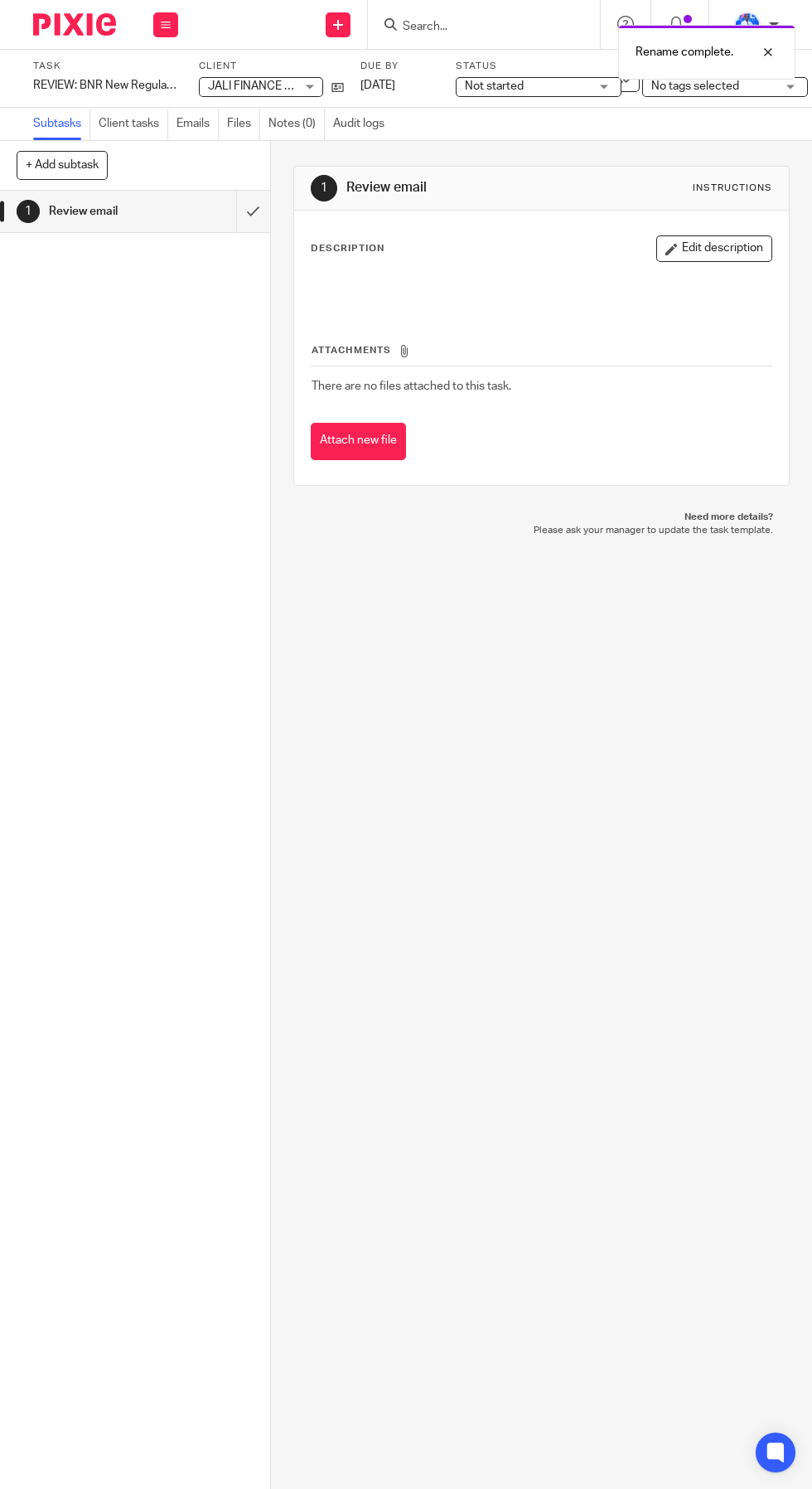
click at [539, 97] on div "Not started Not started" at bounding box center [538, 86] width 166 height 20
click at [555, 164] on li "In progress" at bounding box center [538, 148] width 164 height 34
click at [734, 87] on span "No tags selected" at bounding box center [695, 86] width 88 height 12
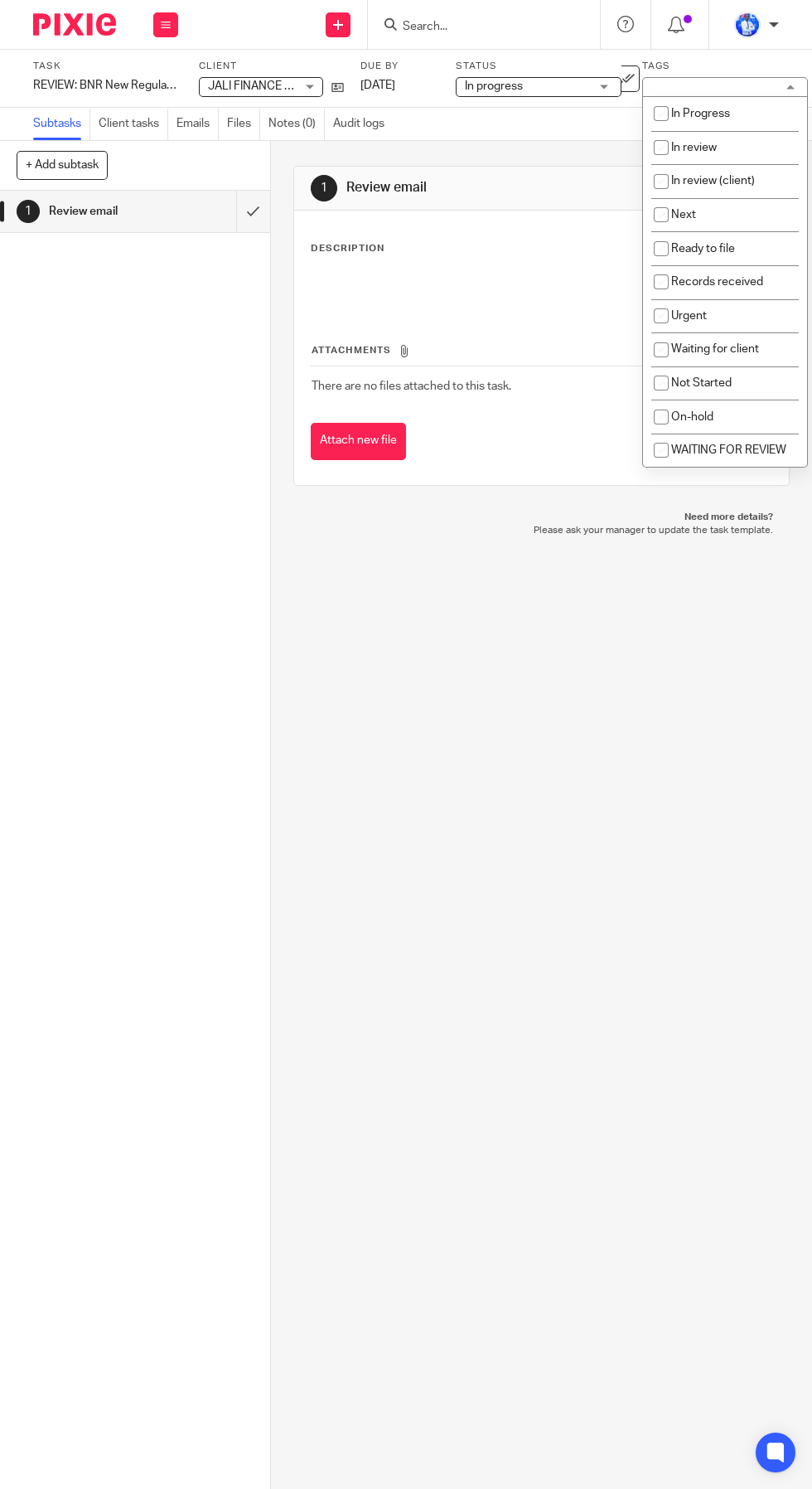
click at [734, 216] on li "Next" at bounding box center [725, 216] width 164 height 34
checkbox input "true"
click at [567, 841] on div "1 Review email Instructions Description Edit description Attachments There are …" at bounding box center [541, 815] width 541 height 1348
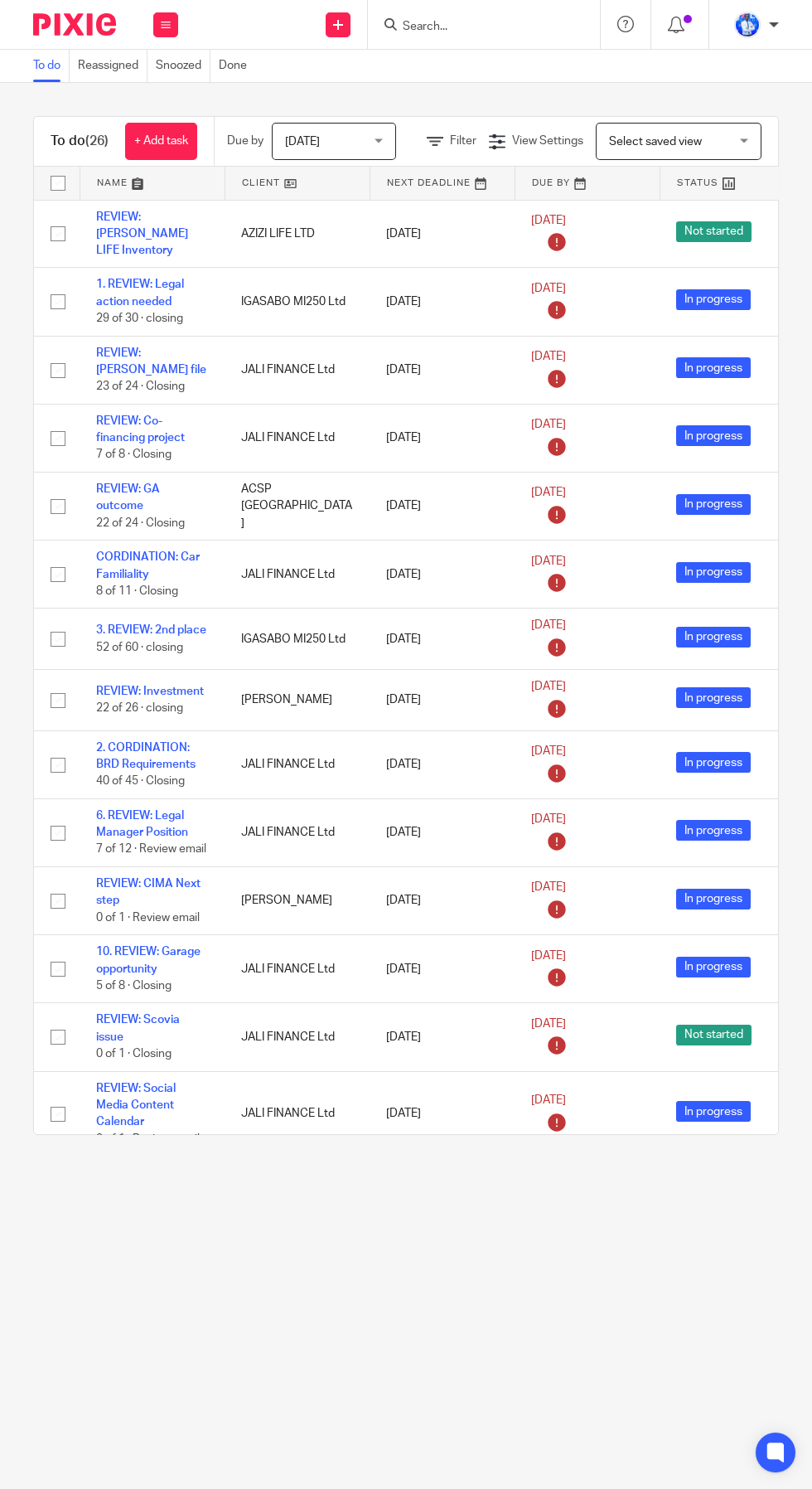
click at [131, 190] on link at bounding box center [152, 183] width 144 height 33
